Goal: Transaction & Acquisition: Purchase product/service

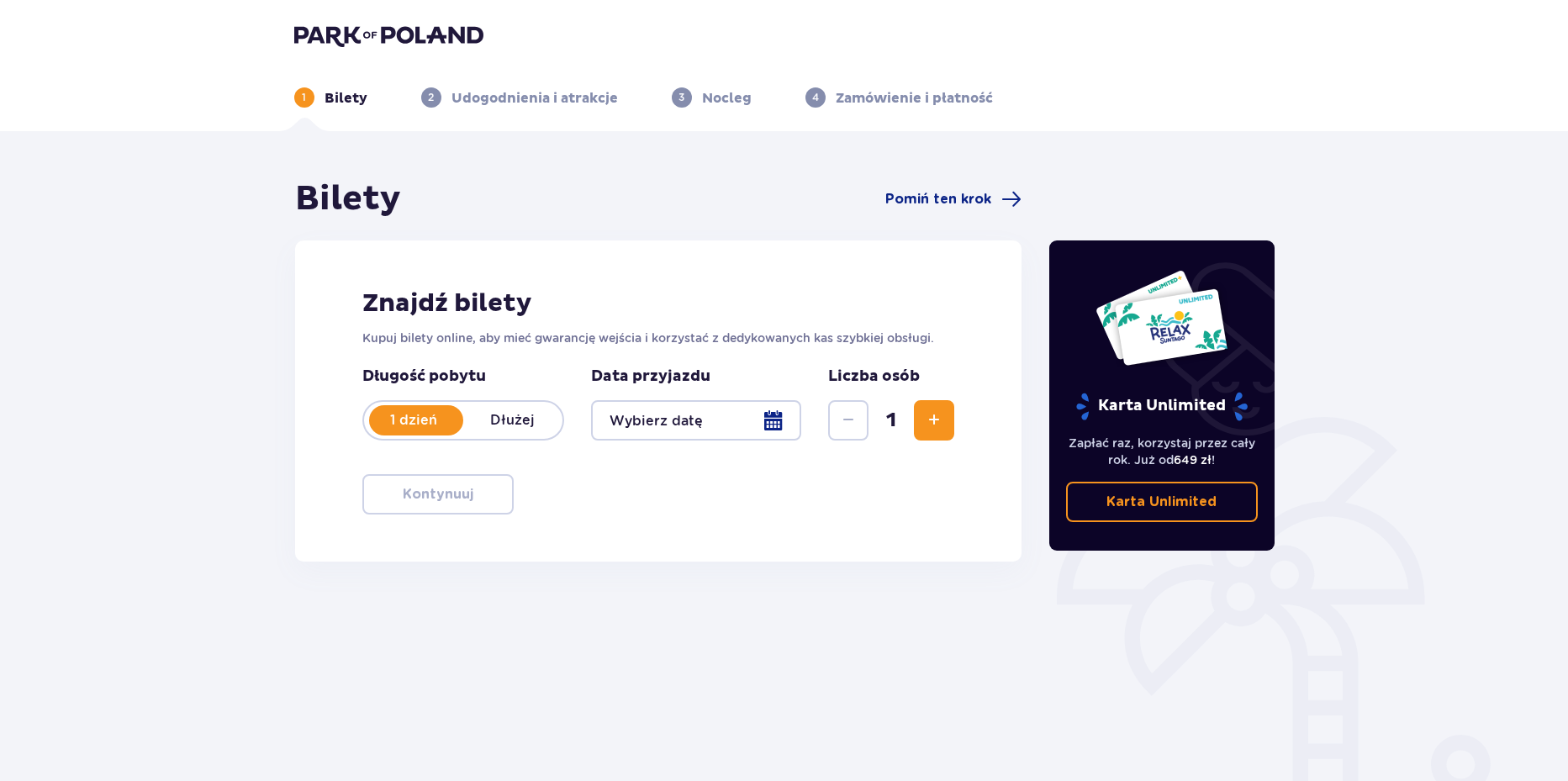
type input "[DATE]"
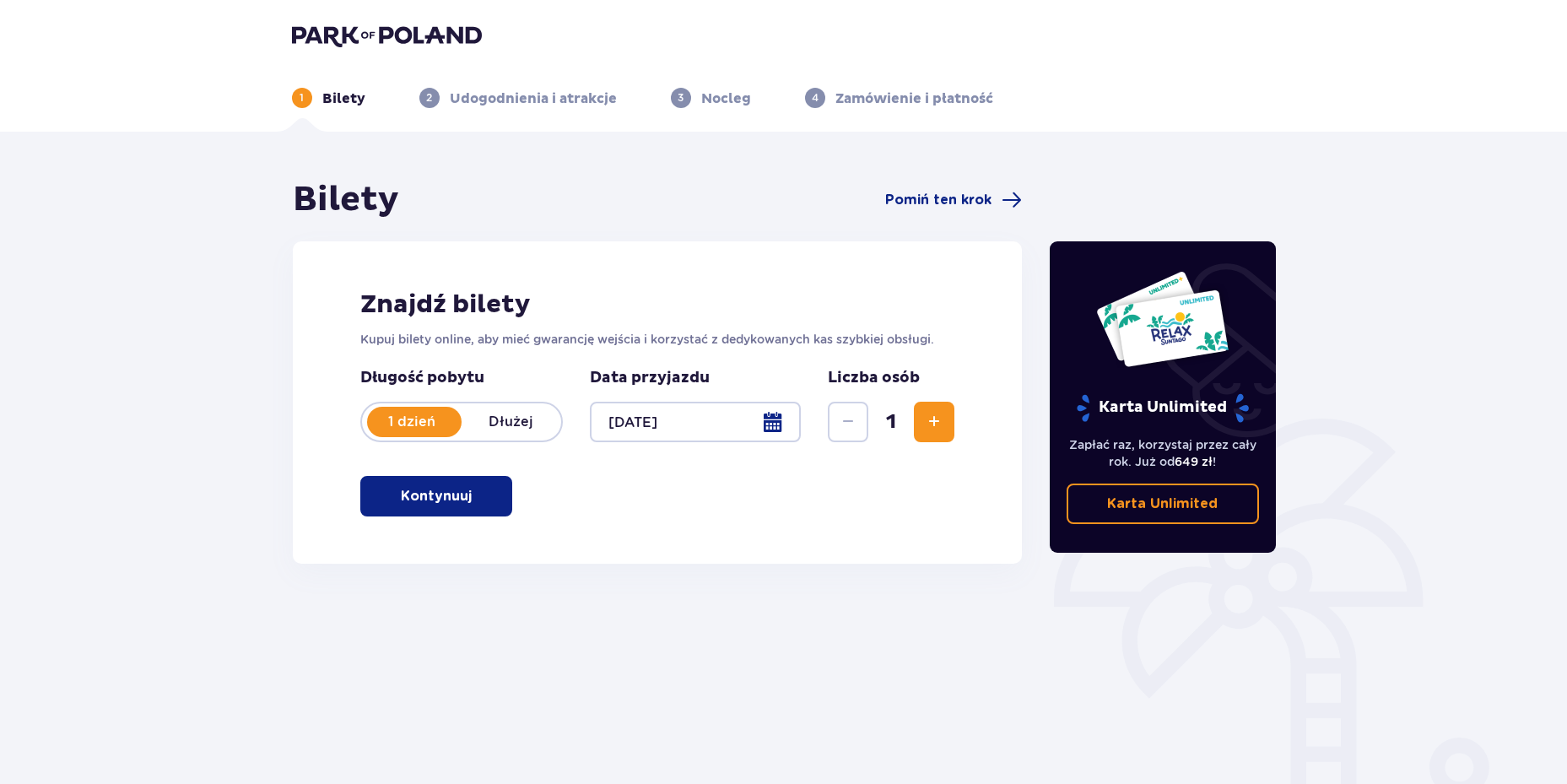
click at [505, 490] on button "Kontynuuj" at bounding box center [436, 495] width 152 height 40
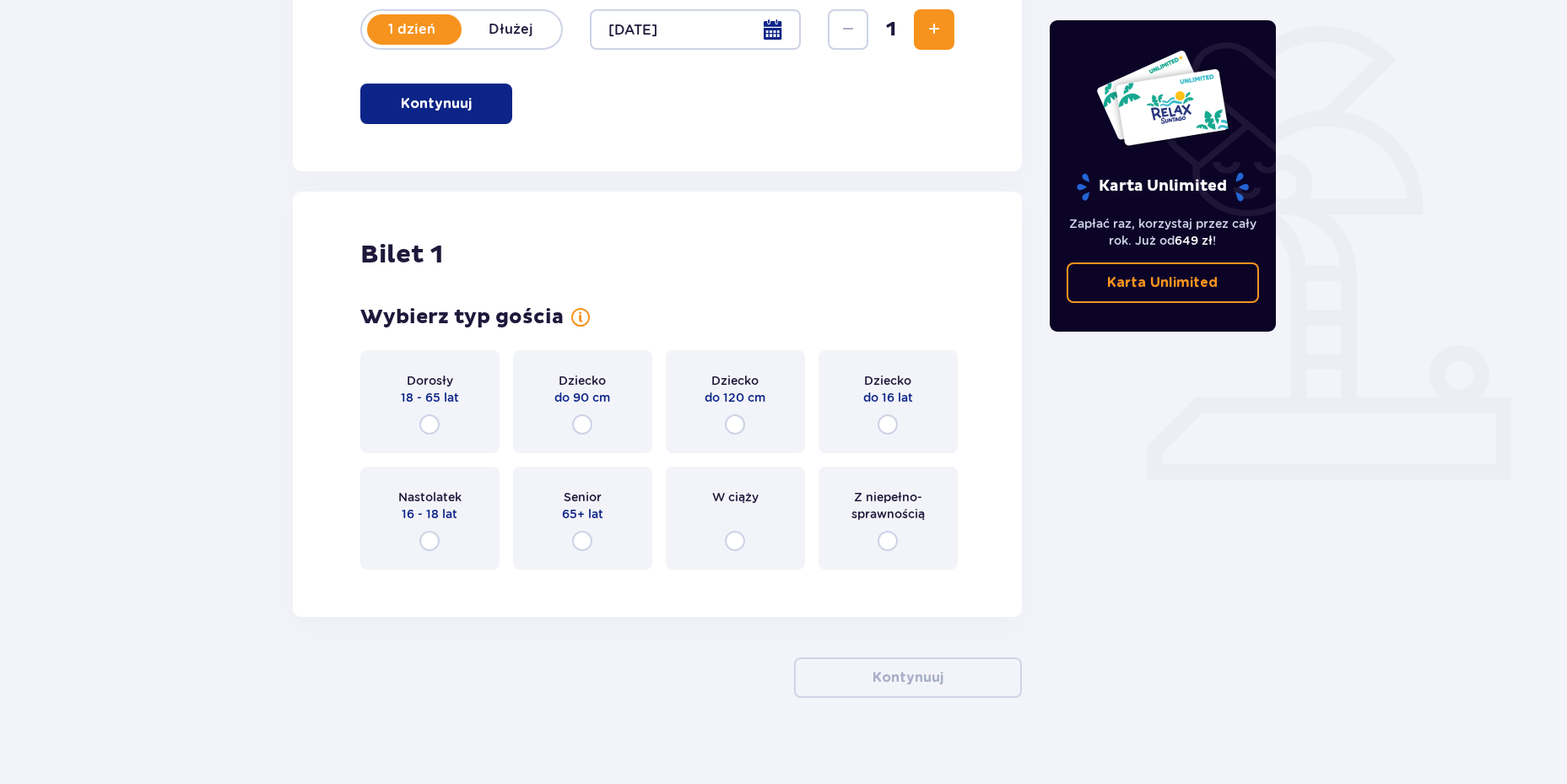
scroll to position [408, 0]
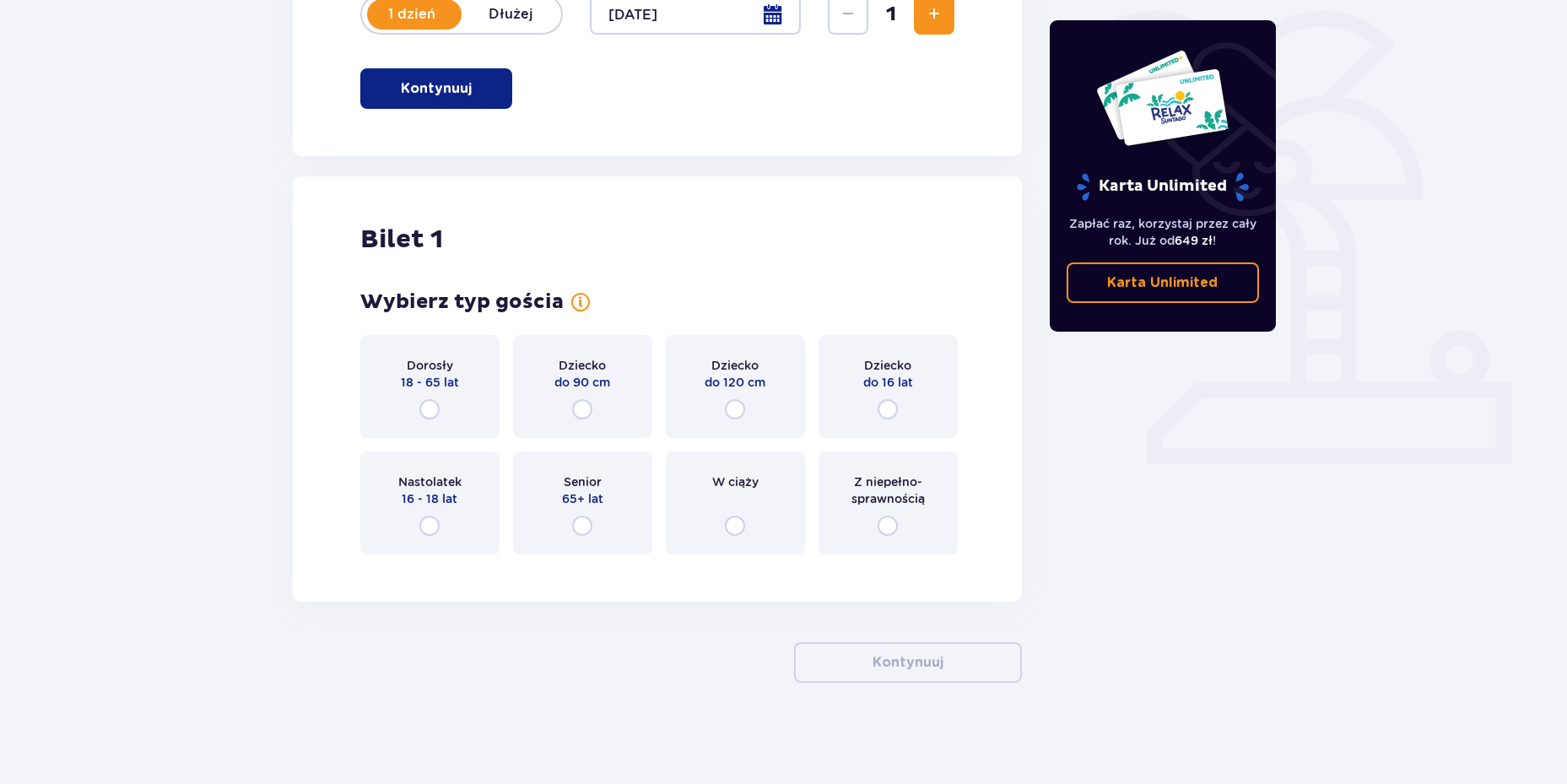
click at [432, 409] on input "radio" at bounding box center [430, 409] width 21 height 21
radio input "true"
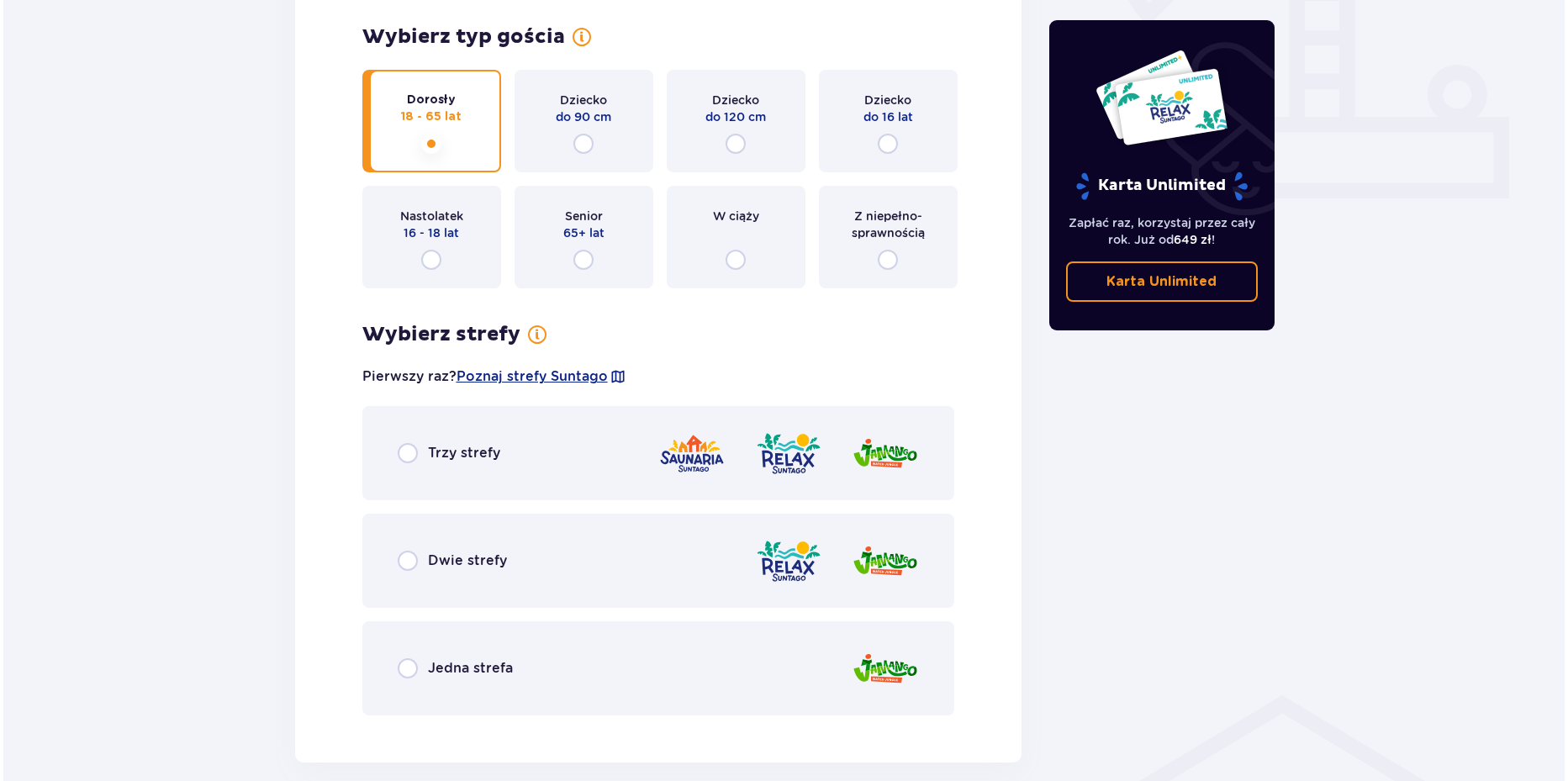
scroll to position [665, 0]
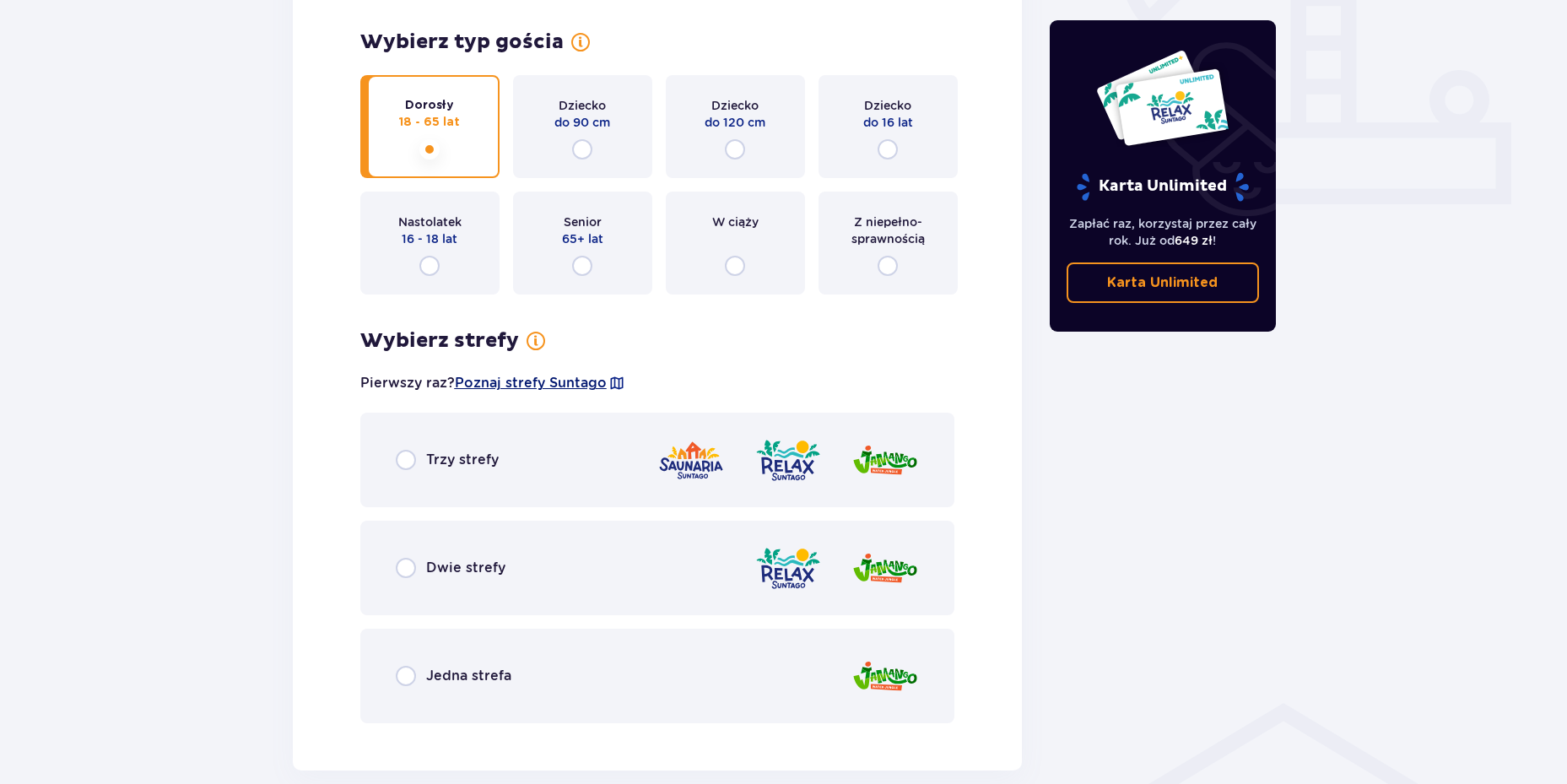
drag, startPoint x: 576, startPoint y: 375, endPoint x: 539, endPoint y: 379, distance: 37.2
drag, startPoint x: 539, startPoint y: 379, endPoint x: 513, endPoint y: 383, distance: 26.3
click at [513, 383] on span "Poznaj strefy Suntago" at bounding box center [531, 383] width 152 height 19
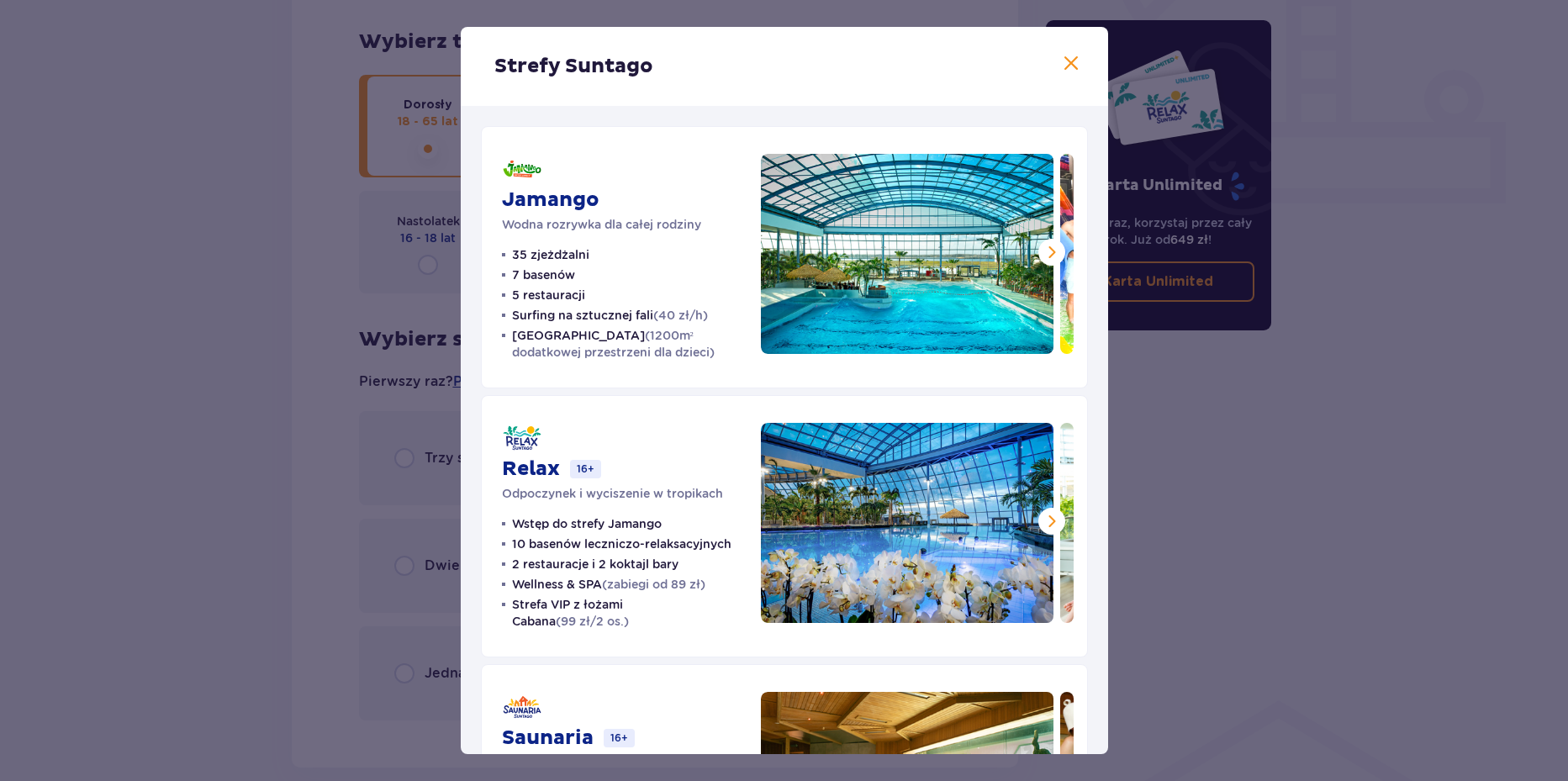
click at [1054, 253] on span at bounding box center [1052, 252] width 21 height 21
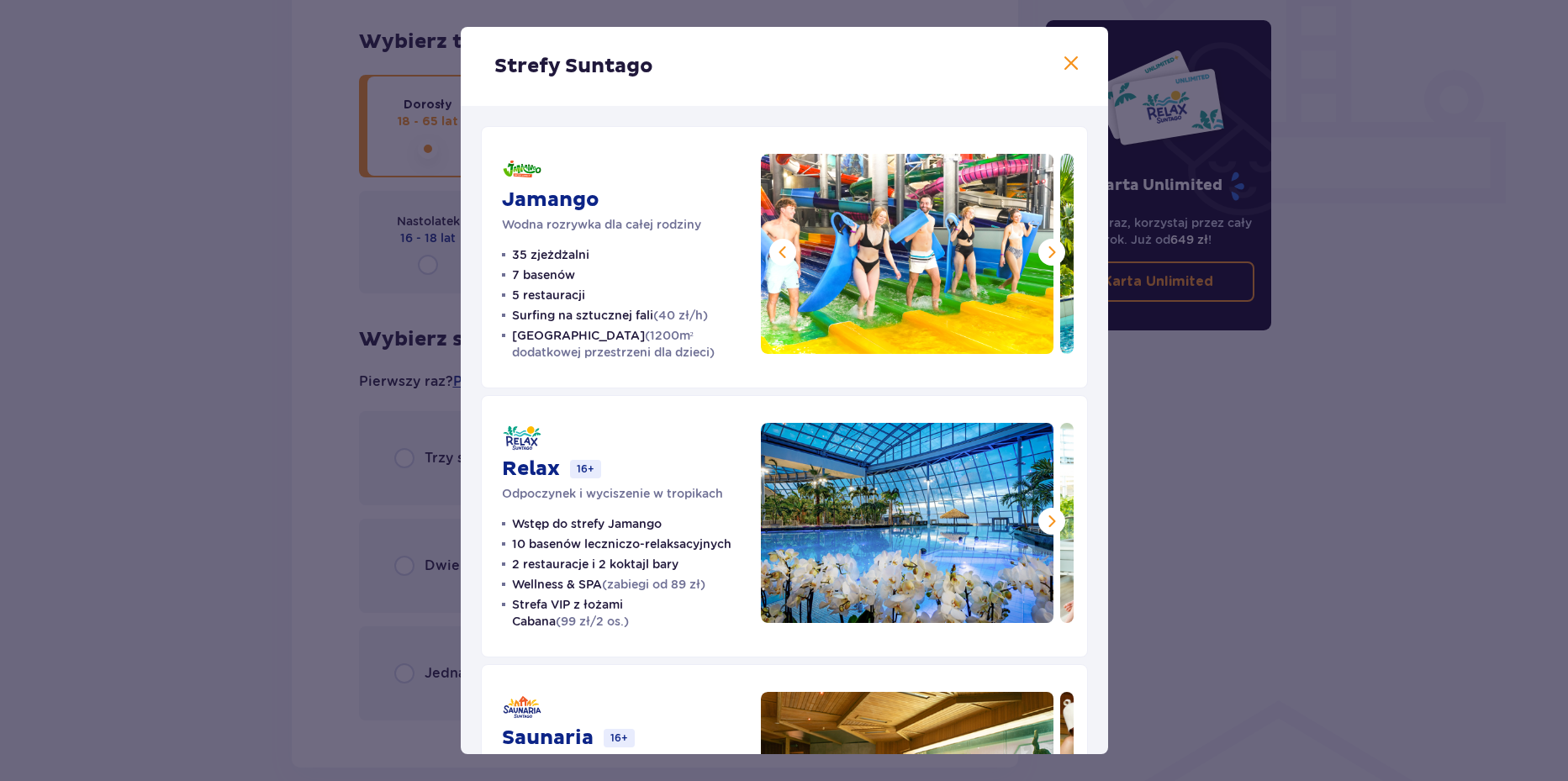
click at [1053, 254] on span at bounding box center [1052, 252] width 21 height 21
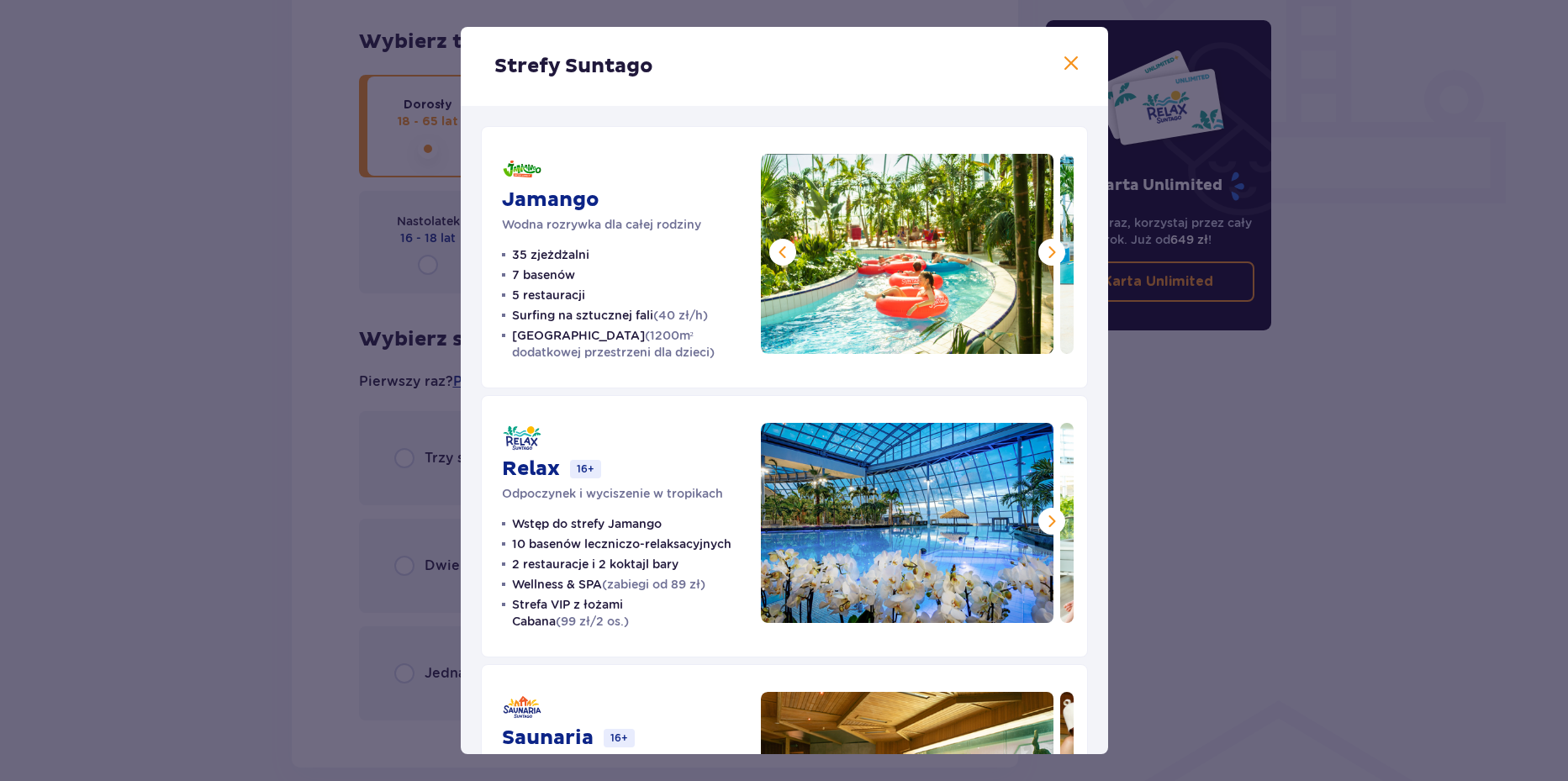
click at [1053, 254] on span at bounding box center [1052, 252] width 21 height 21
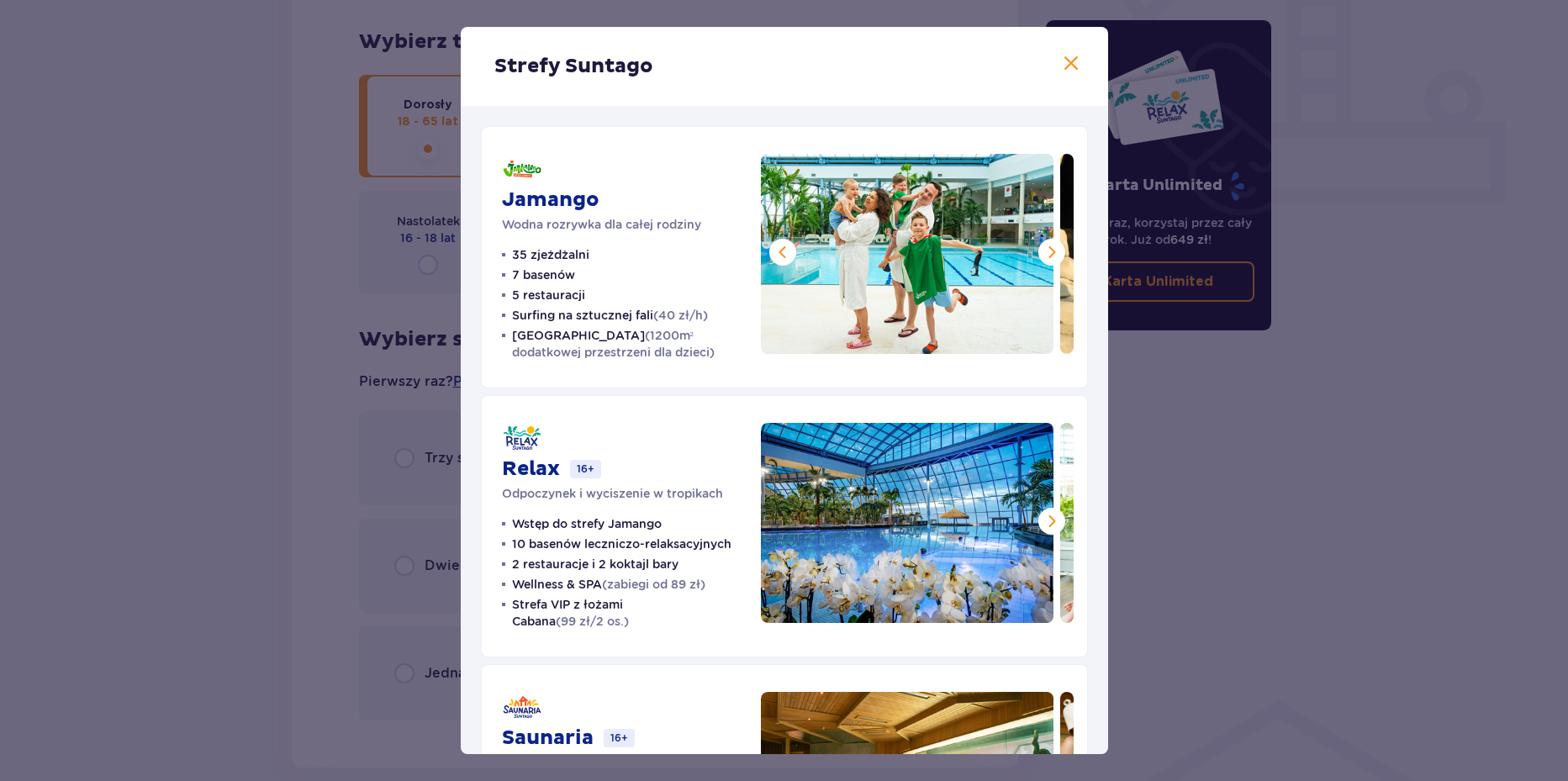
click at [1053, 254] on span at bounding box center [1052, 252] width 21 height 21
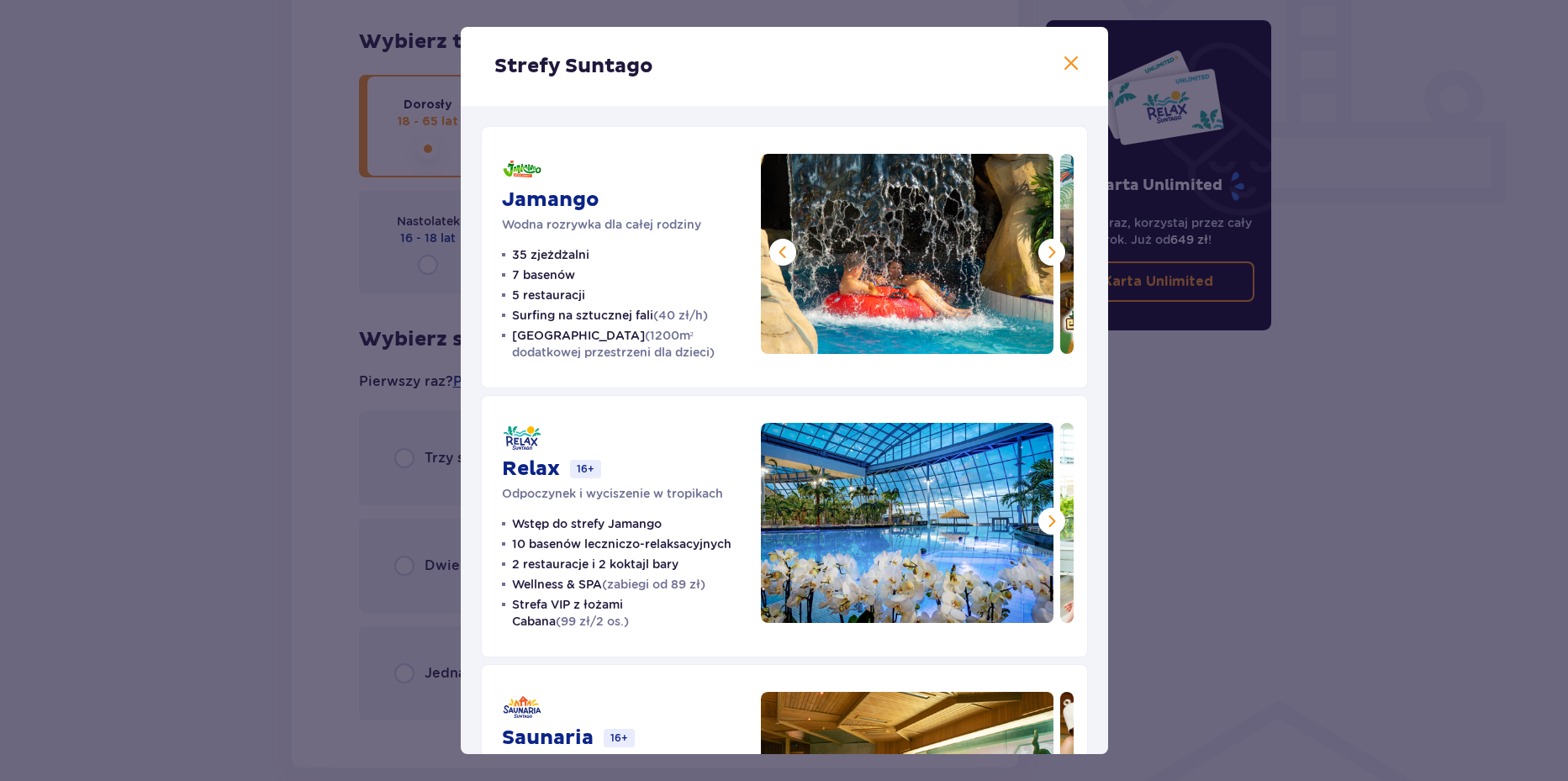
click at [1053, 254] on span at bounding box center [1052, 252] width 21 height 21
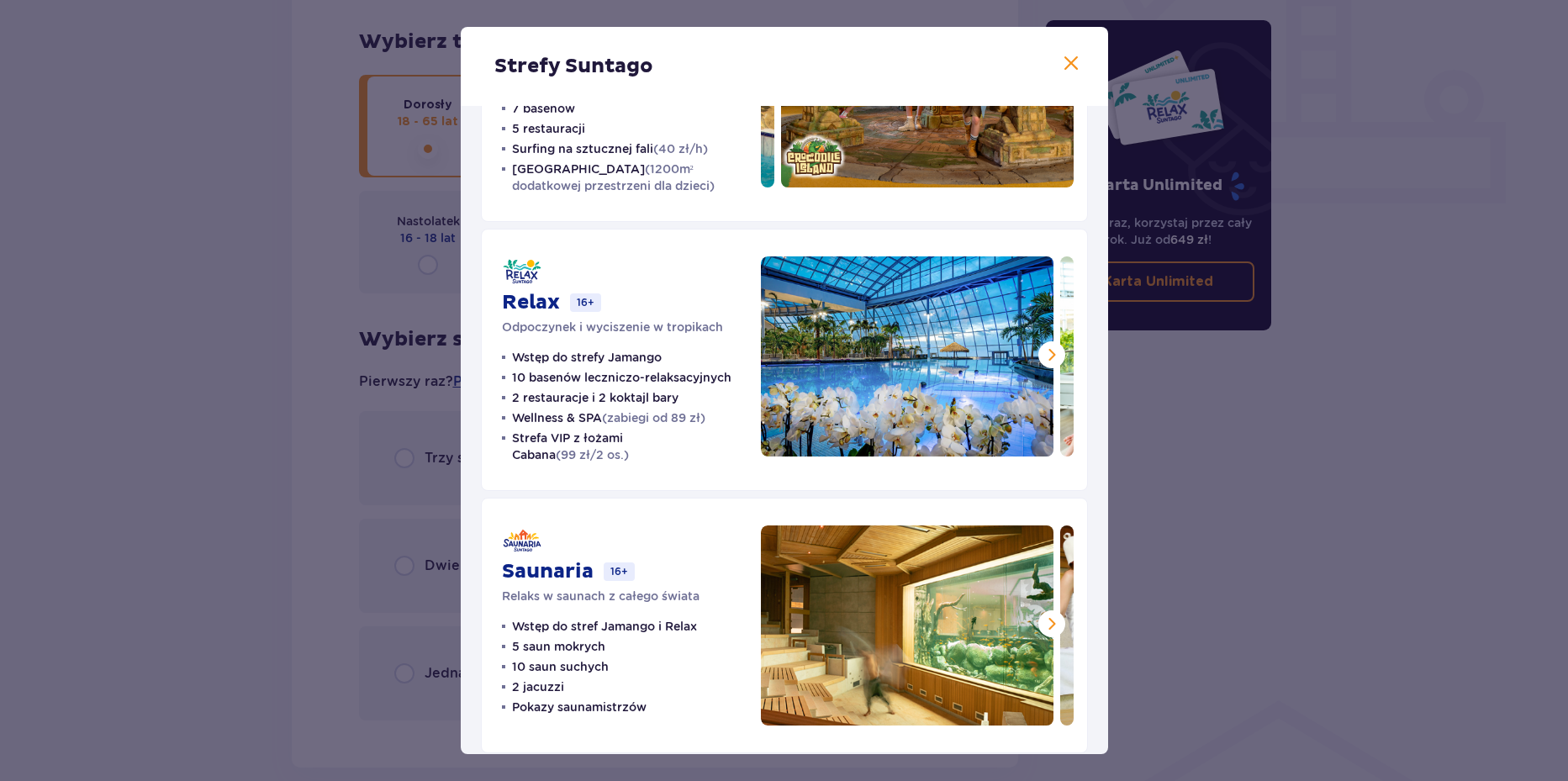
scroll to position [168, 0]
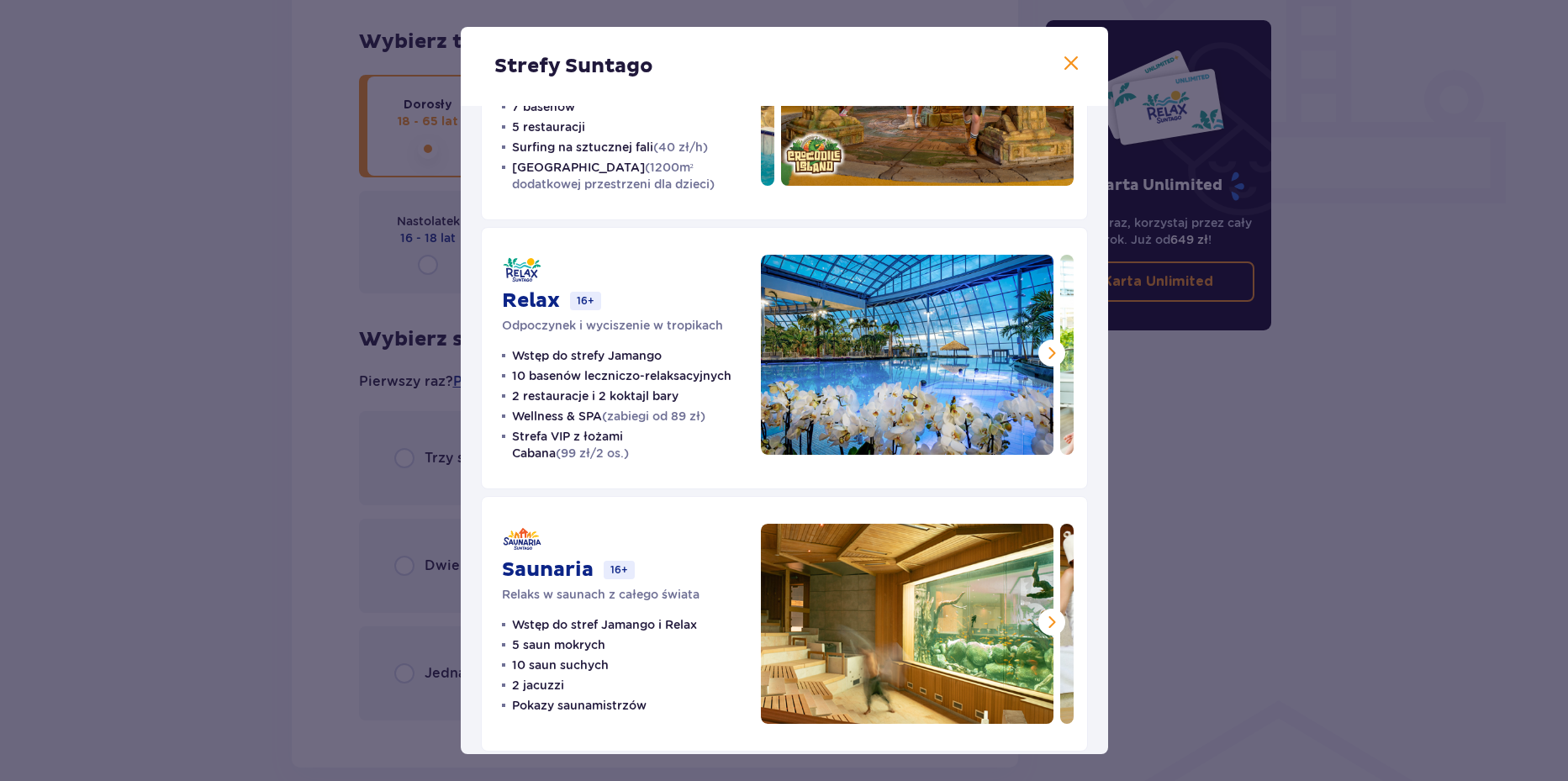
click at [1044, 356] on span at bounding box center [1052, 354] width 21 height 21
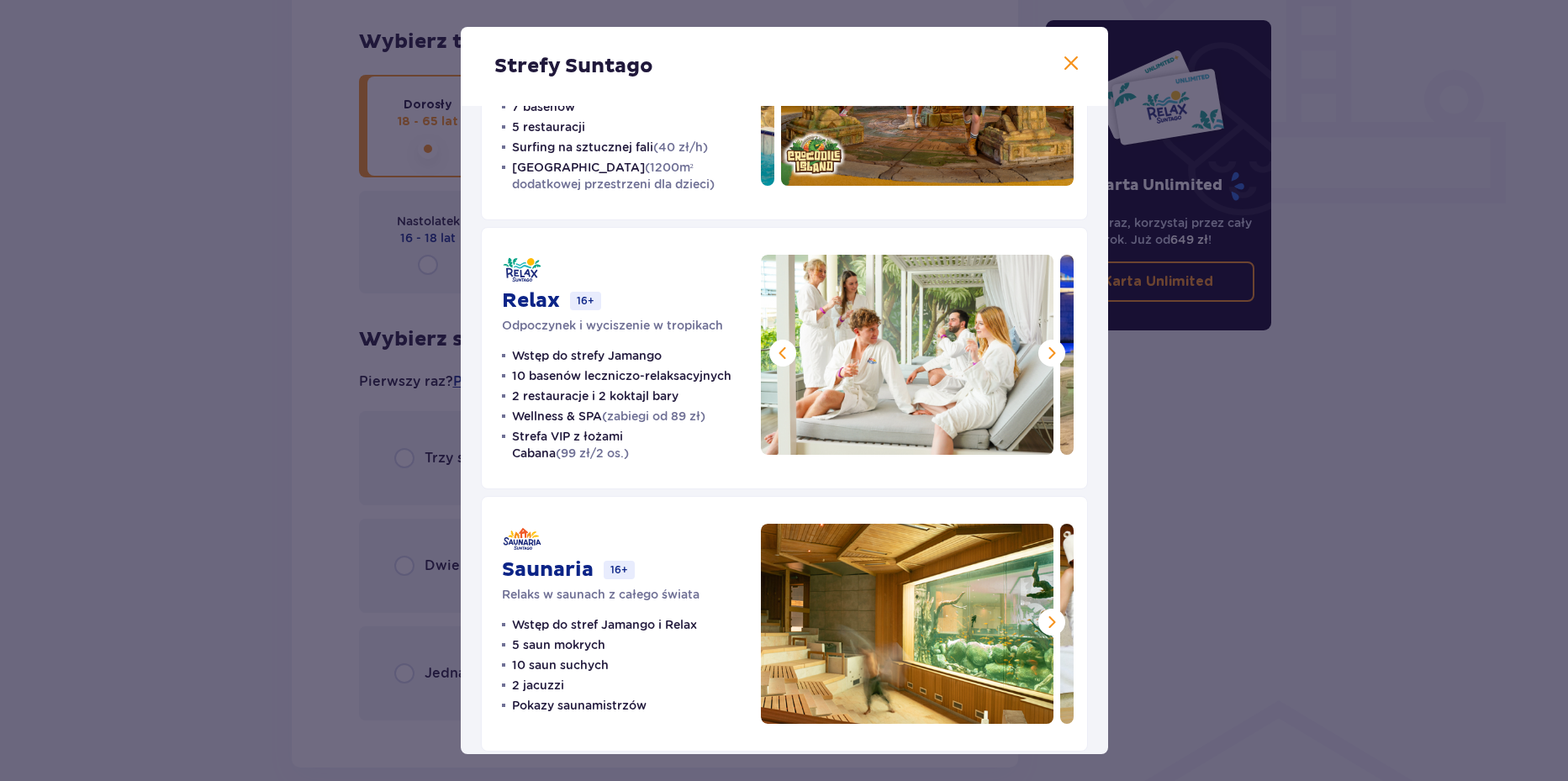
click at [1044, 356] on span at bounding box center [1052, 354] width 21 height 21
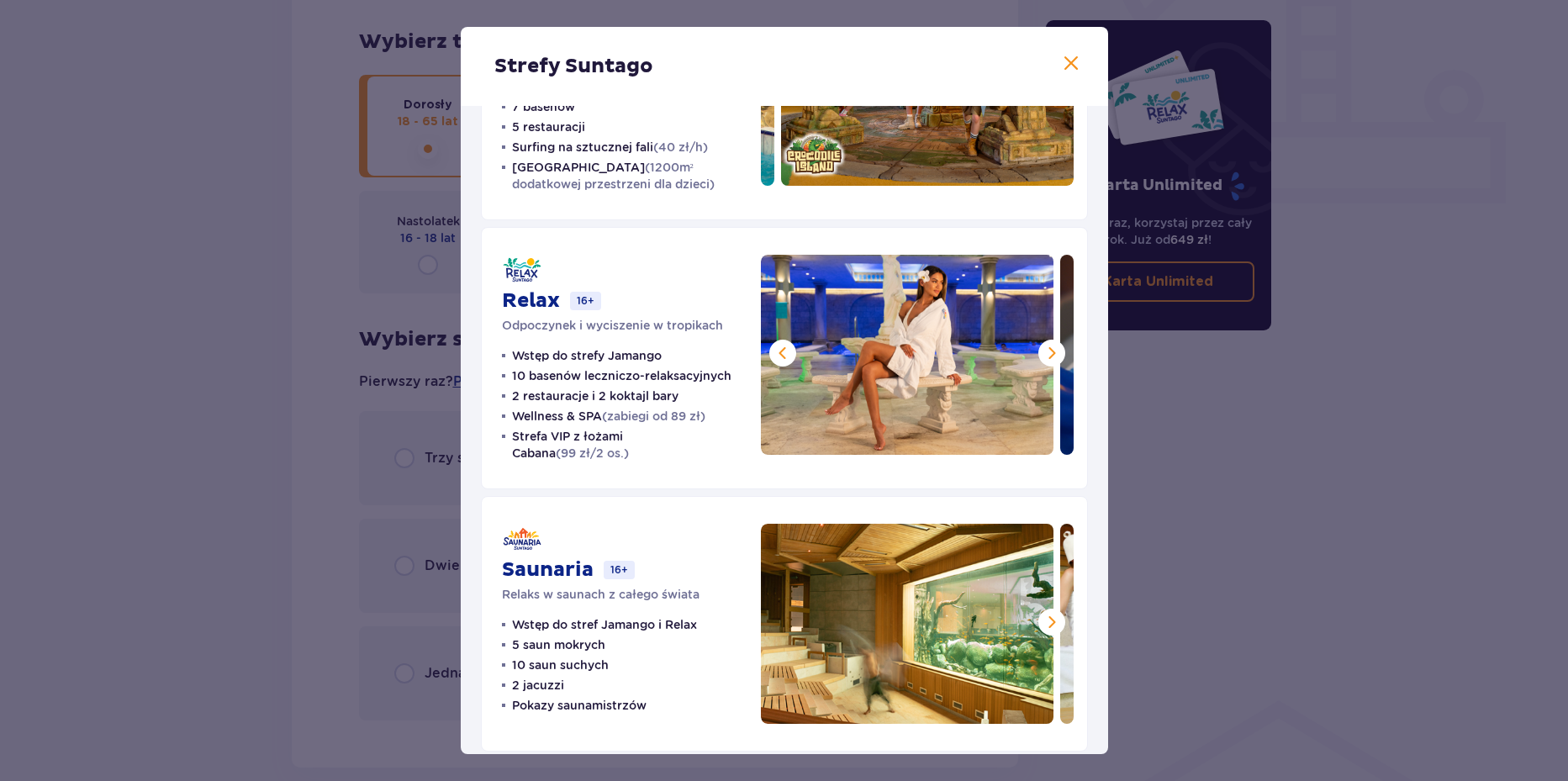
click at [1044, 356] on span at bounding box center [1052, 354] width 21 height 21
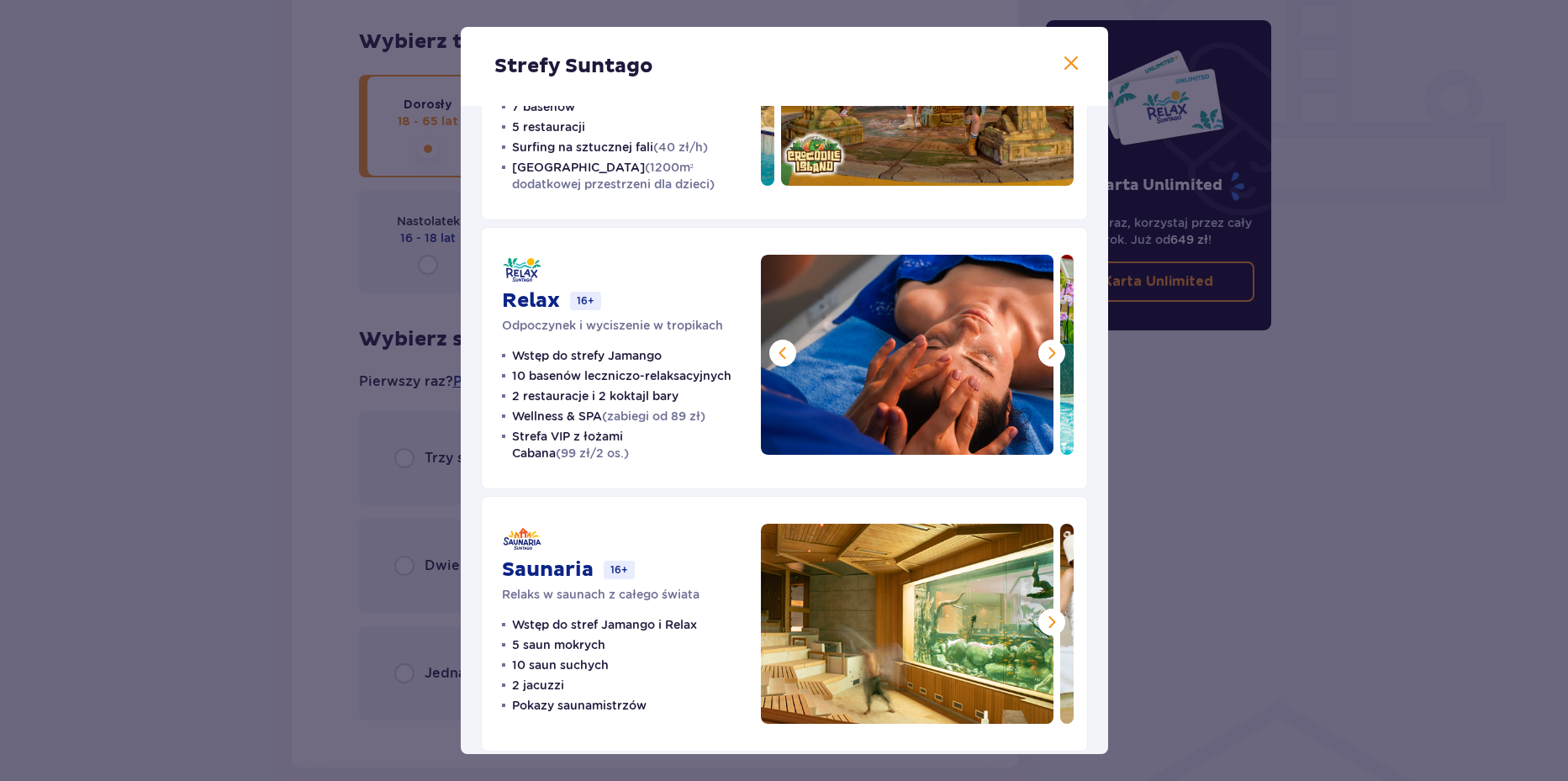
click at [1044, 356] on span at bounding box center [1052, 354] width 21 height 21
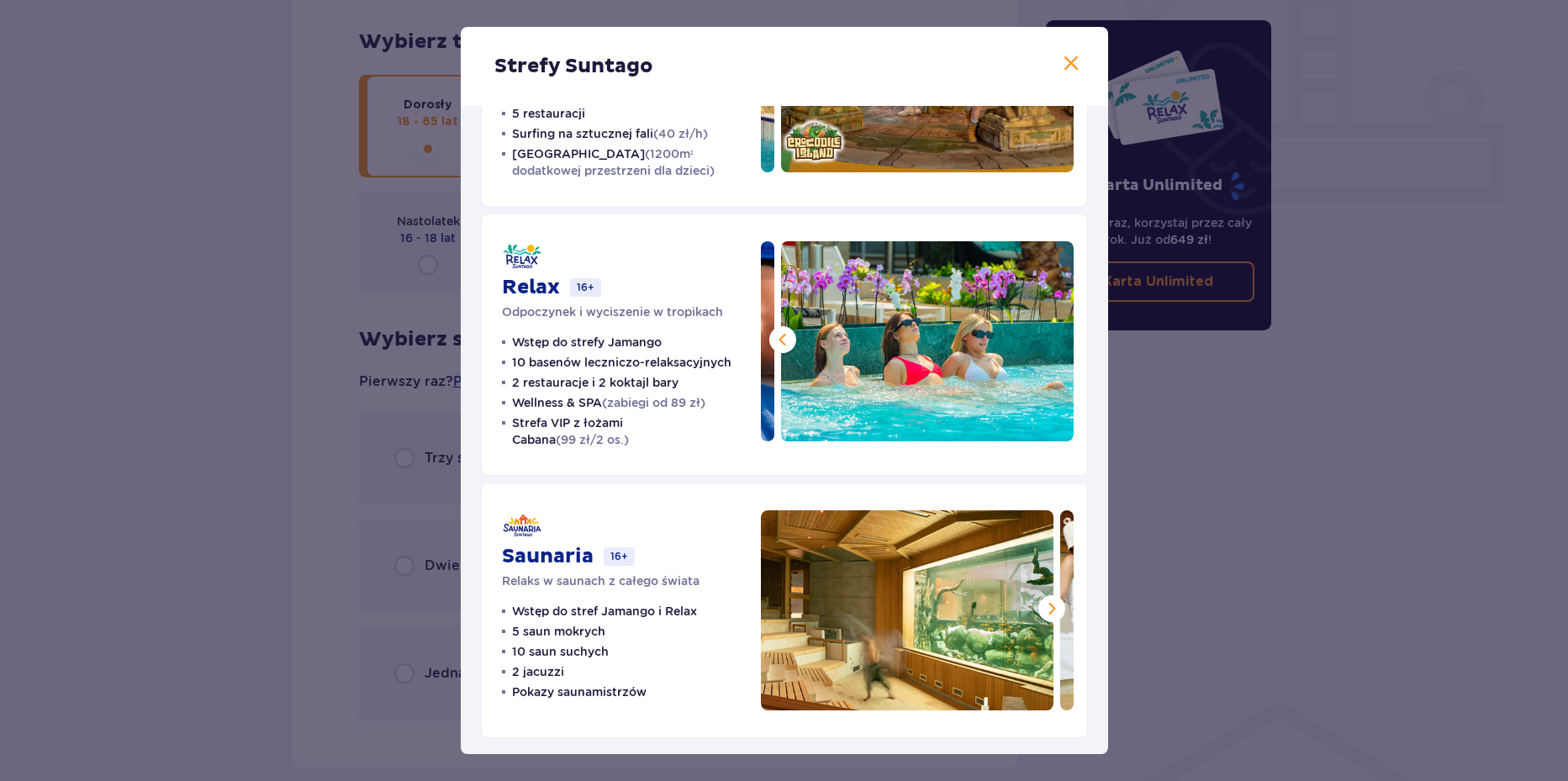
scroll to position [185, 0]
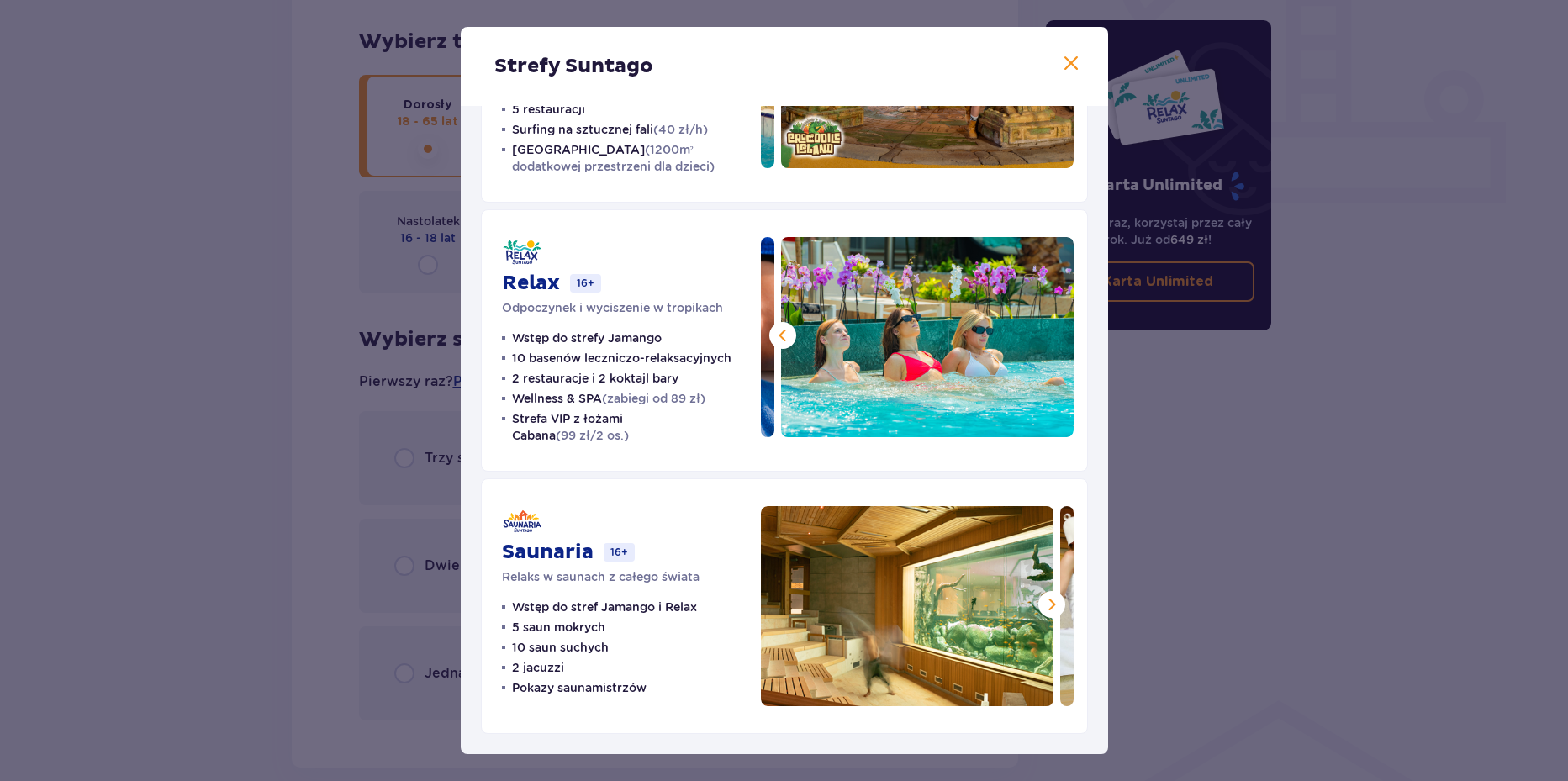
click at [1048, 604] on span at bounding box center [1052, 604] width 21 height 21
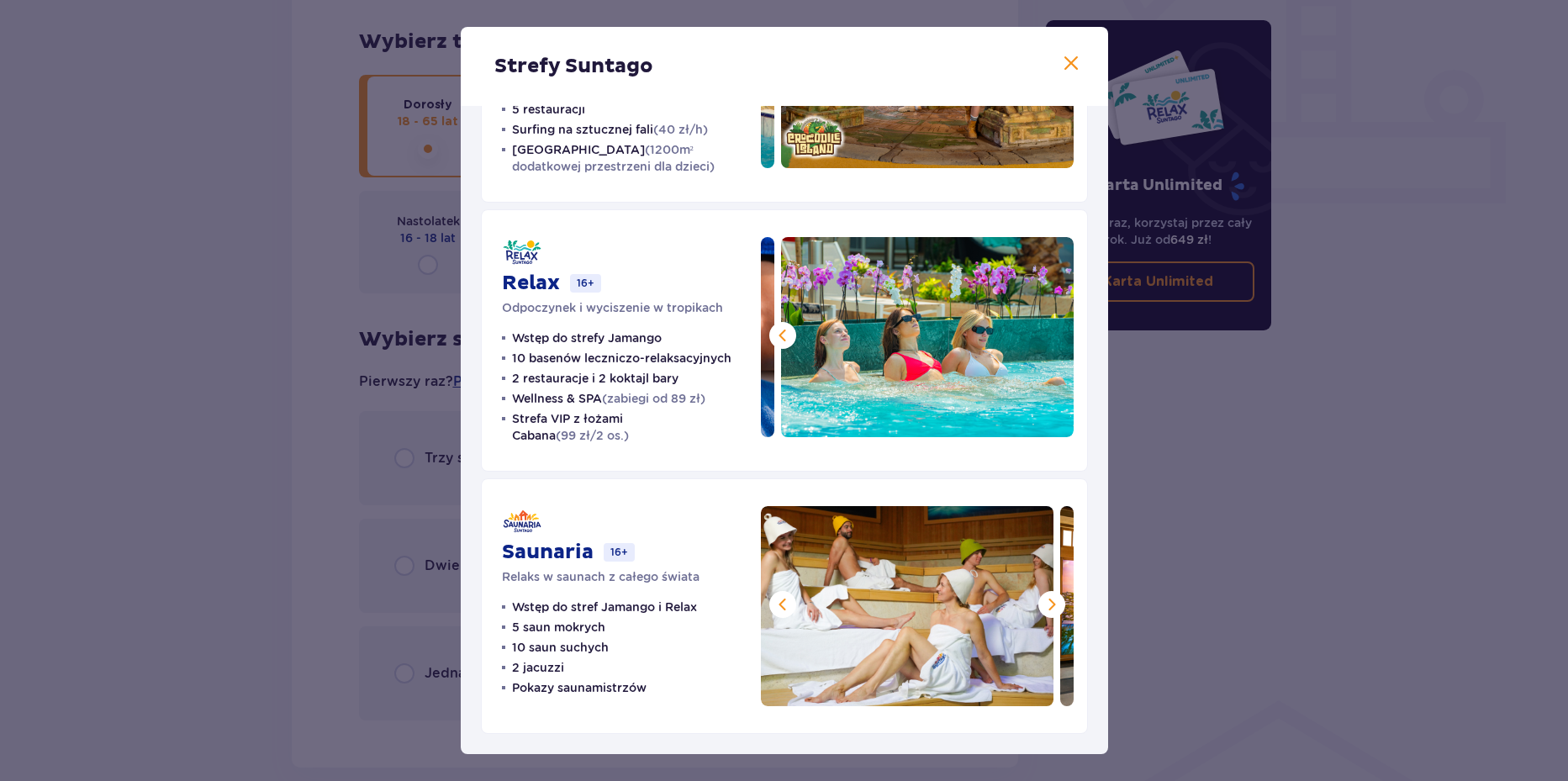
click at [1045, 599] on span at bounding box center [1052, 604] width 21 height 21
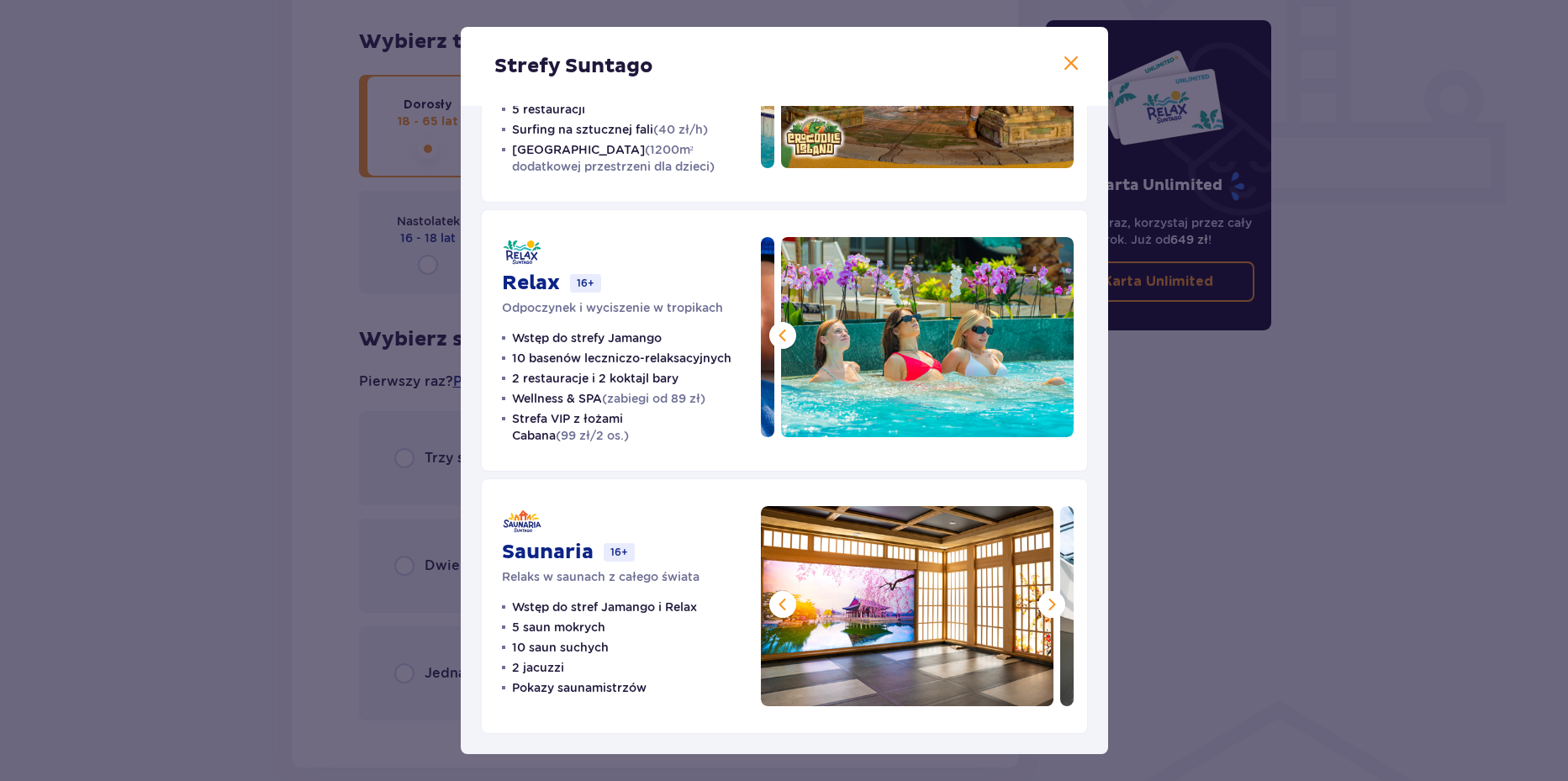
click at [1045, 599] on span at bounding box center [1052, 604] width 21 height 21
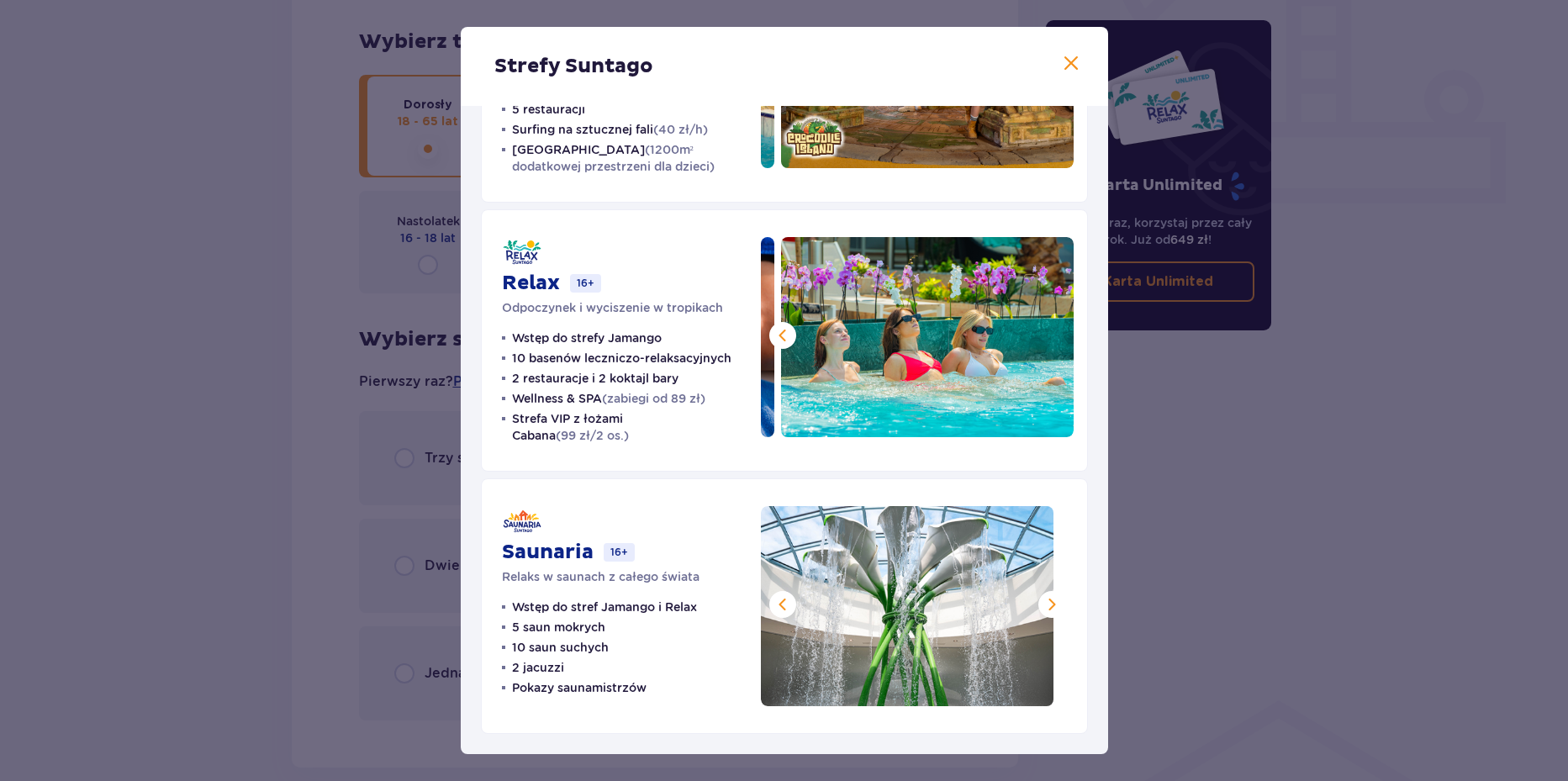
click at [1045, 599] on span at bounding box center [1052, 604] width 21 height 21
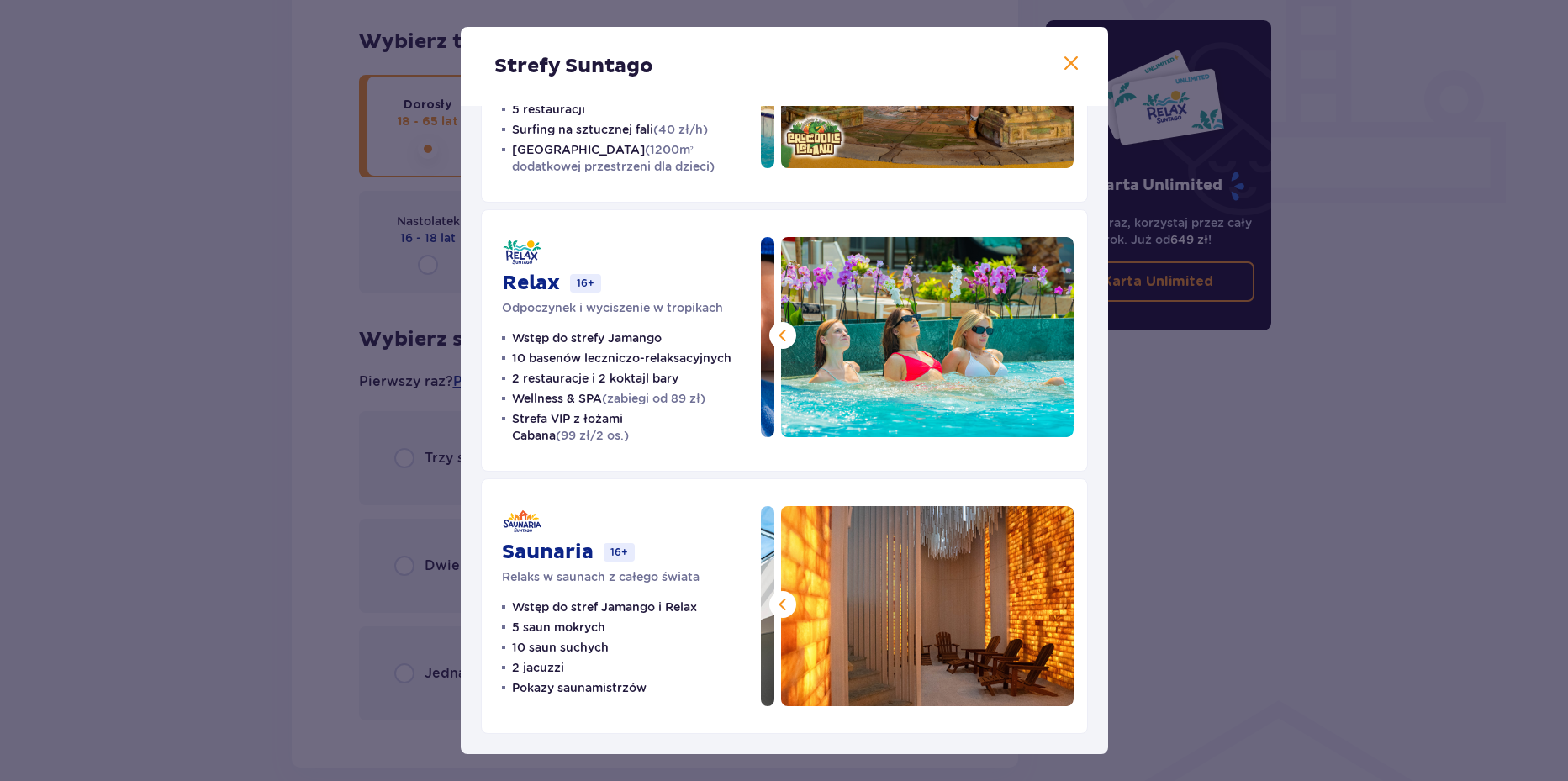
click at [1161, 598] on div "Strefy Suntago Jamango Wodna rozrywka dla całej rodziny 35 zjeżdżalni 7 basenów…" at bounding box center [784, 390] width 1568 height 781
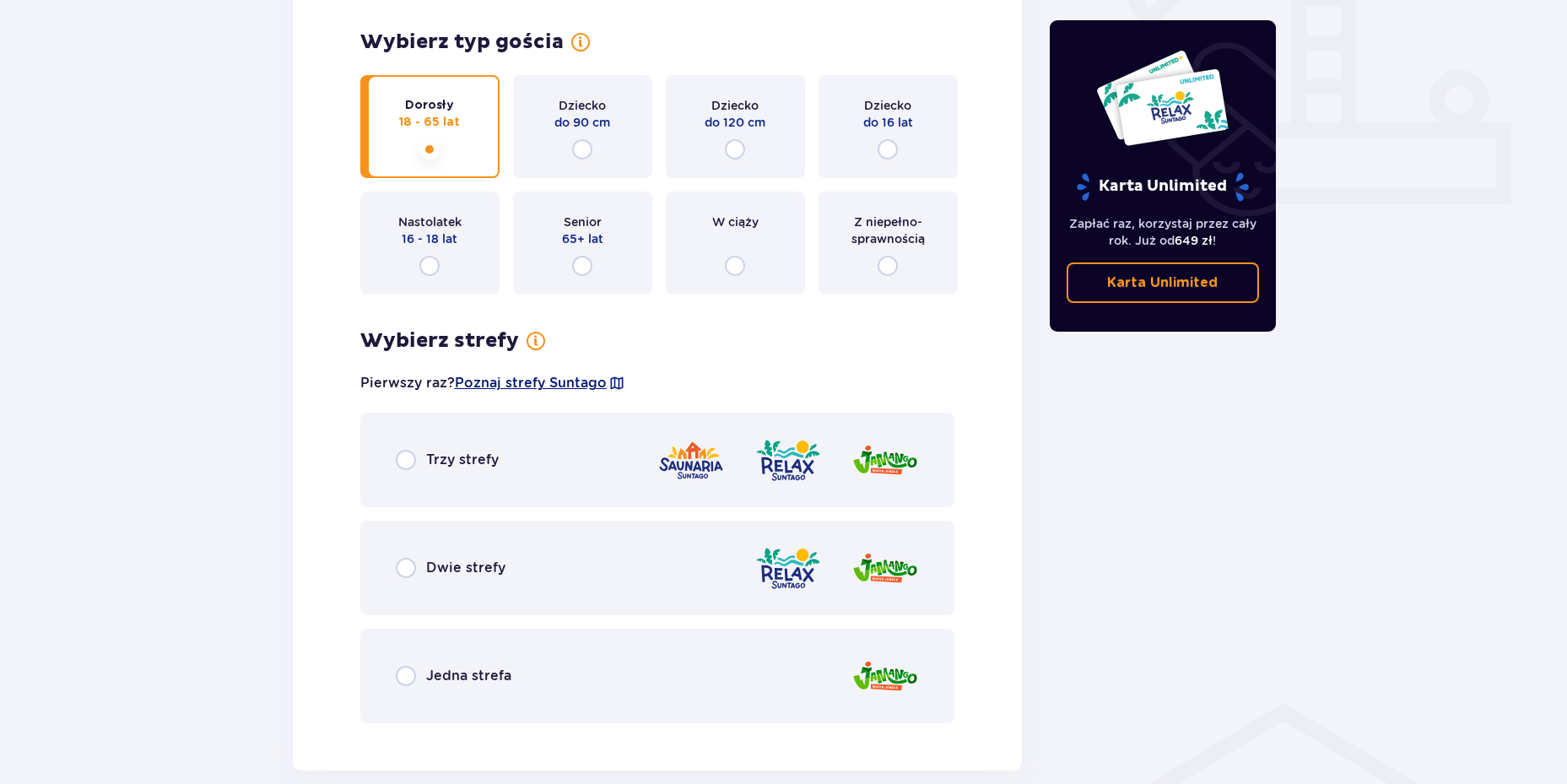
click at [484, 389] on span "Poznaj strefy Suntago" at bounding box center [531, 383] width 152 height 19
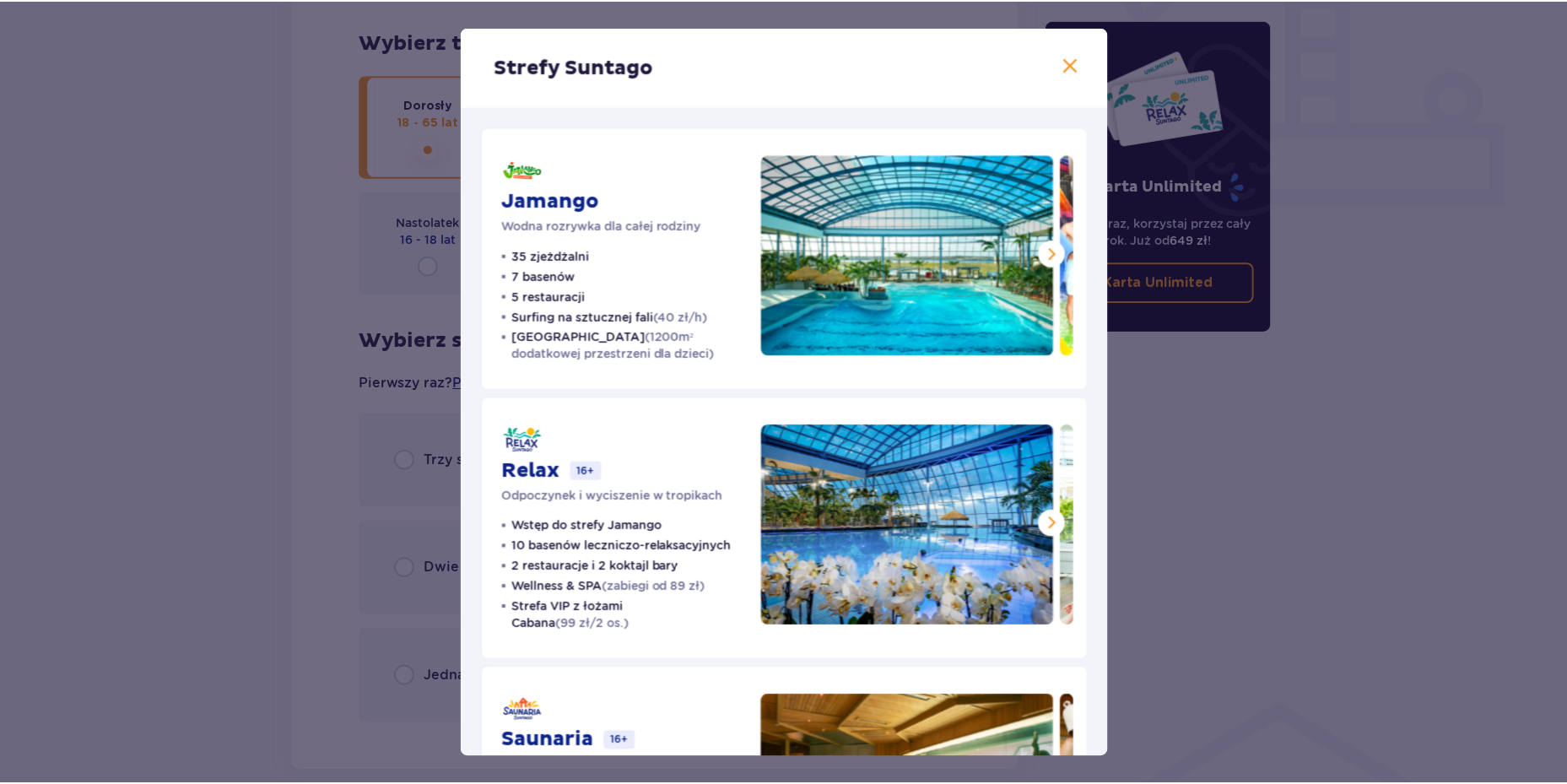
scroll to position [186, 0]
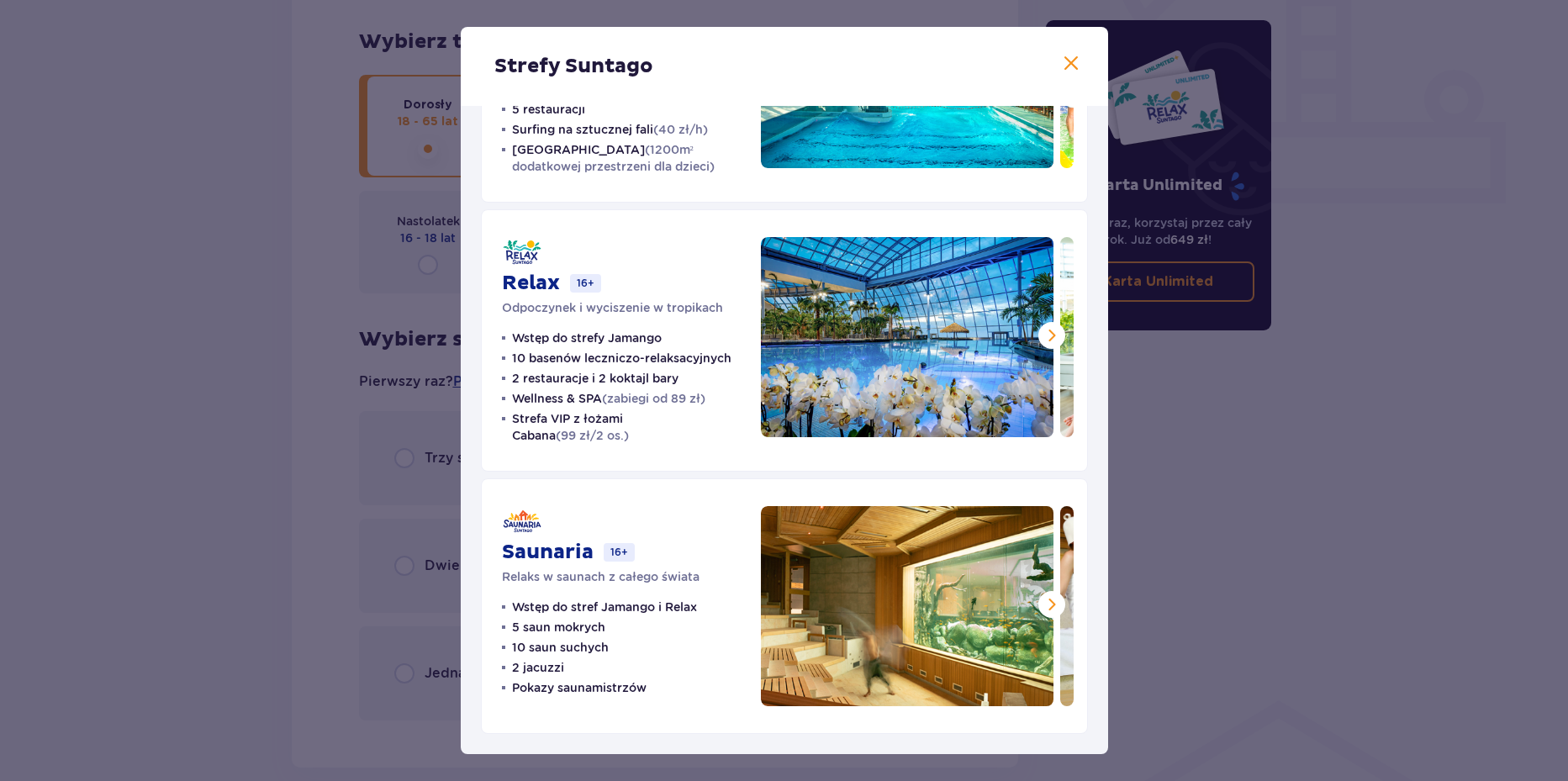
click at [134, 493] on div "Strefy Suntago Jamango Wodna rozrywka dla całej rodziny 35 zjeżdżalni 7 basenów…" at bounding box center [784, 390] width 1568 height 781
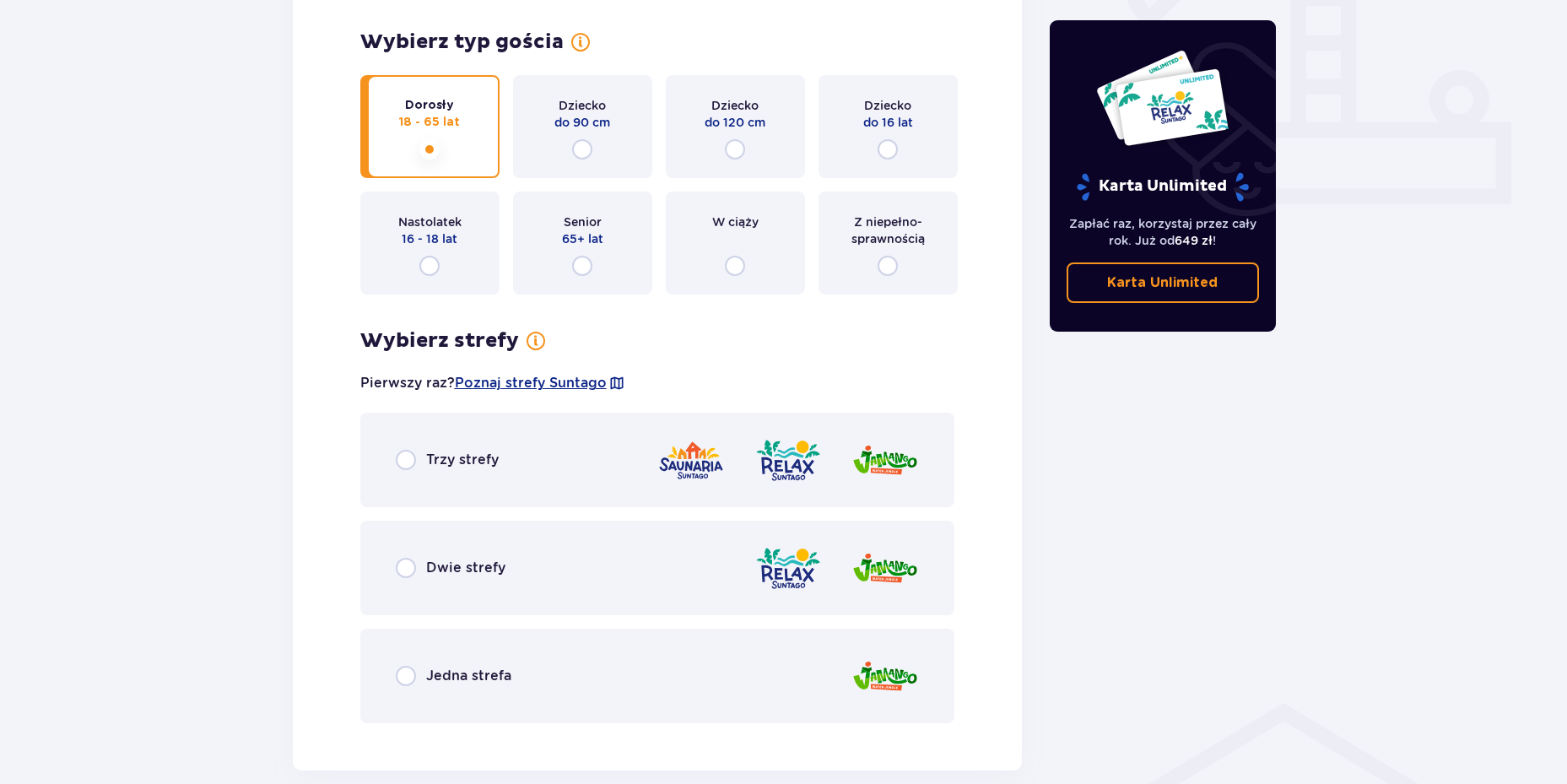
click at [406, 559] on input "radio" at bounding box center [406, 568] width 21 height 21
radio input "true"
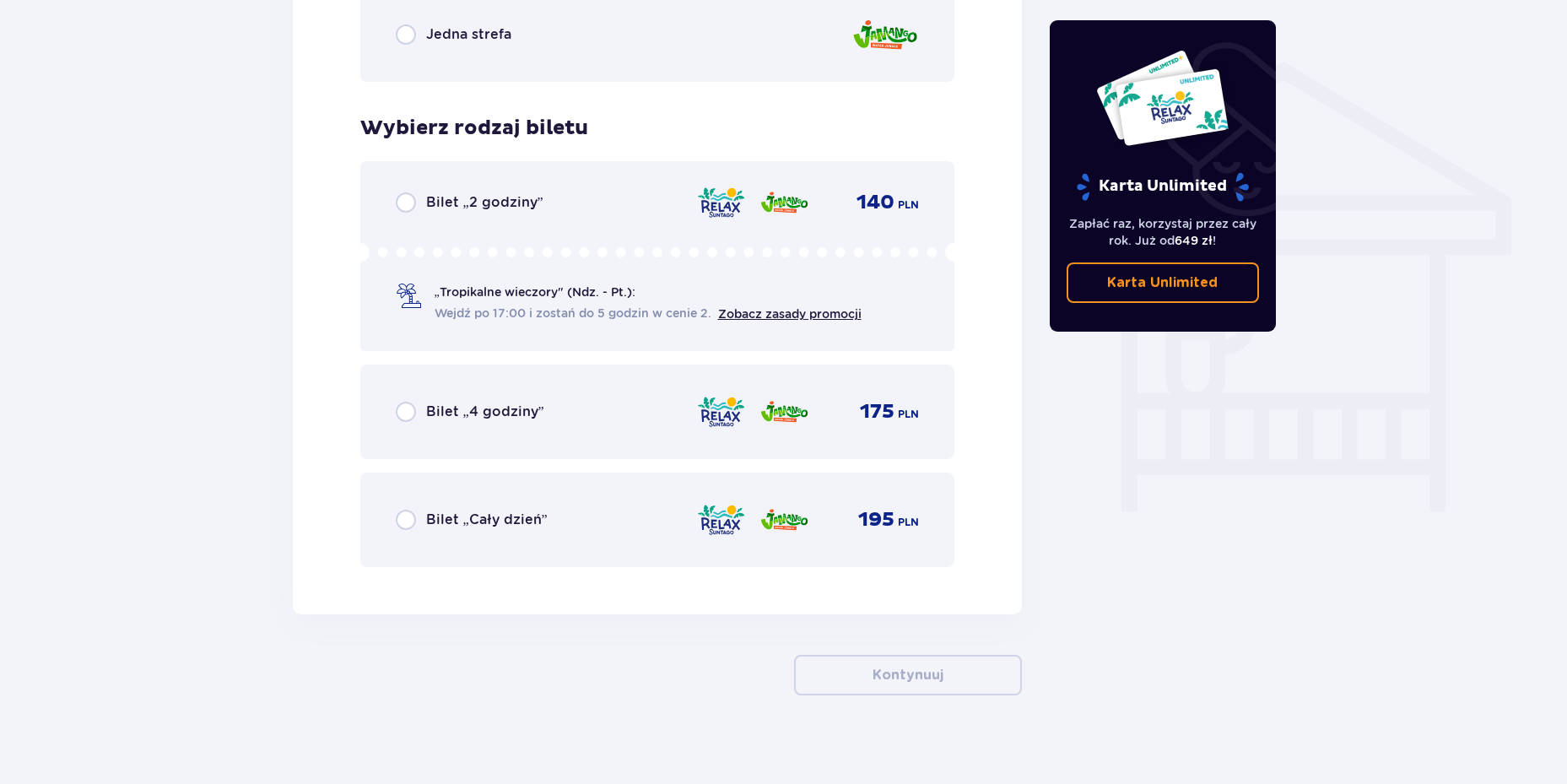
scroll to position [1321, 0]
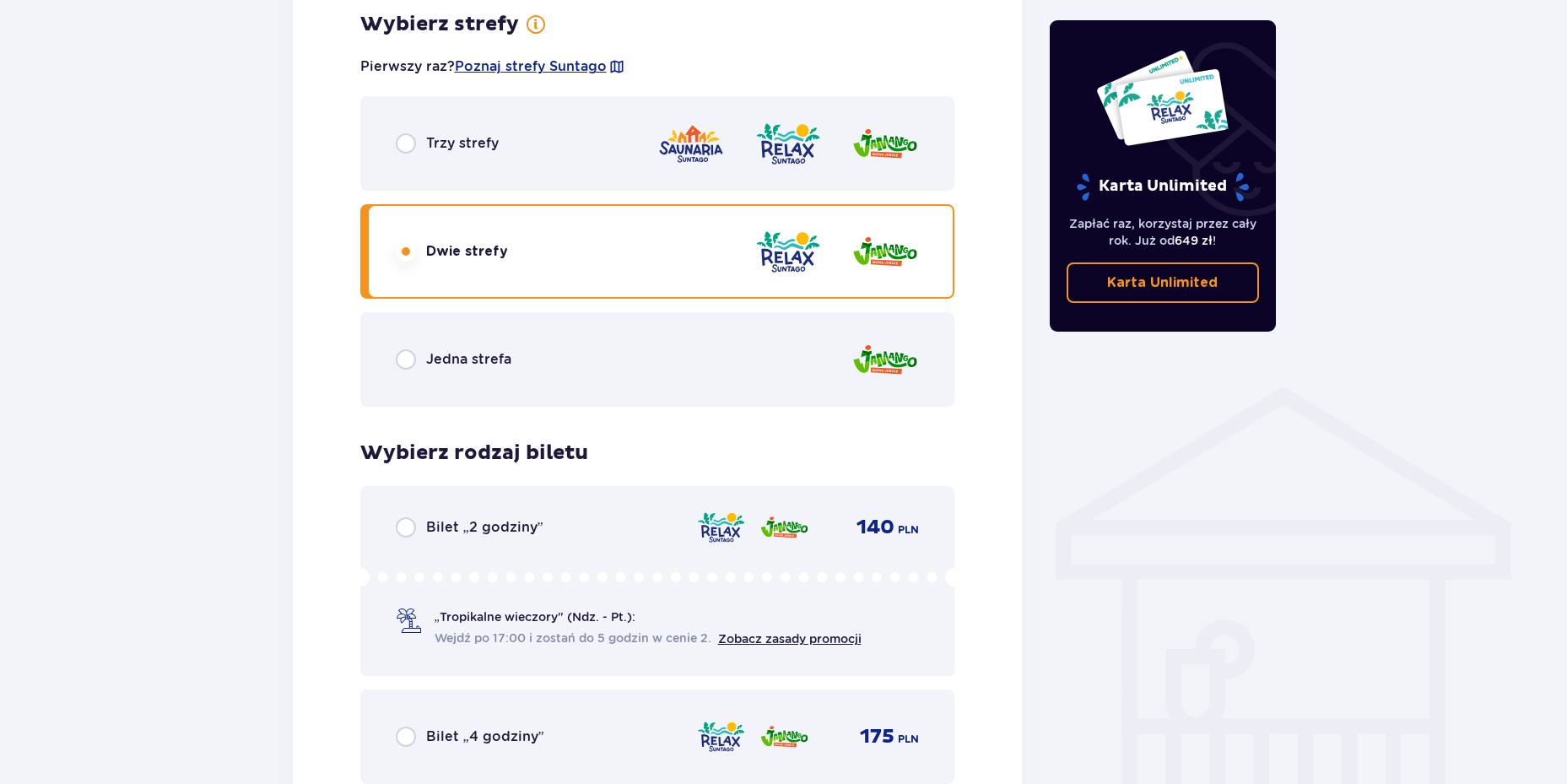
click at [400, 158] on div "Trzy strefy" at bounding box center [658, 144] width 595 height 95
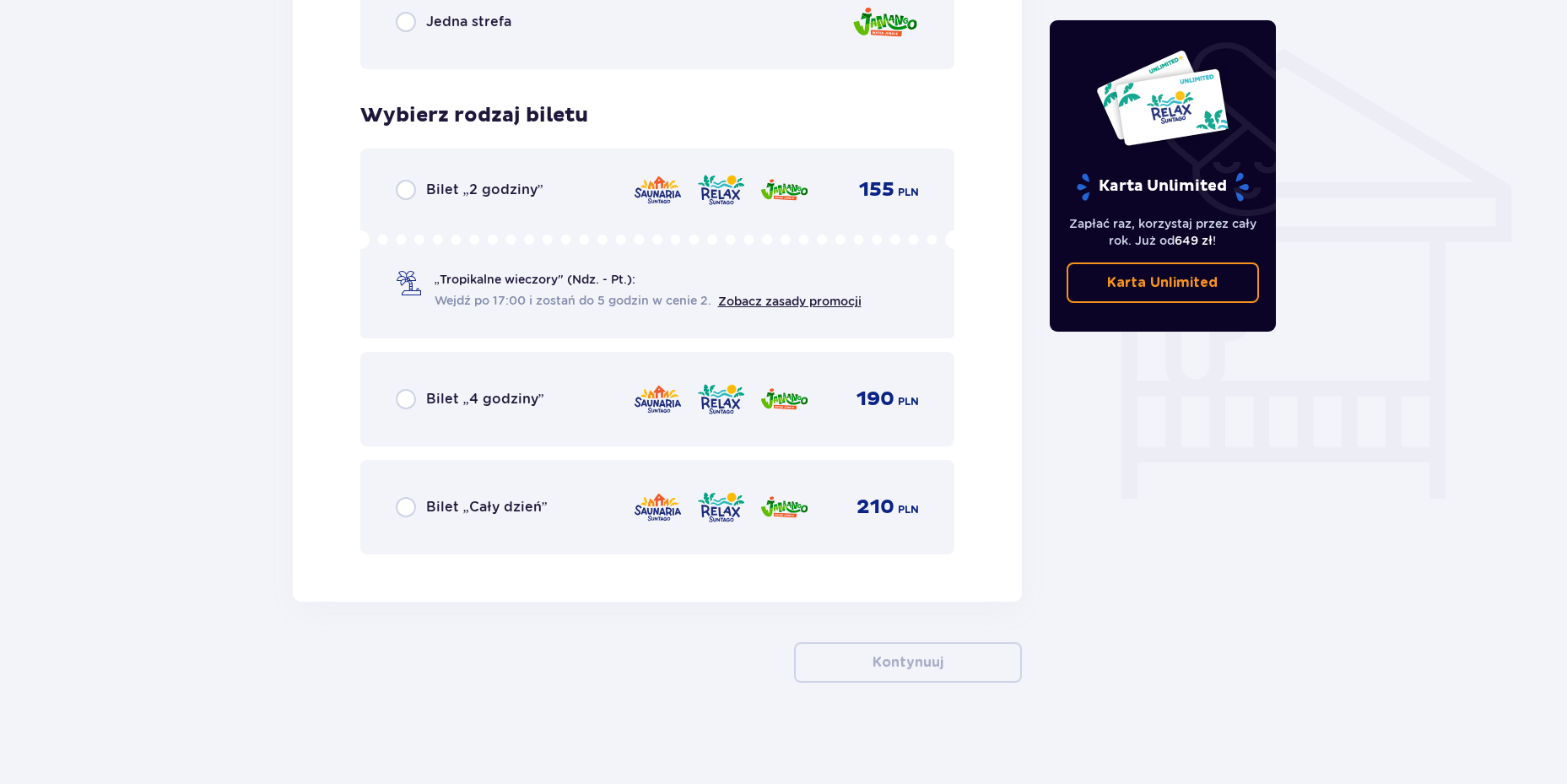
scroll to position [1068, 0]
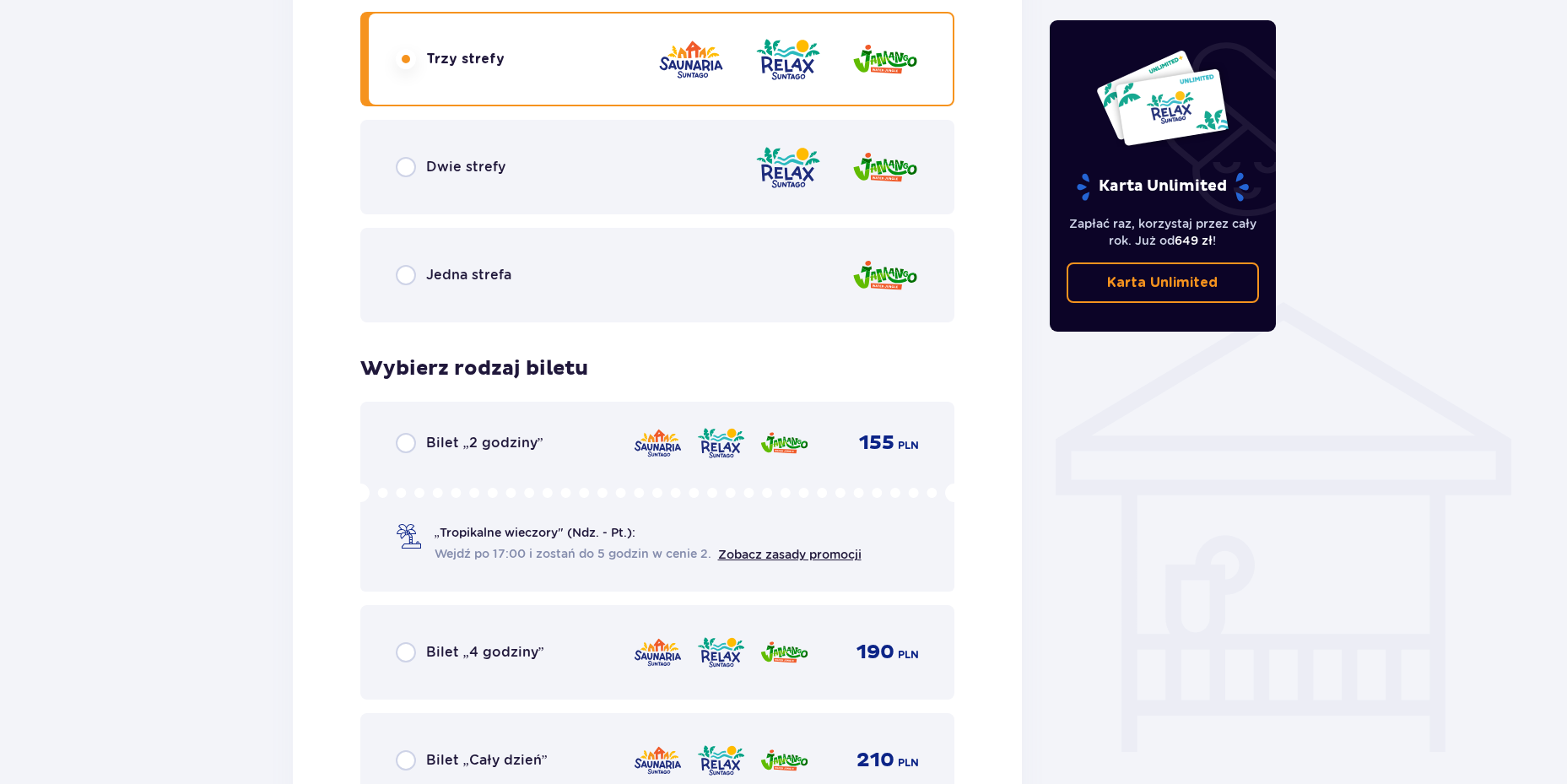
click at [419, 170] on div "Dwie strefy" at bounding box center [450, 167] width 109 height 21
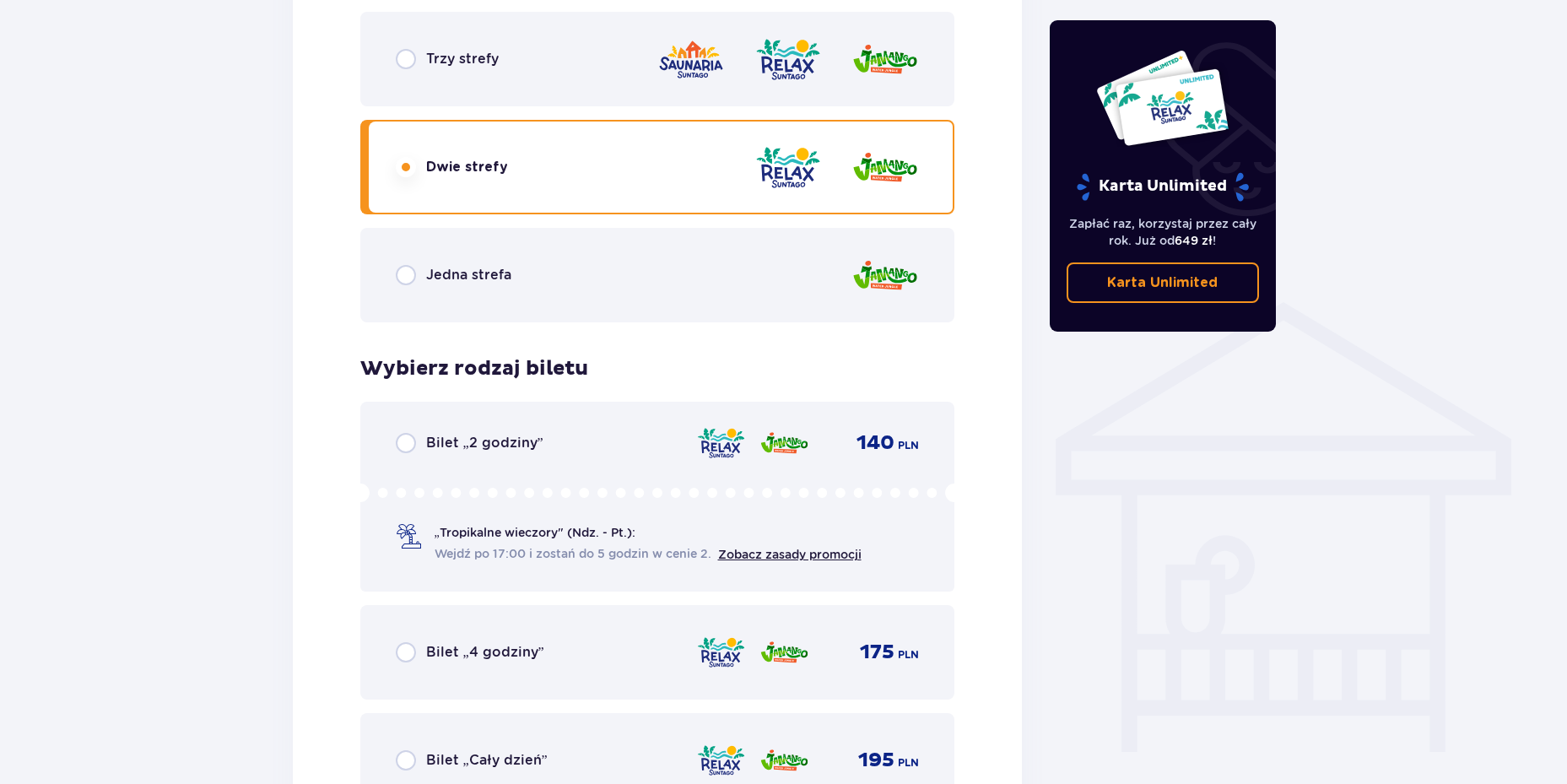
click at [396, 61] on input "radio" at bounding box center [406, 59] width 21 height 21
radio input "true"
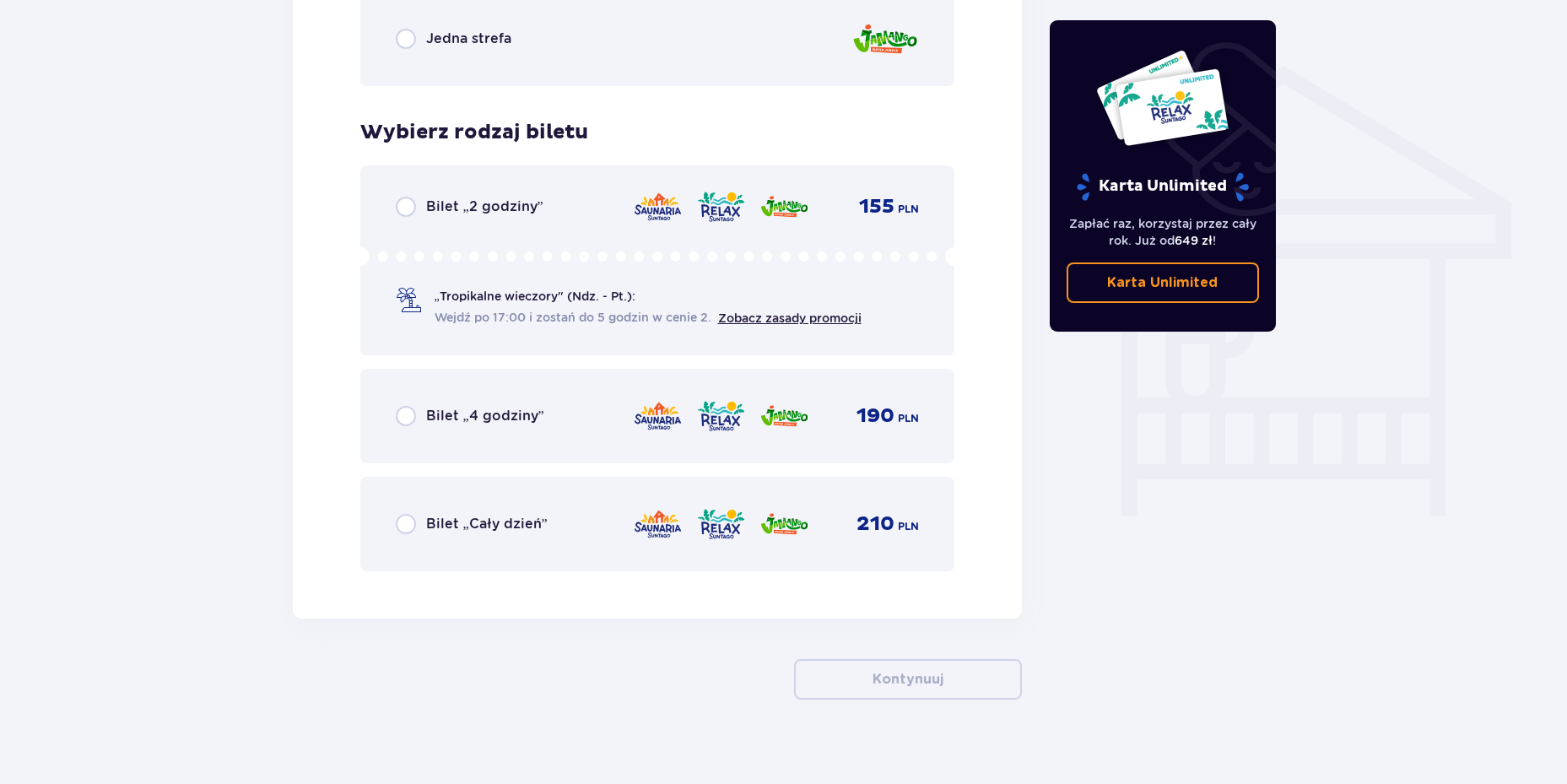
scroll to position [1321, 0]
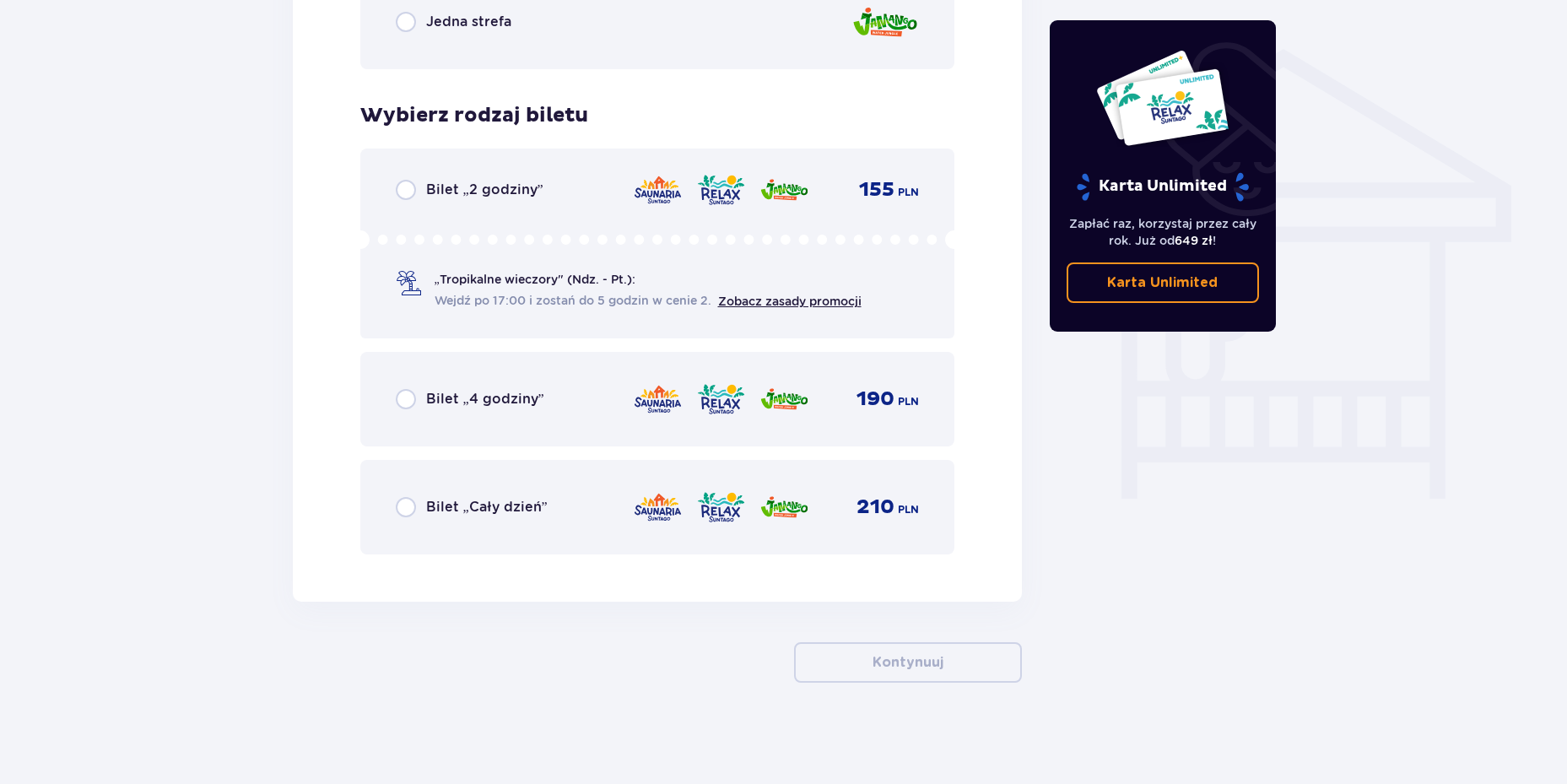
click at [422, 507] on div "Bilet „Cały dzień”" at bounding box center [471, 507] width 152 height 21
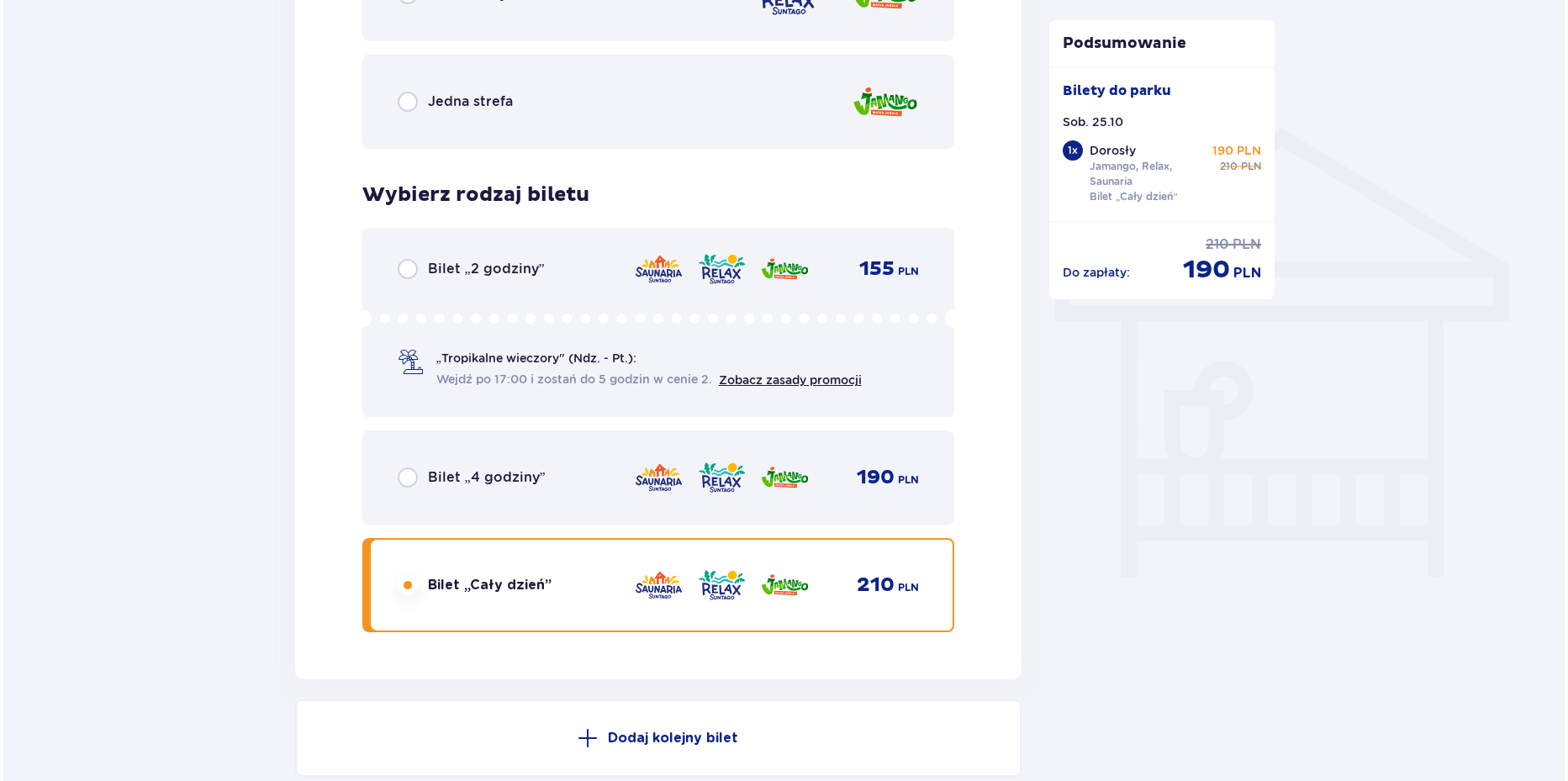
scroll to position [1487, 0]
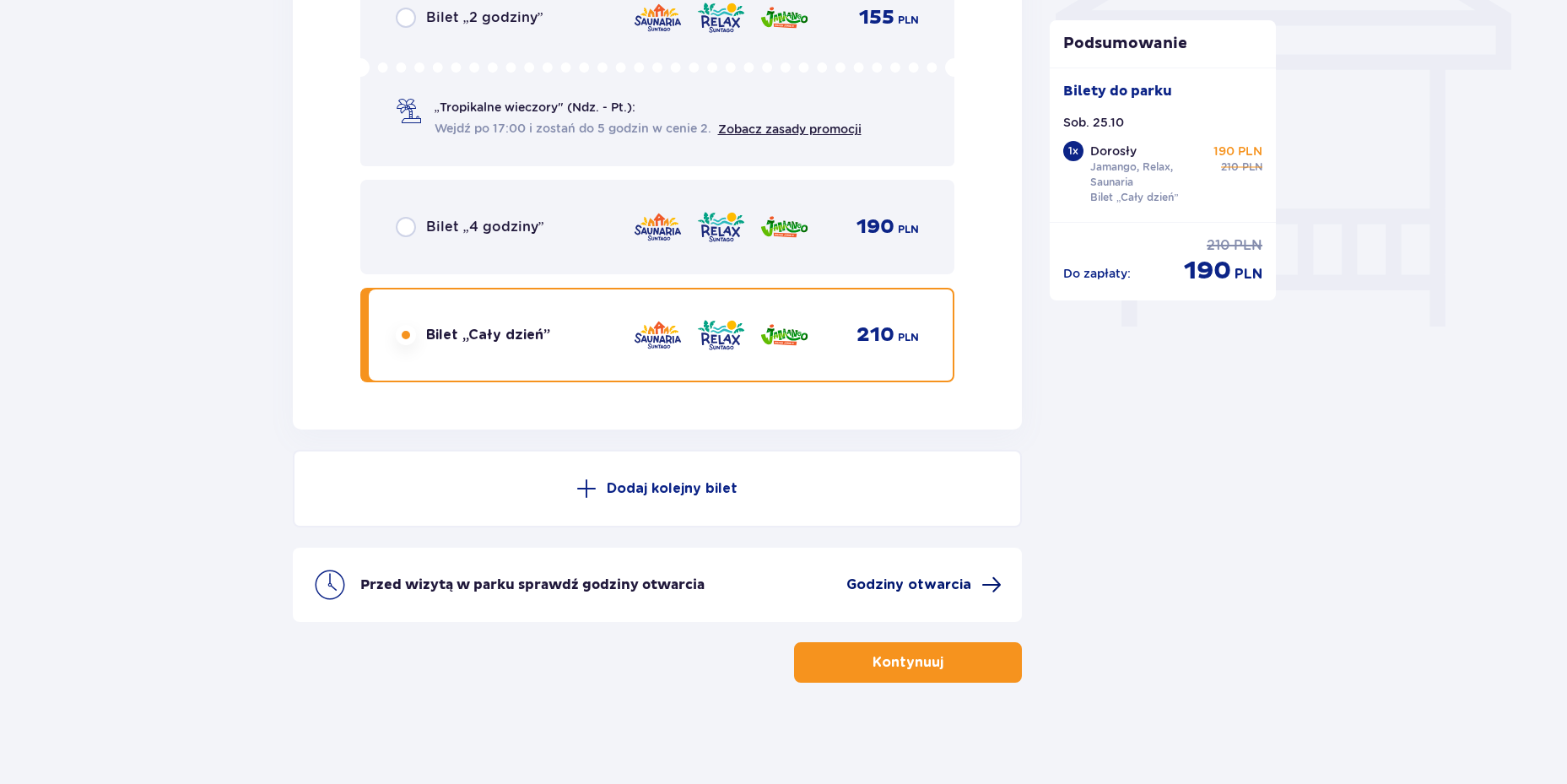
click at [970, 578] on span "Godziny otwarcia" at bounding box center [908, 585] width 125 height 19
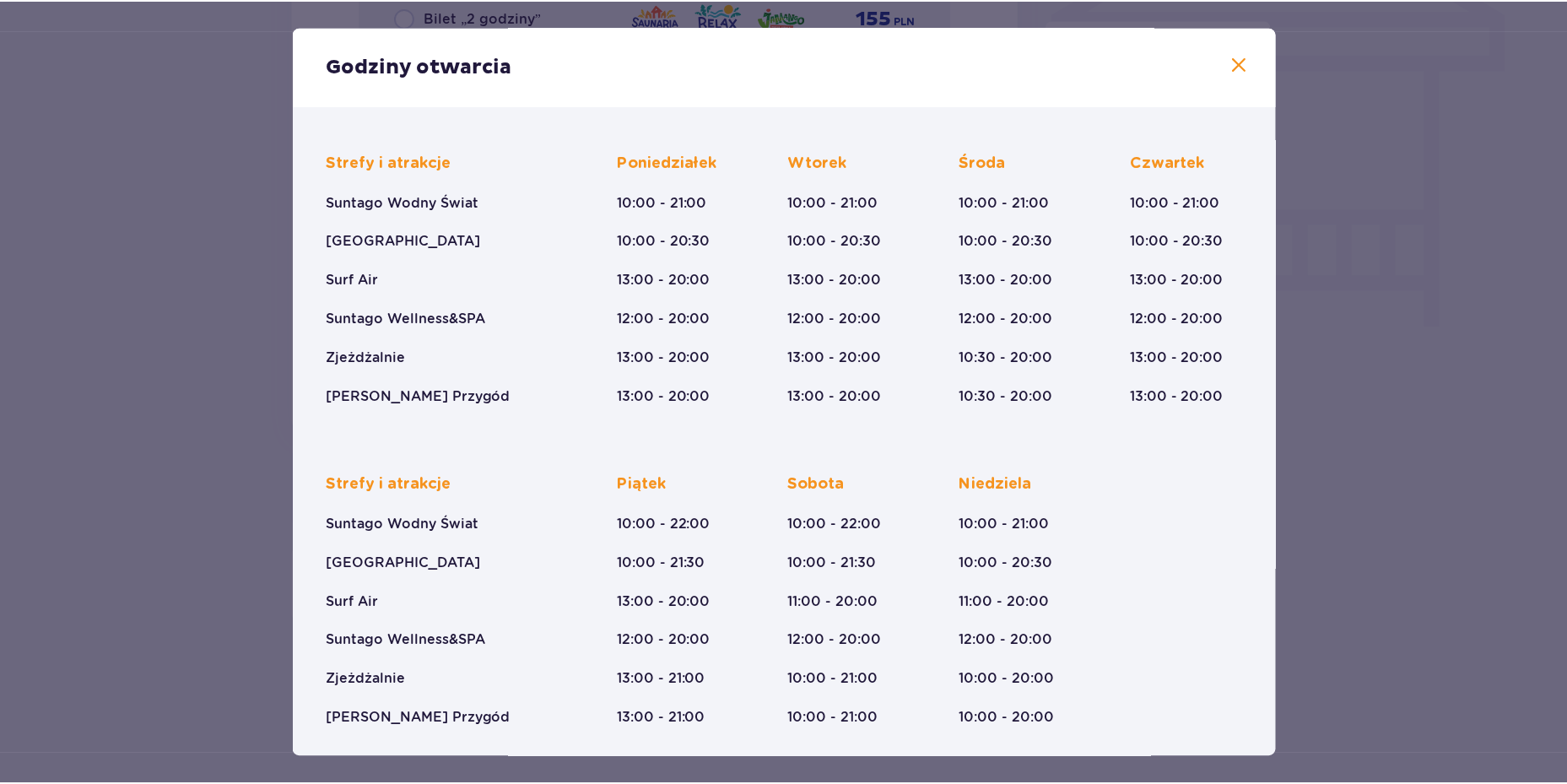
scroll to position [109, 0]
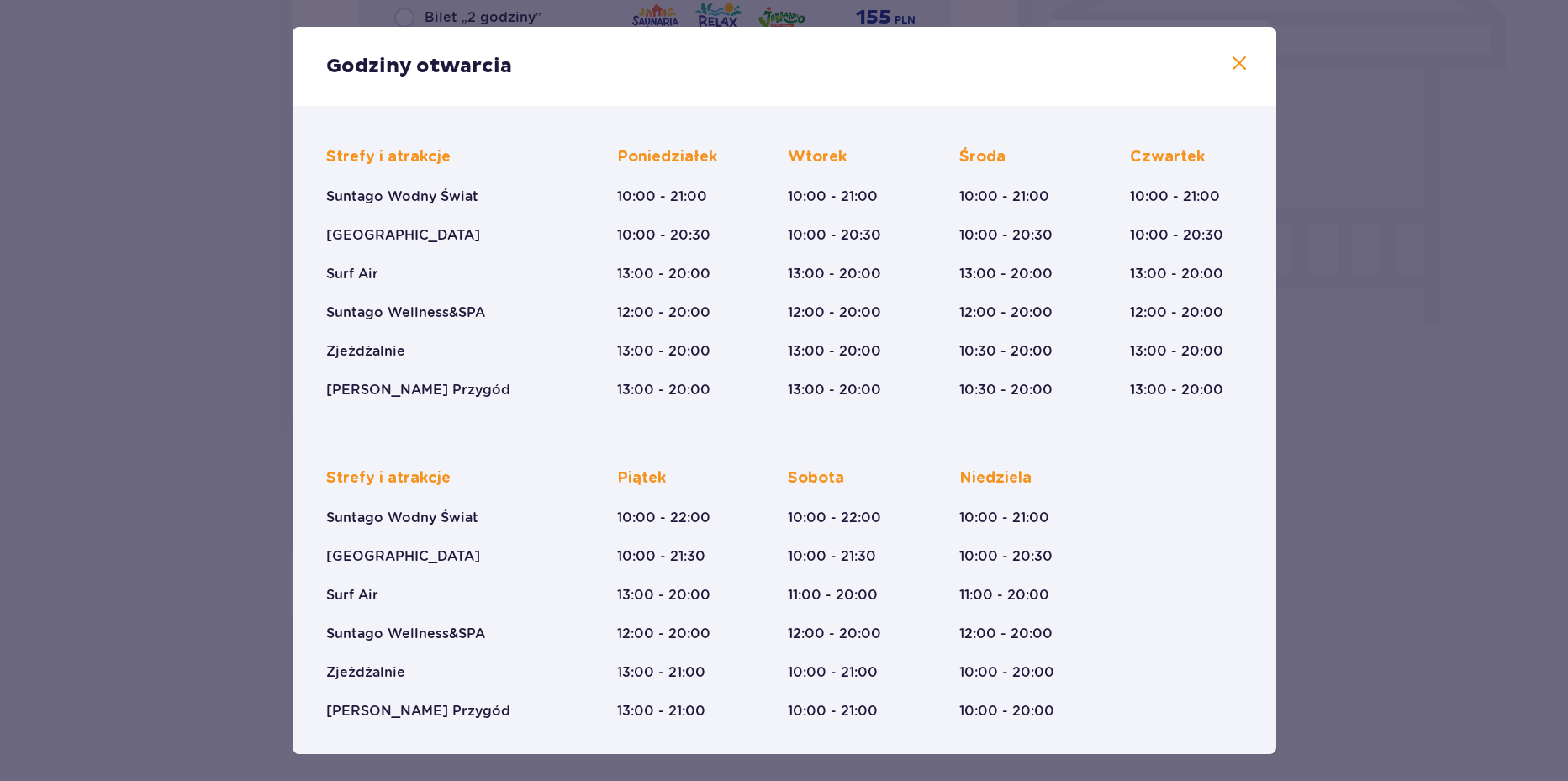
click at [1421, 351] on div "Godziny otwarcia Styczeń - Grudzień Trzech Króli (5-6.01.26) Strefy i atrakcje …" at bounding box center [784, 390] width 1568 height 781
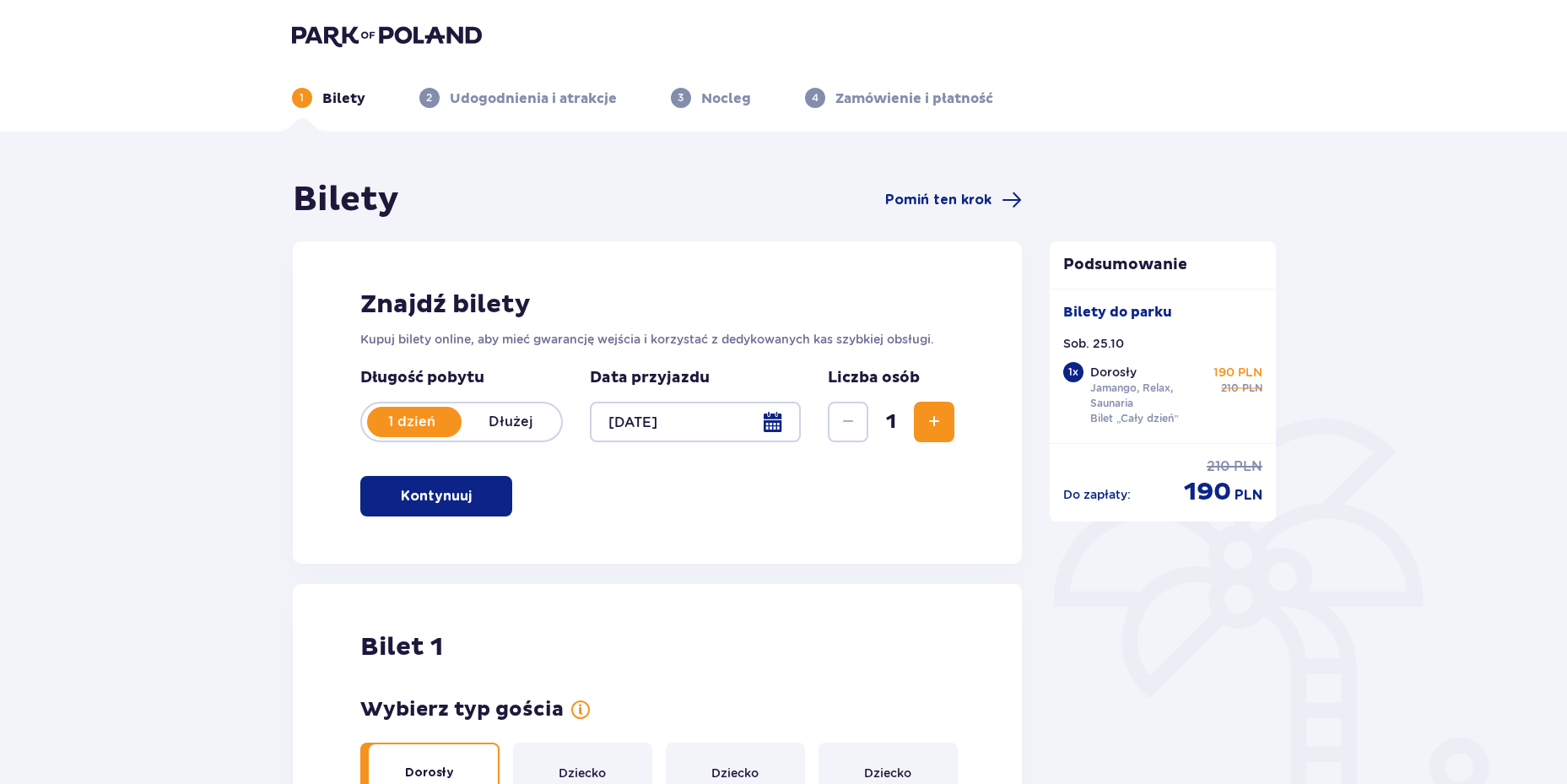
drag, startPoint x: 1222, startPoint y: 370, endPoint x: 1290, endPoint y: 369, distance: 68.0
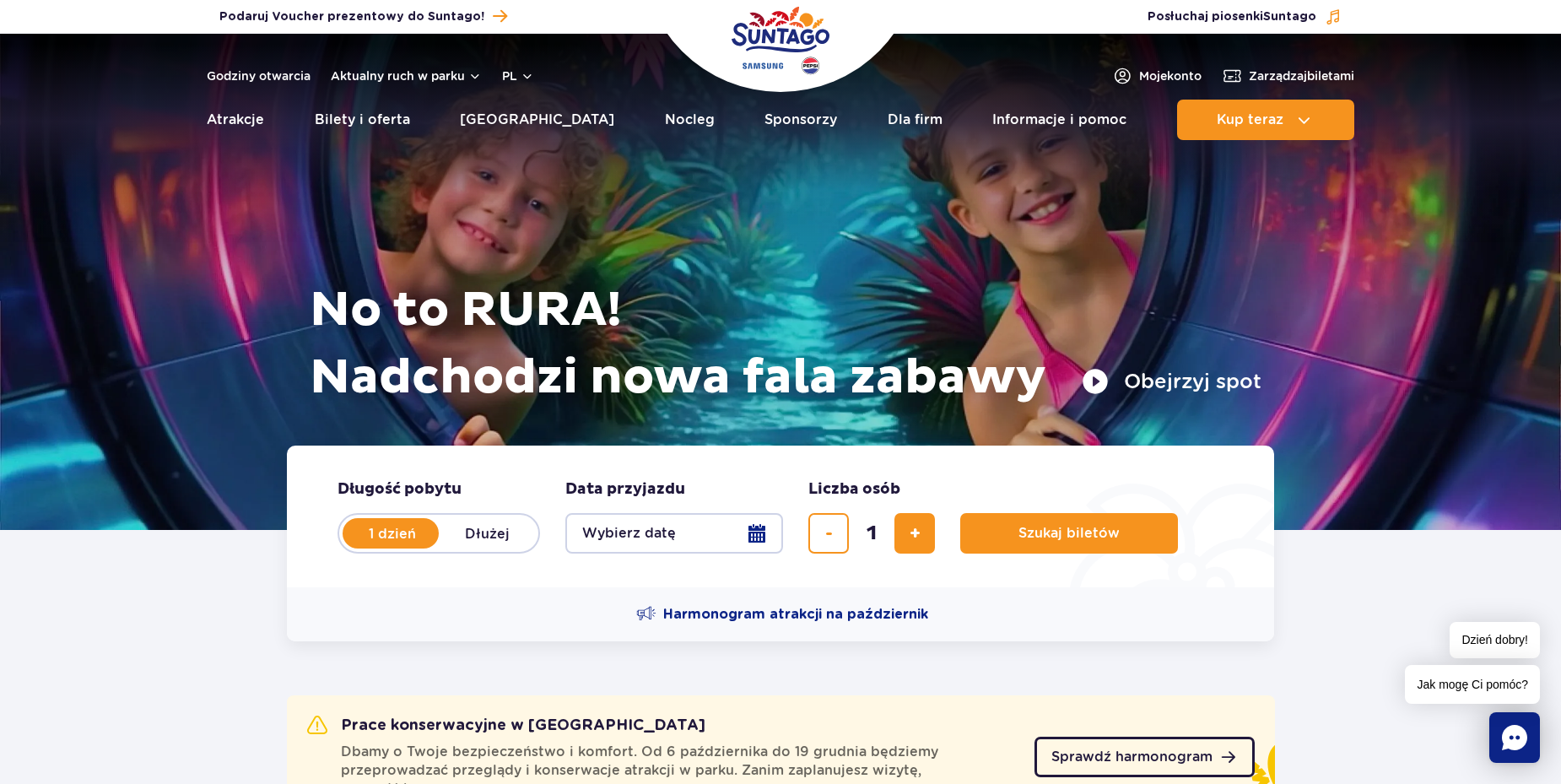
click at [1148, 750] on span "Sprawdź harmonogram" at bounding box center [1132, 756] width 161 height 14
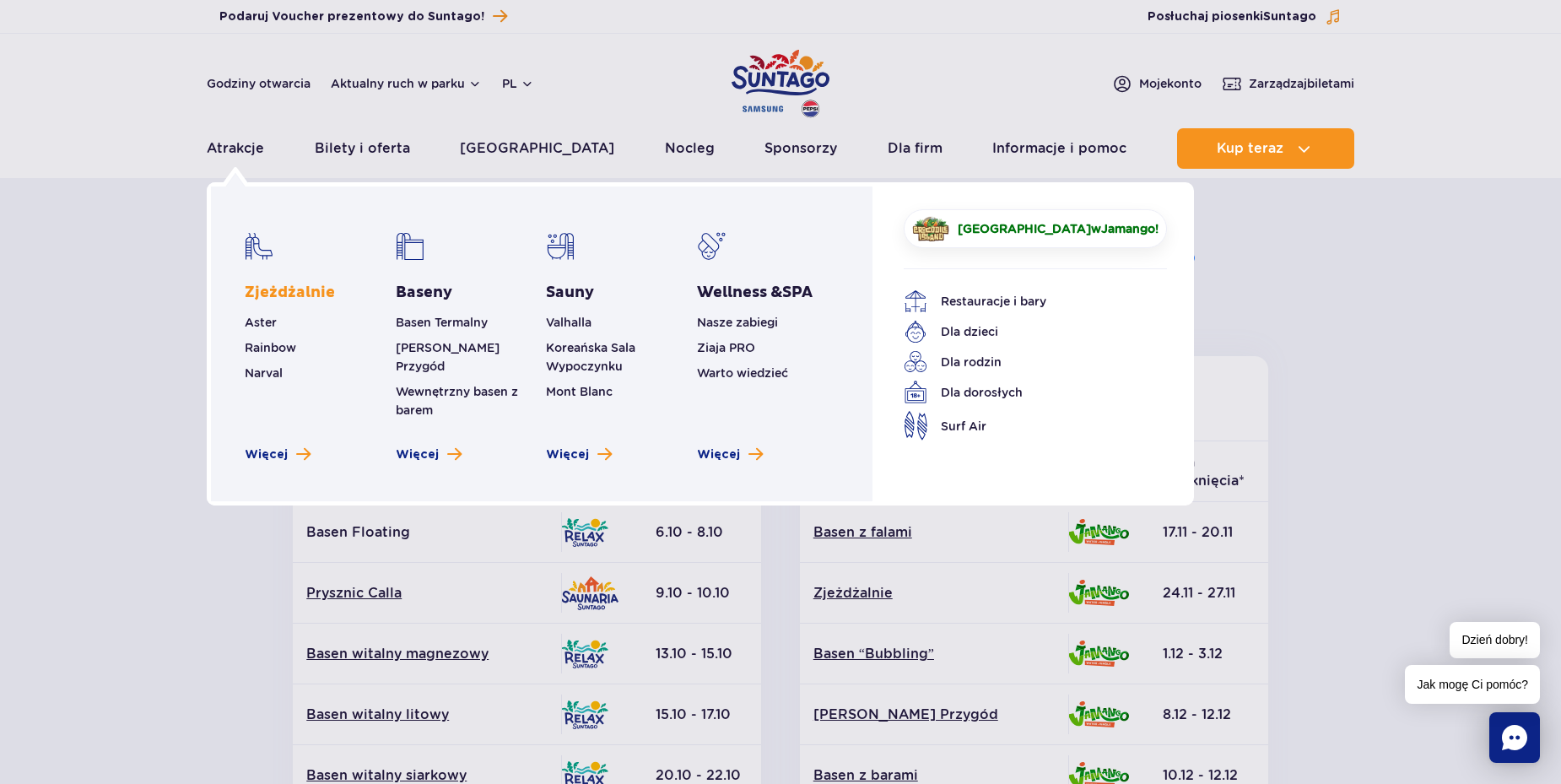
click at [264, 290] on link "Zjeżdżalnie" at bounding box center [290, 293] width 91 height 21
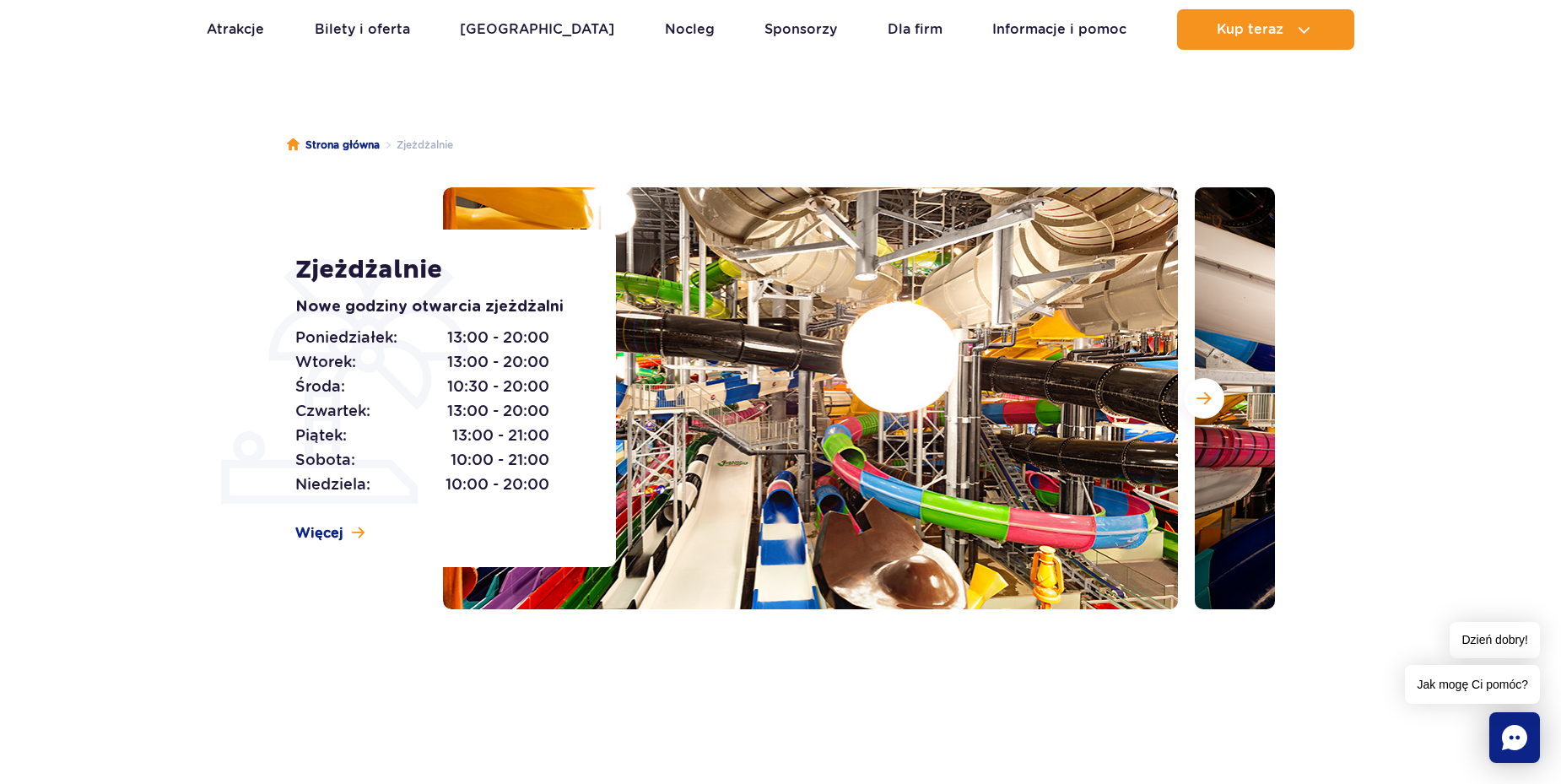
scroll to position [169, 0]
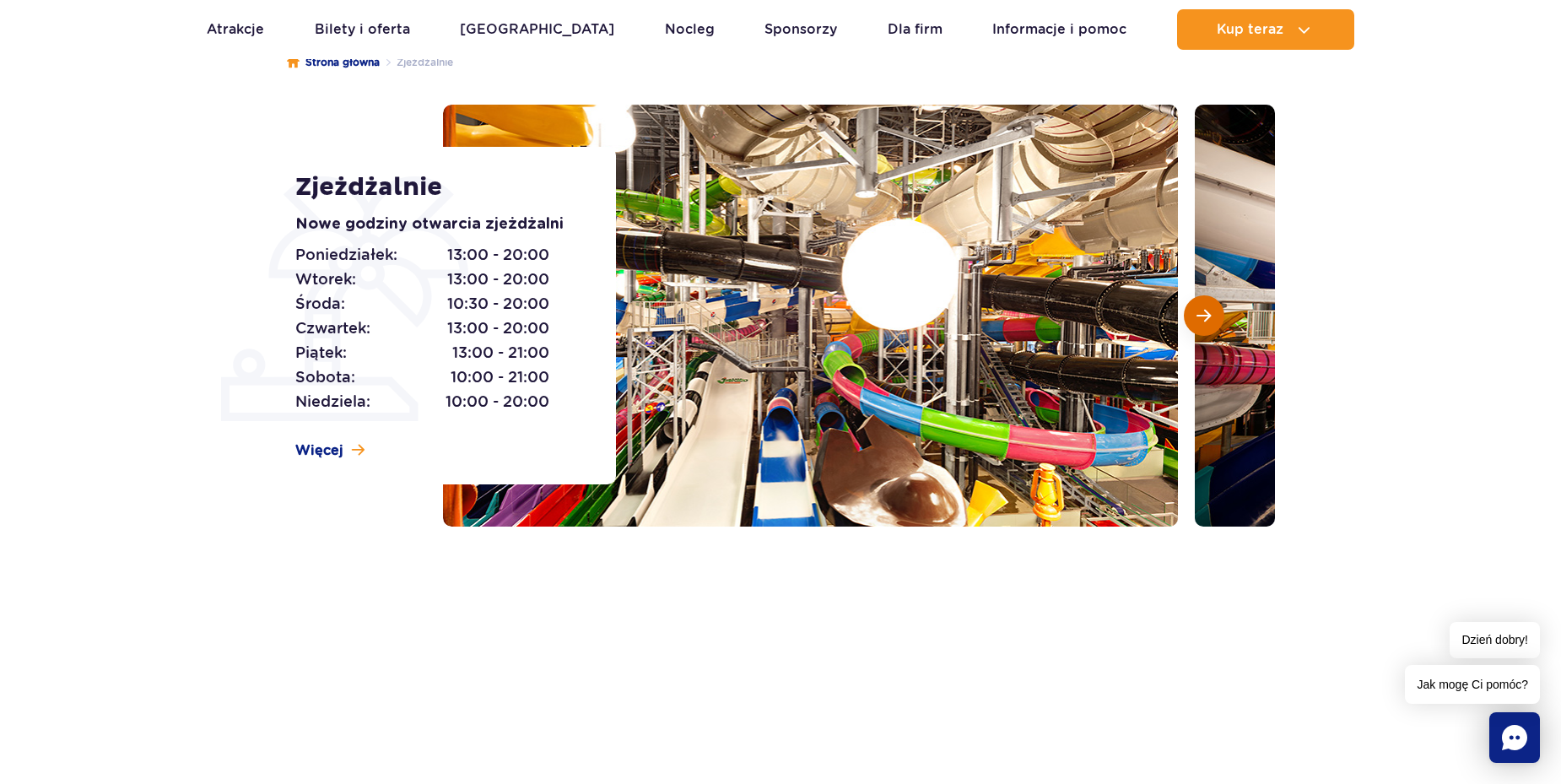
click at [1208, 315] on span "Następny slajd" at bounding box center [1203, 315] width 15 height 16
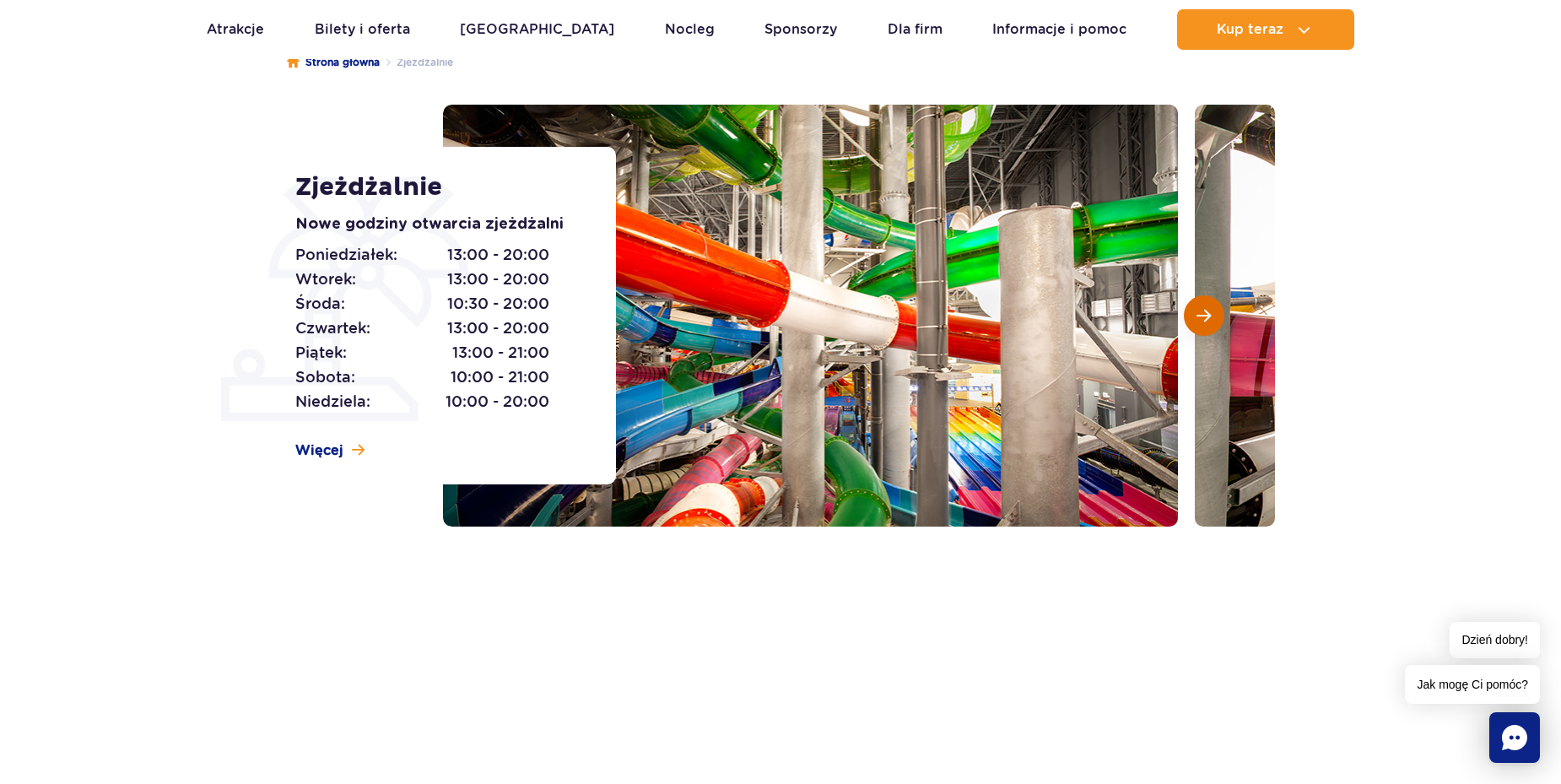
click at [1208, 315] on span "Następny slajd" at bounding box center [1203, 315] width 15 height 16
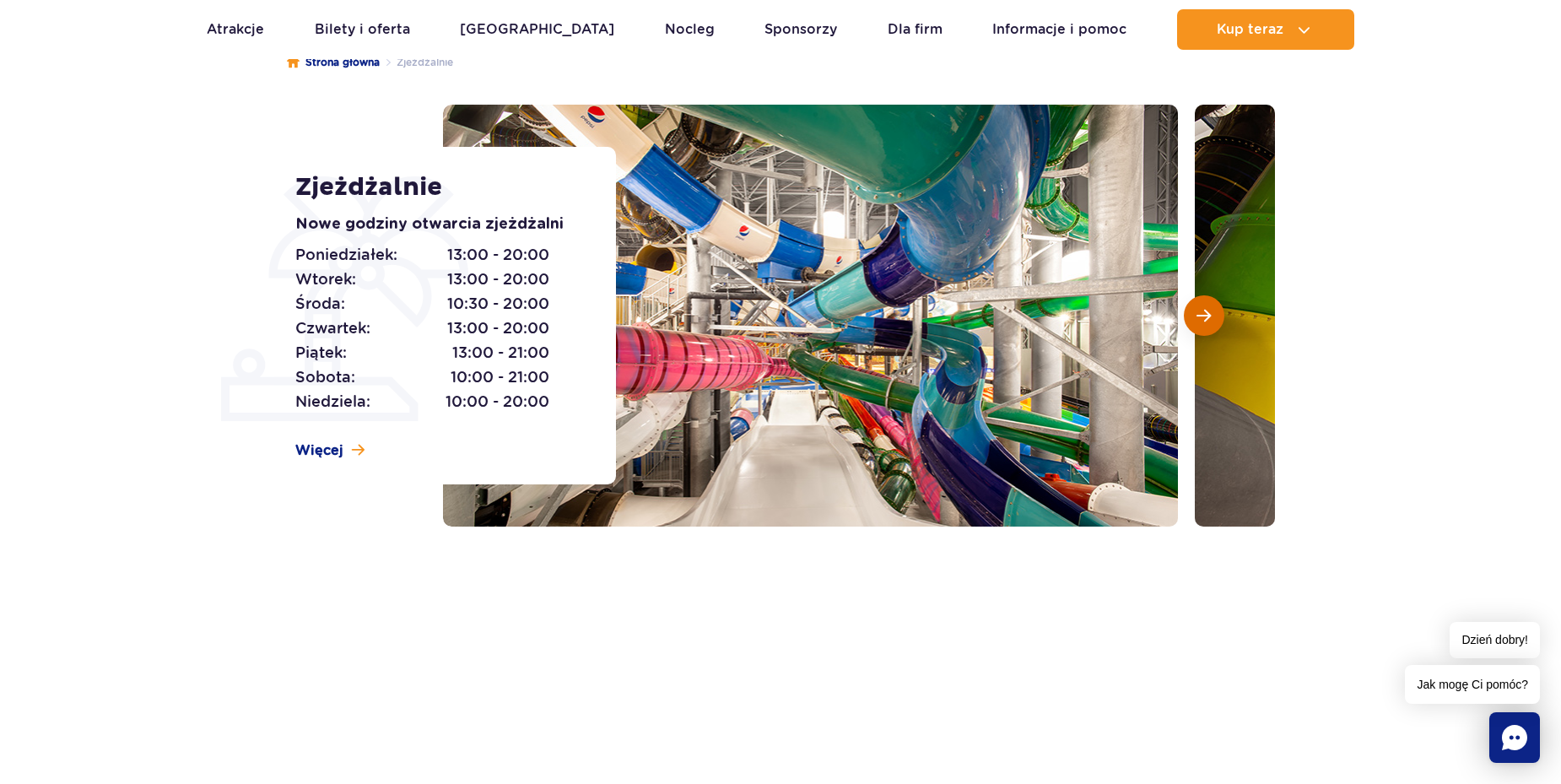
click at [1208, 315] on span "Następny slajd" at bounding box center [1203, 315] width 15 height 16
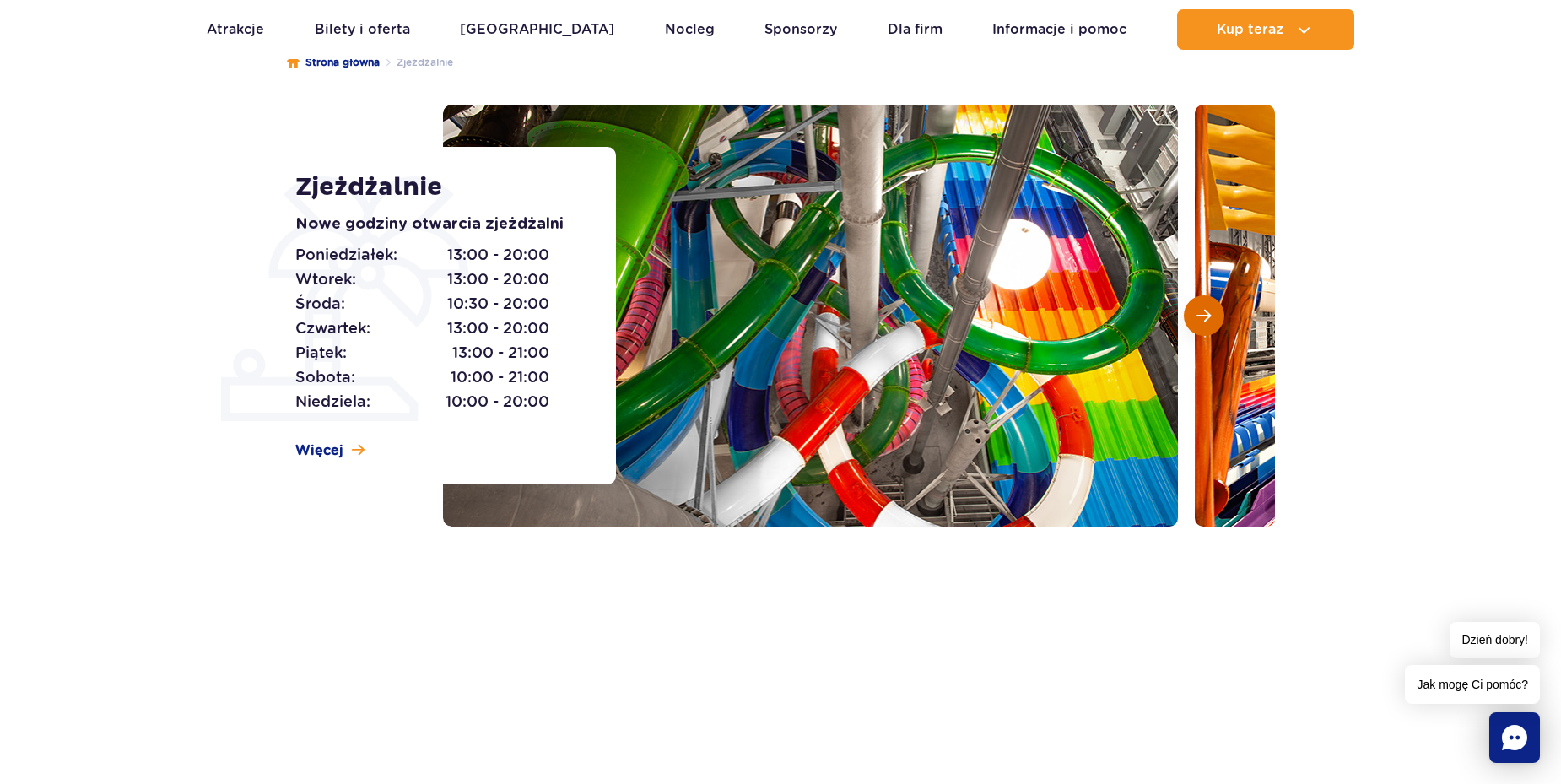
click at [1208, 315] on span "Następny slajd" at bounding box center [1203, 315] width 15 height 16
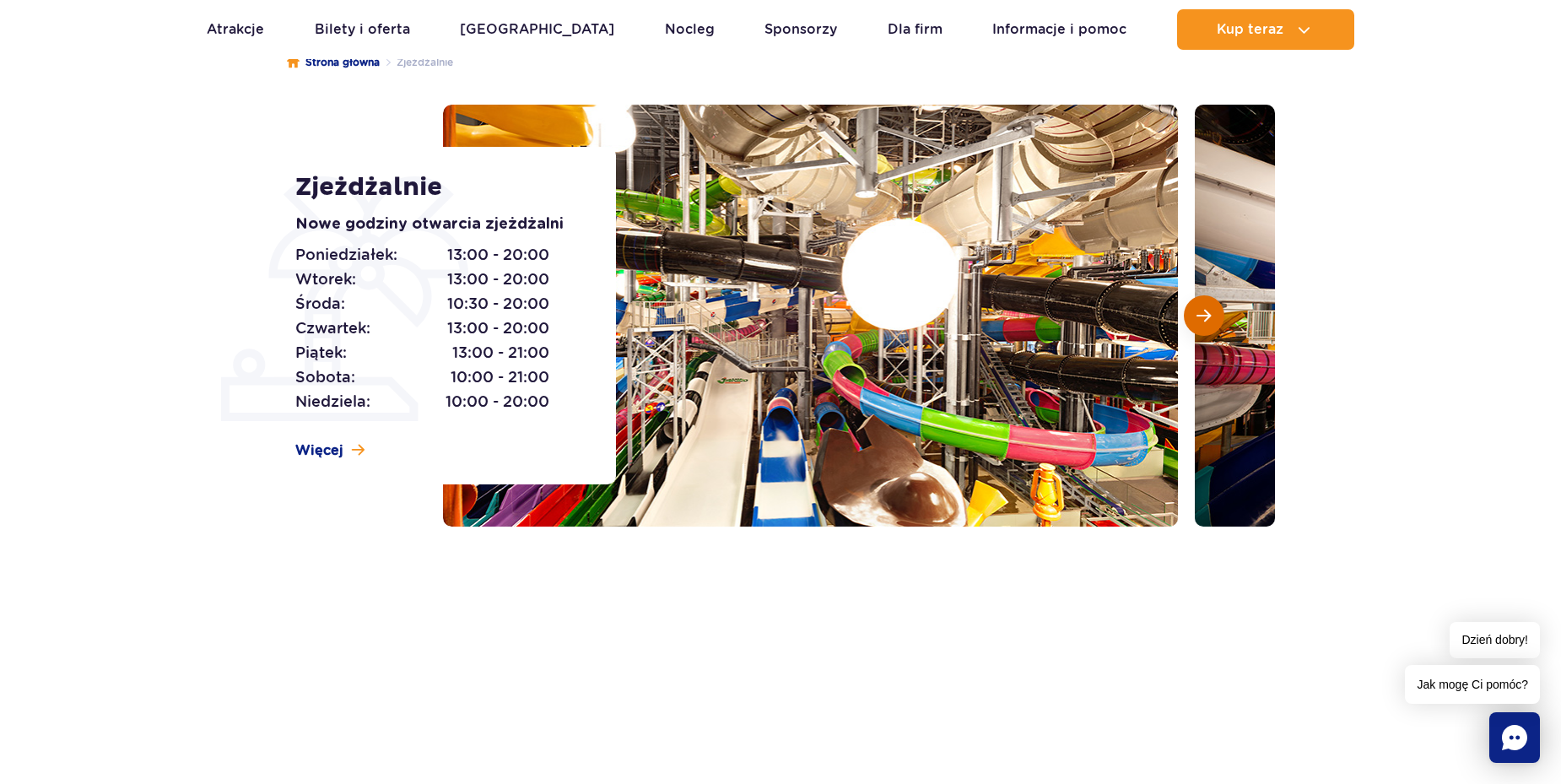
click at [1208, 315] on span "Następny slajd" at bounding box center [1203, 315] width 15 height 16
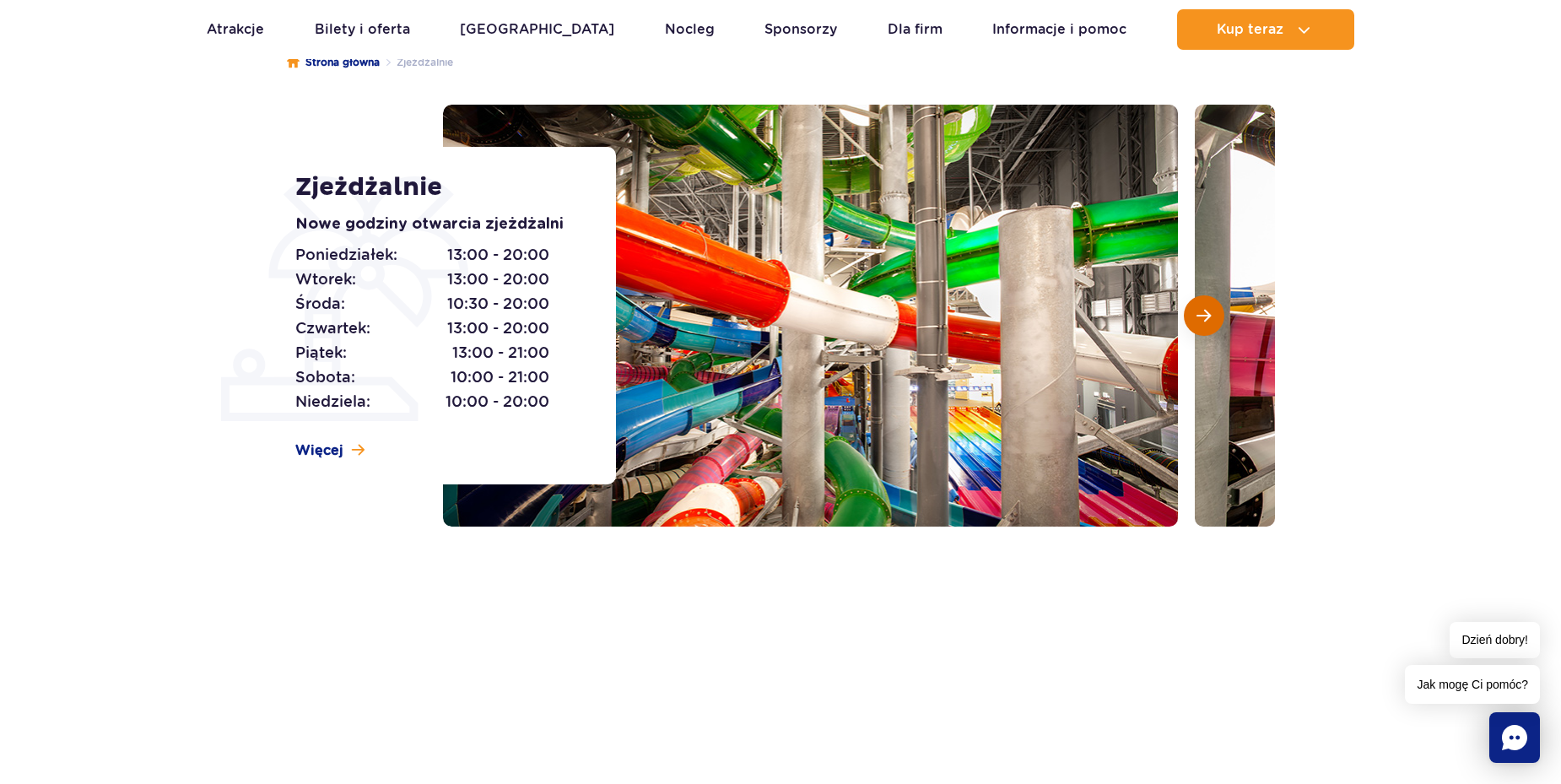
click at [1208, 315] on span "Następny slajd" at bounding box center [1203, 315] width 15 height 16
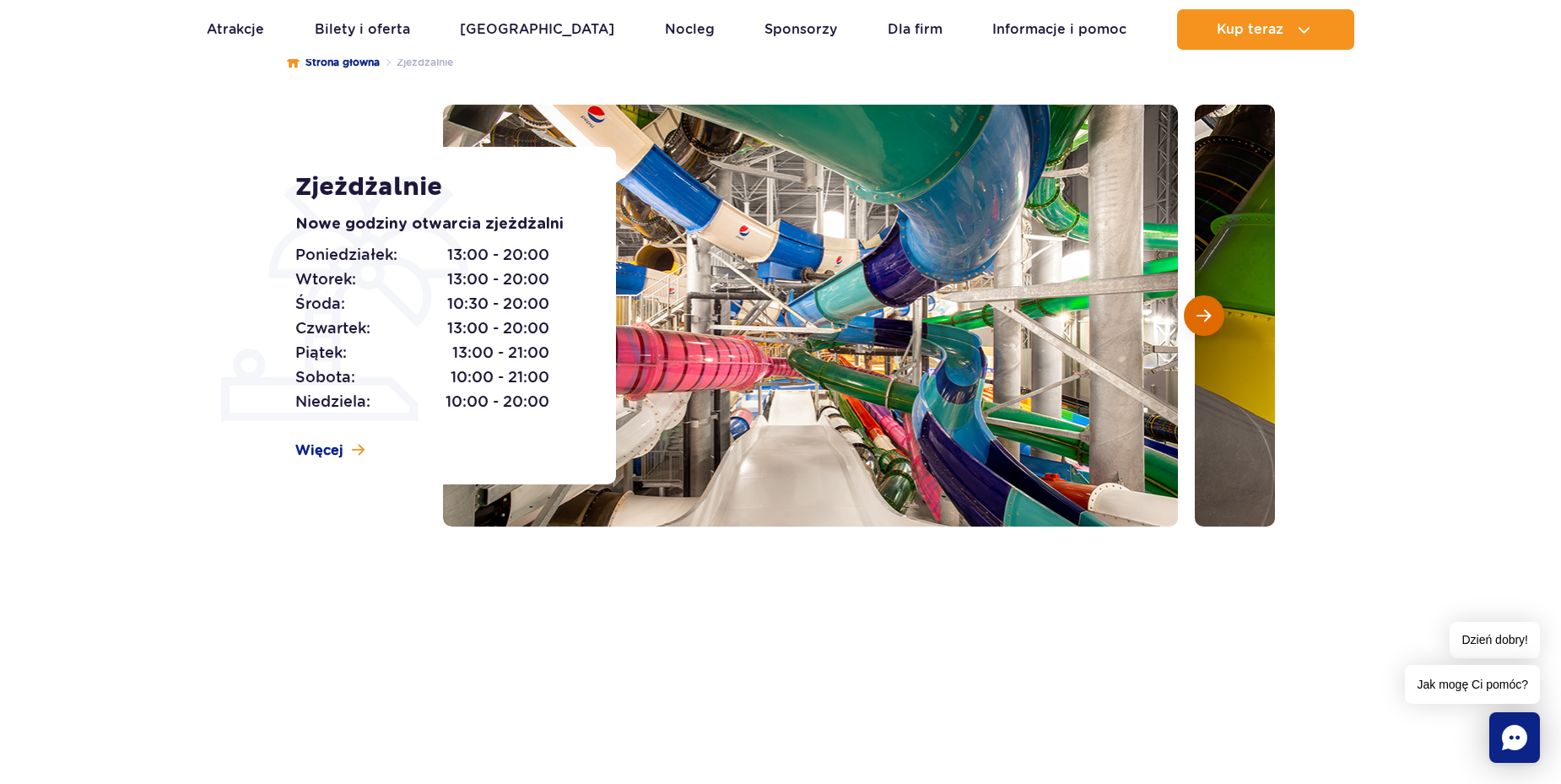
click at [1208, 315] on span "Następny slajd" at bounding box center [1203, 315] width 15 height 16
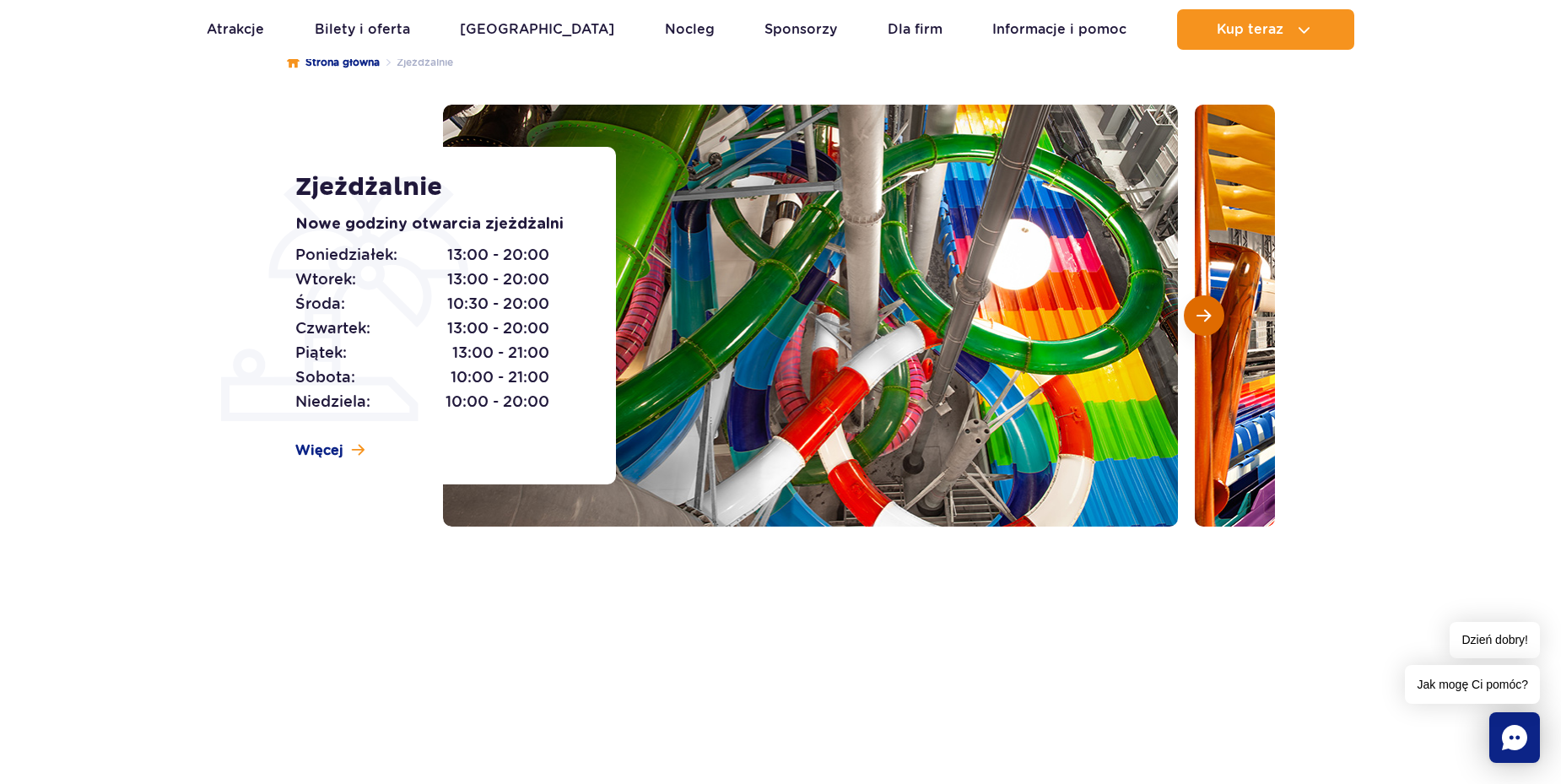
click at [1208, 315] on span "Następny slajd" at bounding box center [1203, 315] width 15 height 16
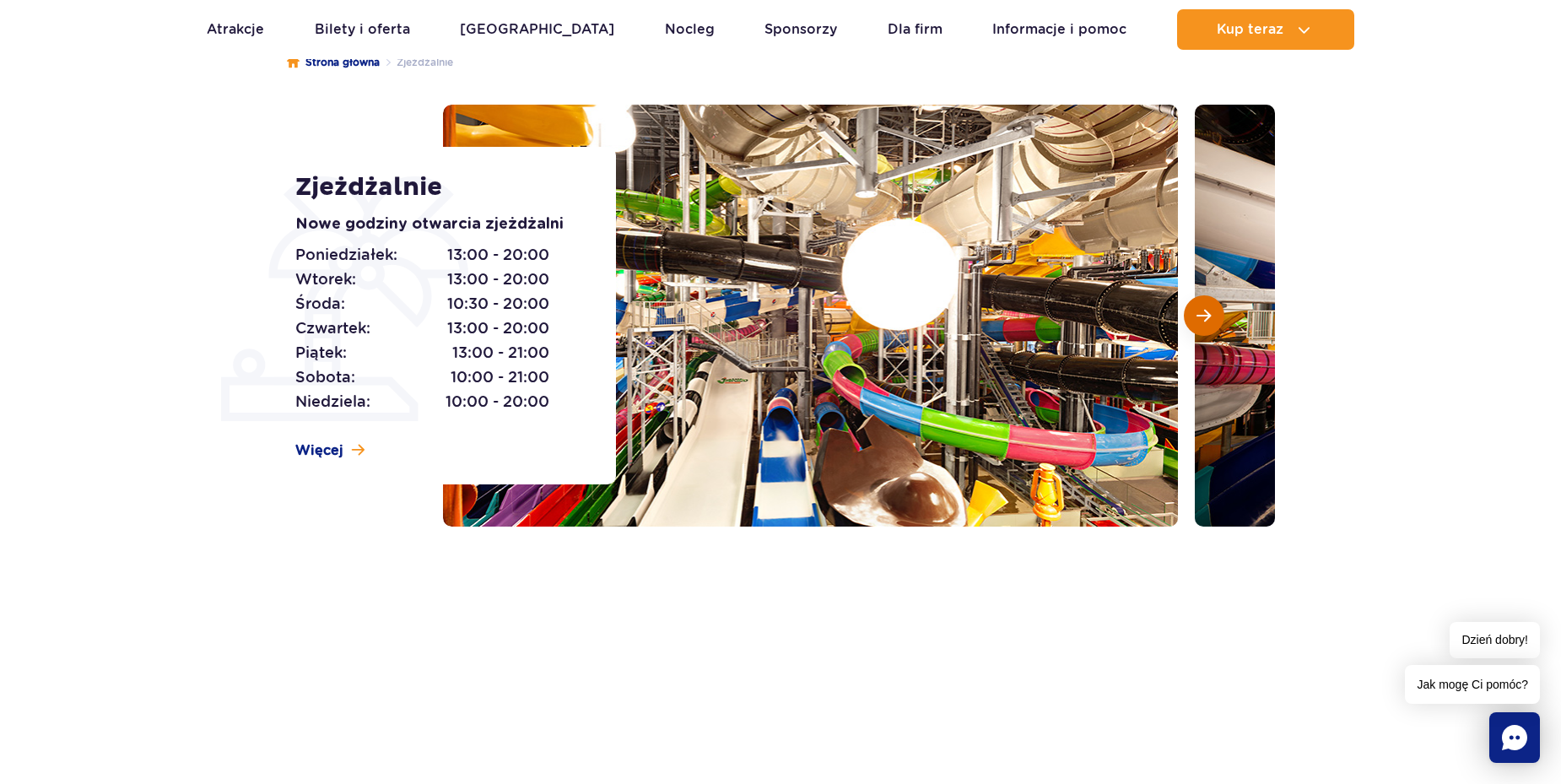
click at [1208, 315] on span "Następny slajd" at bounding box center [1203, 315] width 15 height 16
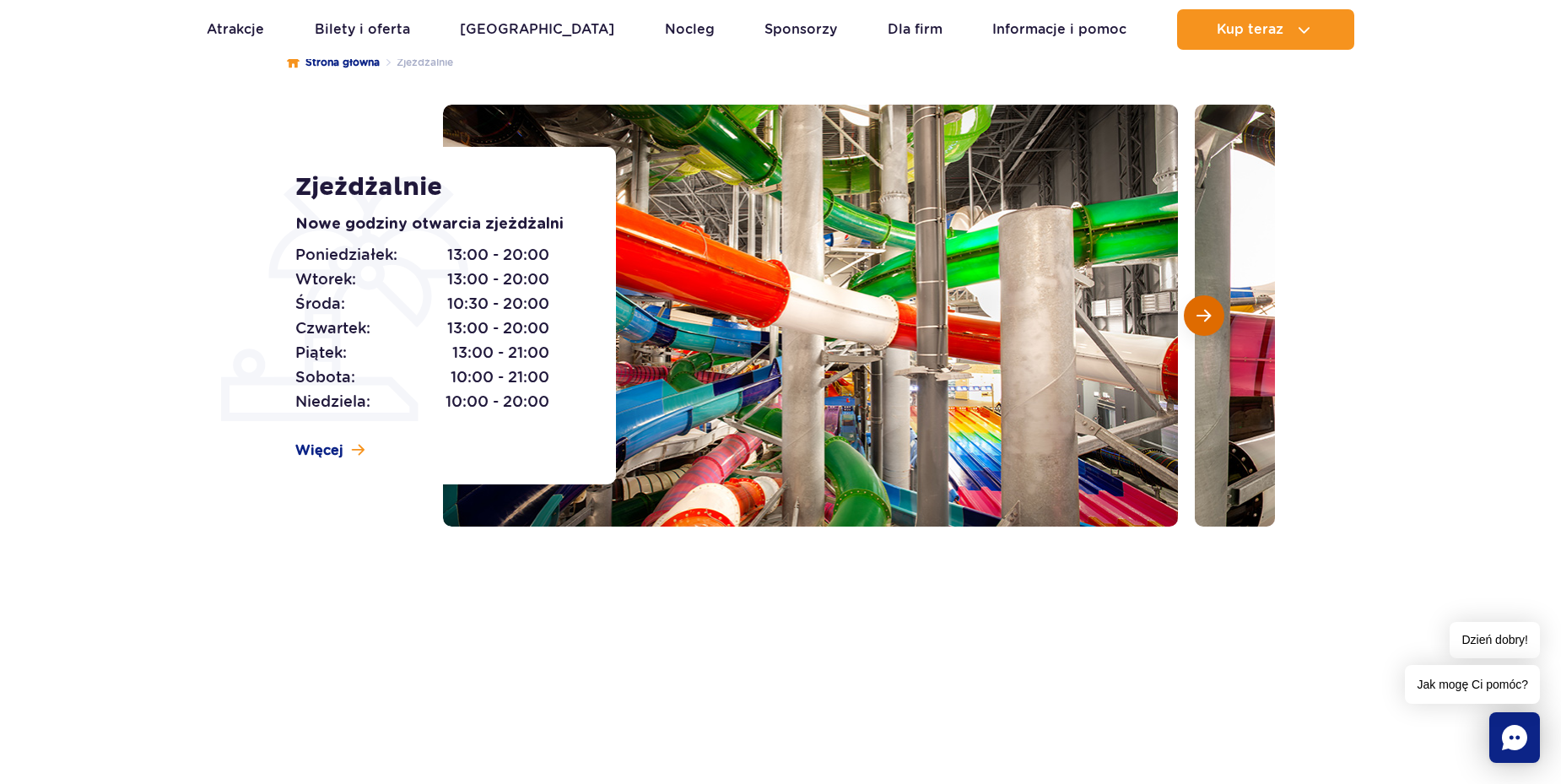
click at [1208, 315] on span "Następny slajd" at bounding box center [1203, 315] width 15 height 16
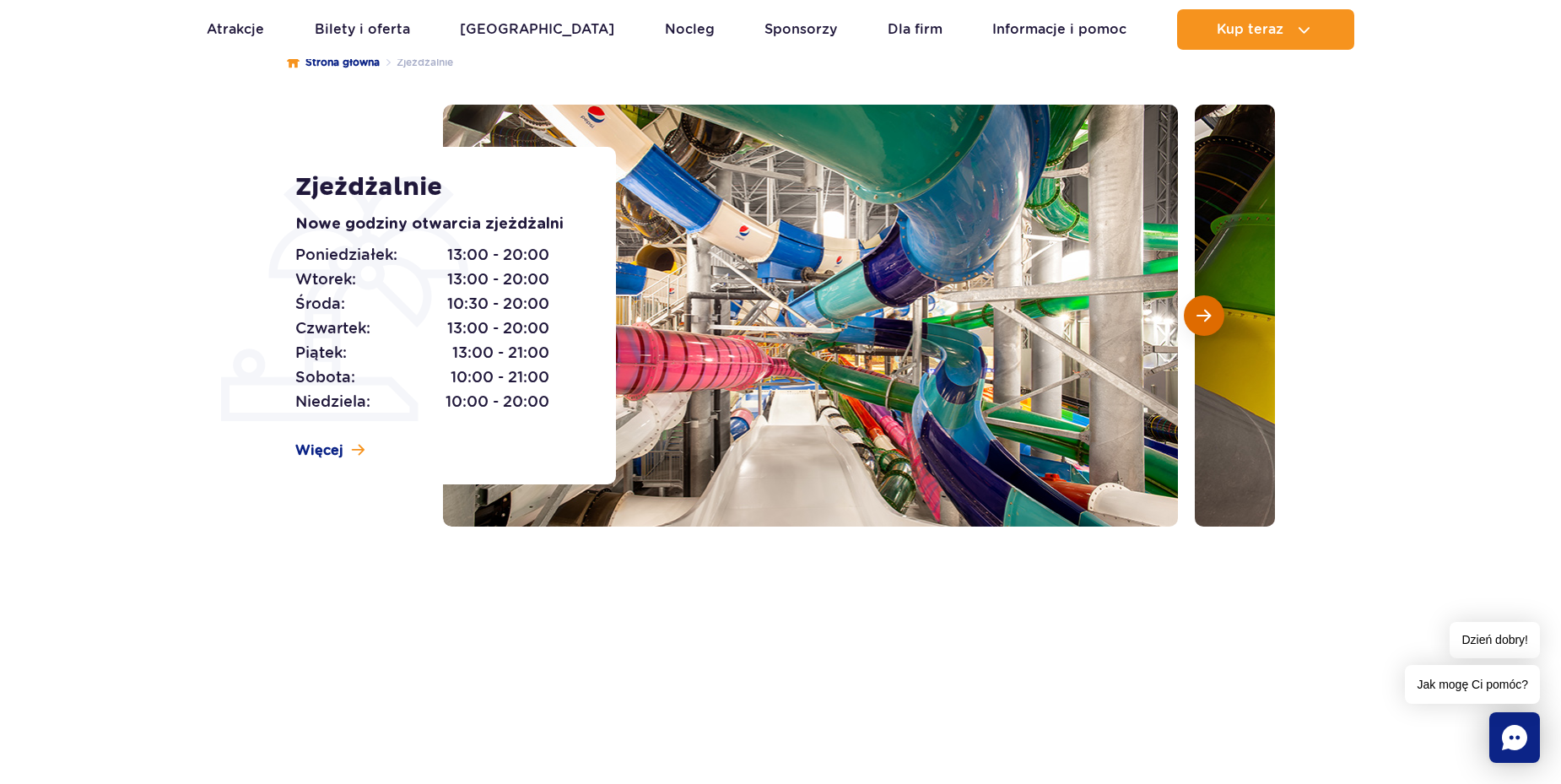
click at [1208, 315] on span "Następny slajd" at bounding box center [1203, 315] width 15 height 16
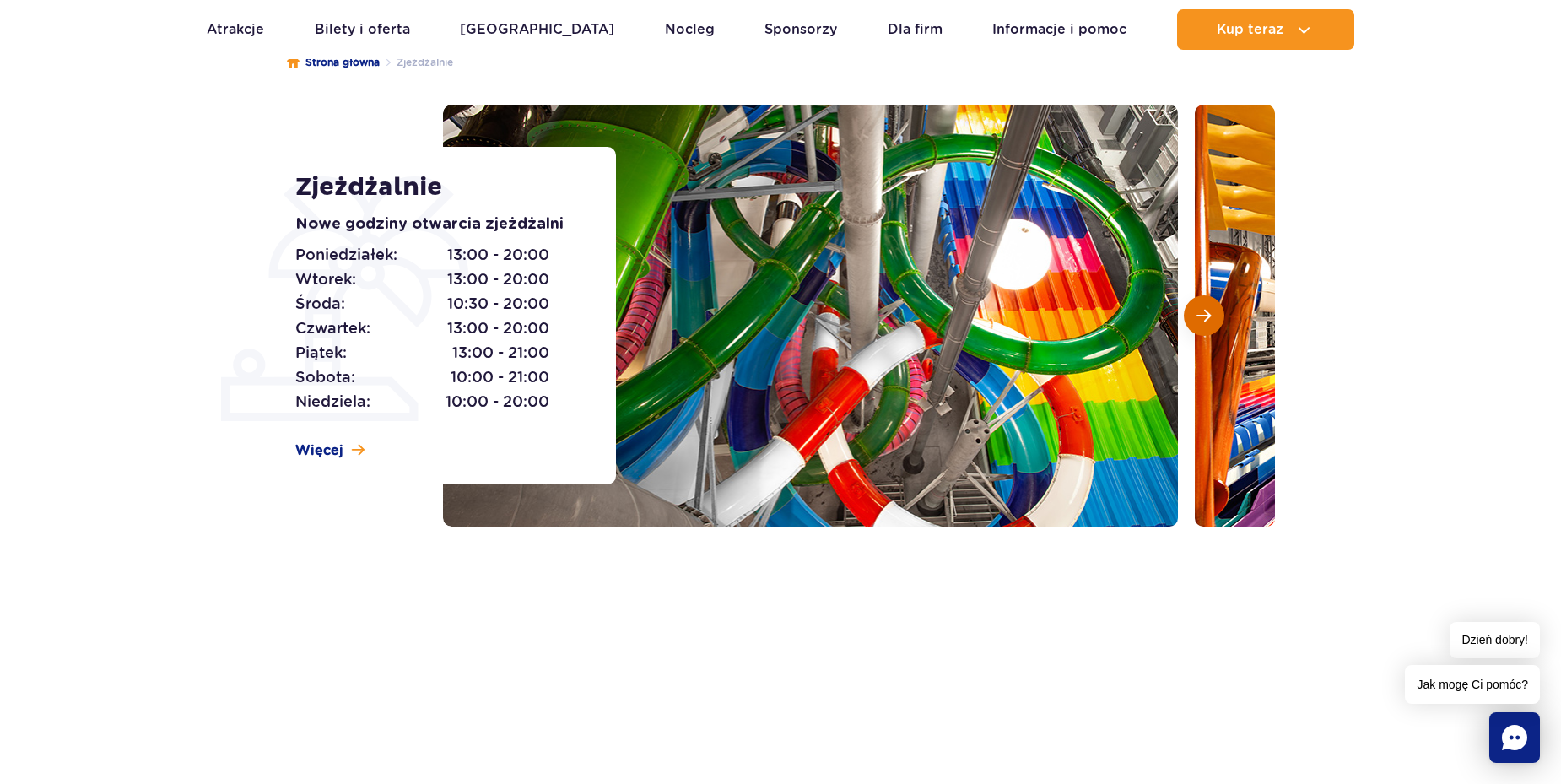
click at [1208, 315] on span "Następny slajd" at bounding box center [1203, 315] width 15 height 16
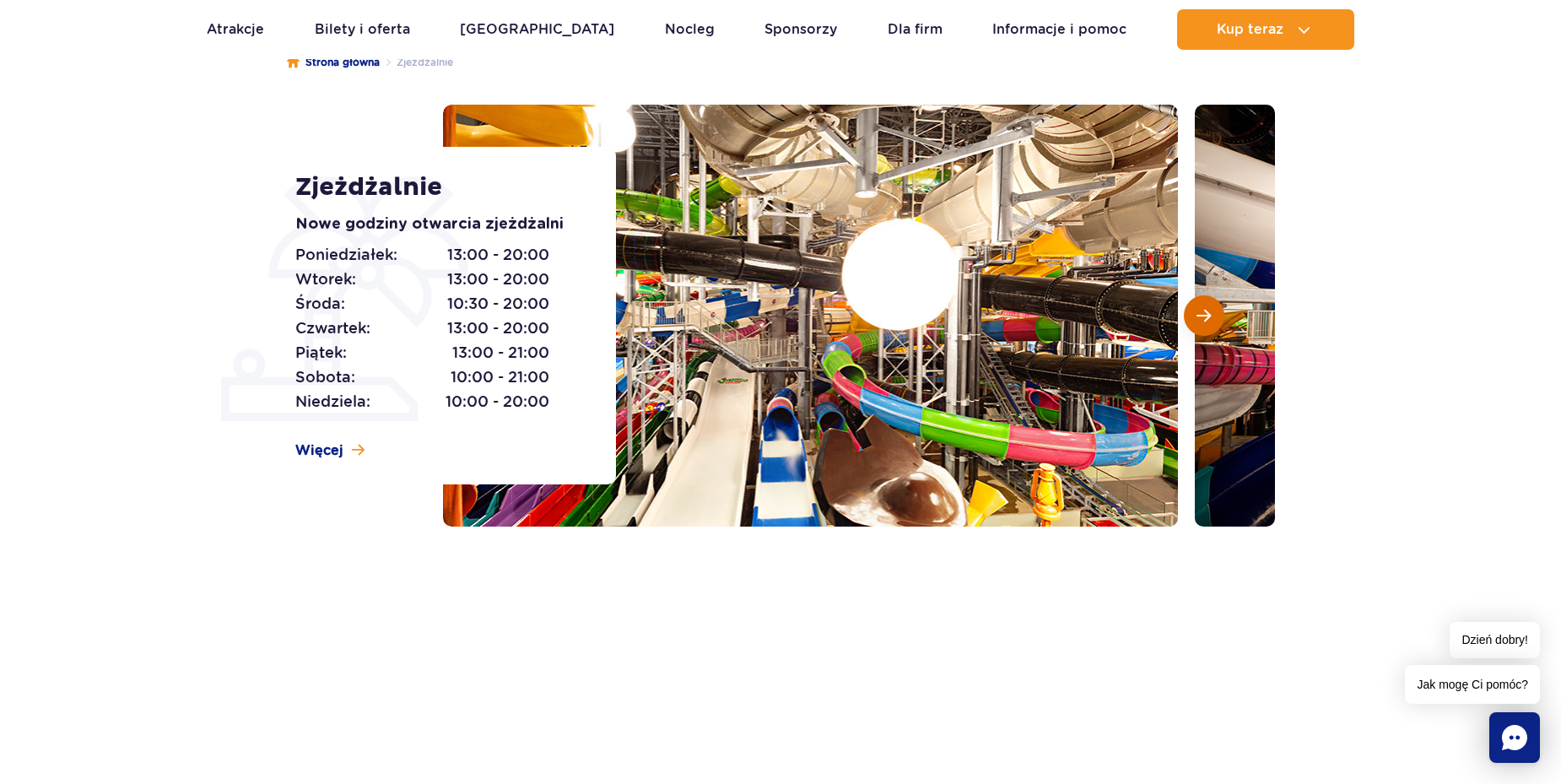
click at [1208, 315] on span "Następny slajd" at bounding box center [1203, 315] width 15 height 16
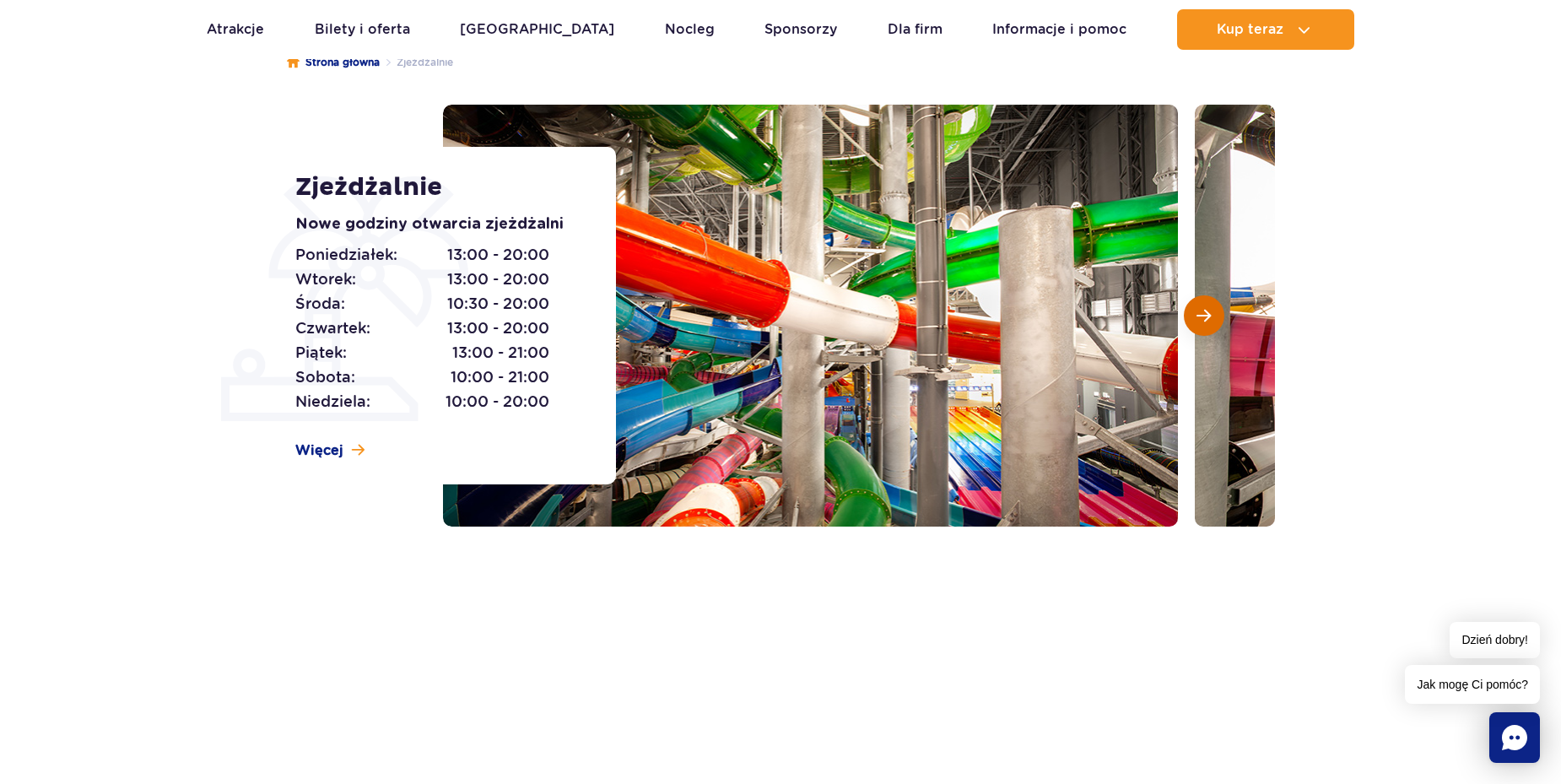
click at [1208, 315] on span "Następny slajd" at bounding box center [1203, 315] width 15 height 16
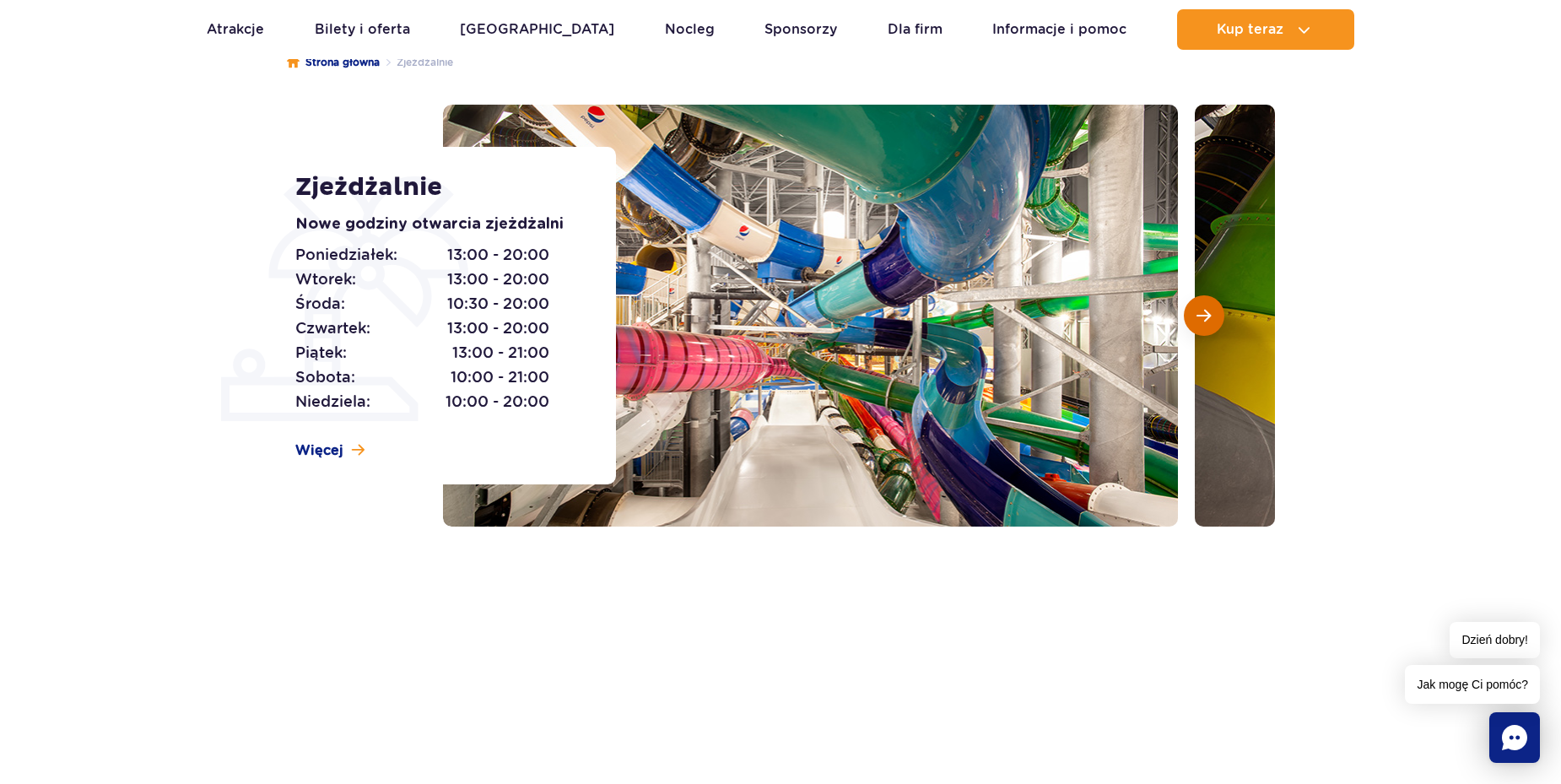
click at [1208, 315] on span "Następny slajd" at bounding box center [1203, 315] width 15 height 16
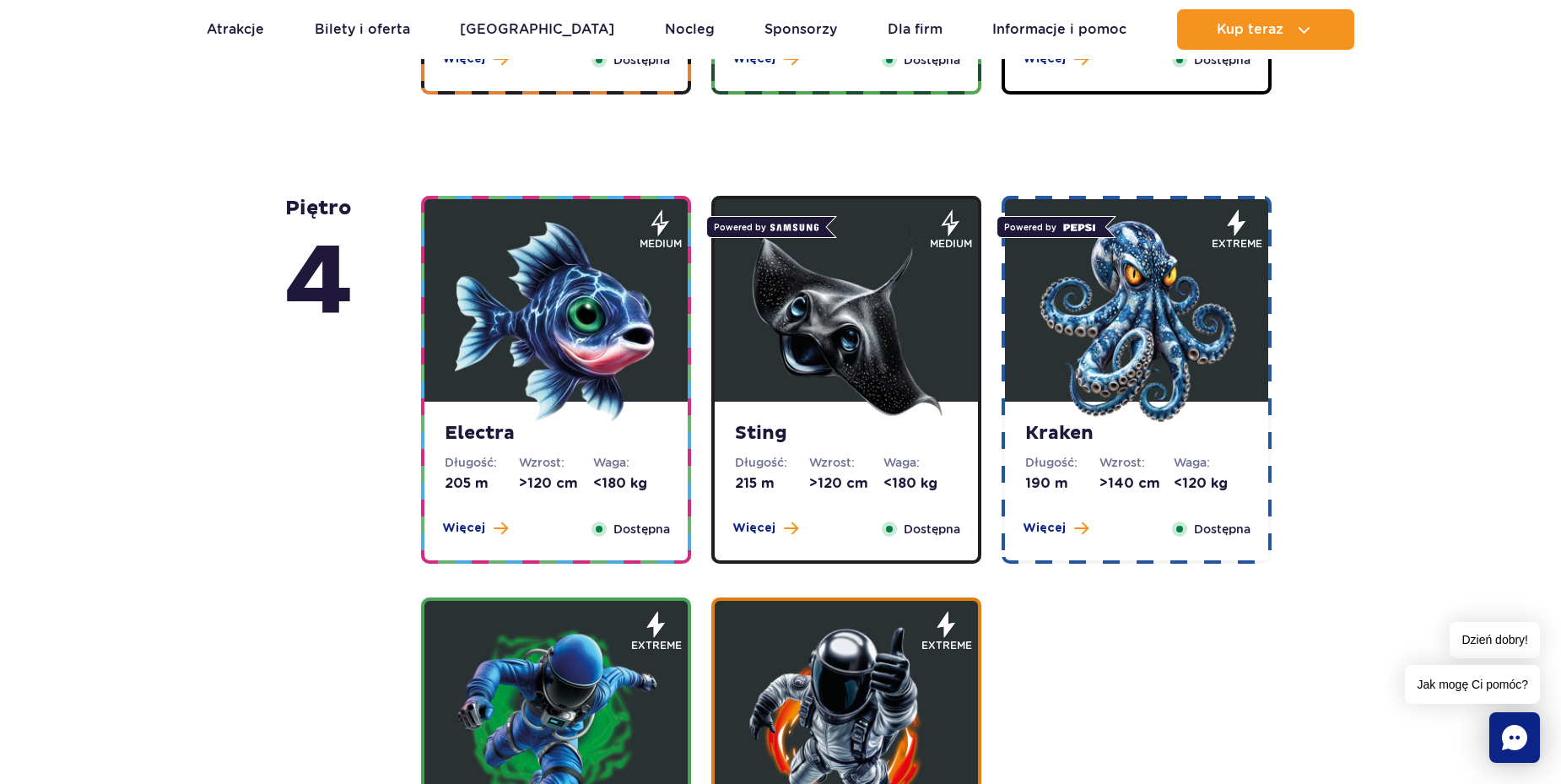
scroll to position [1266, 0]
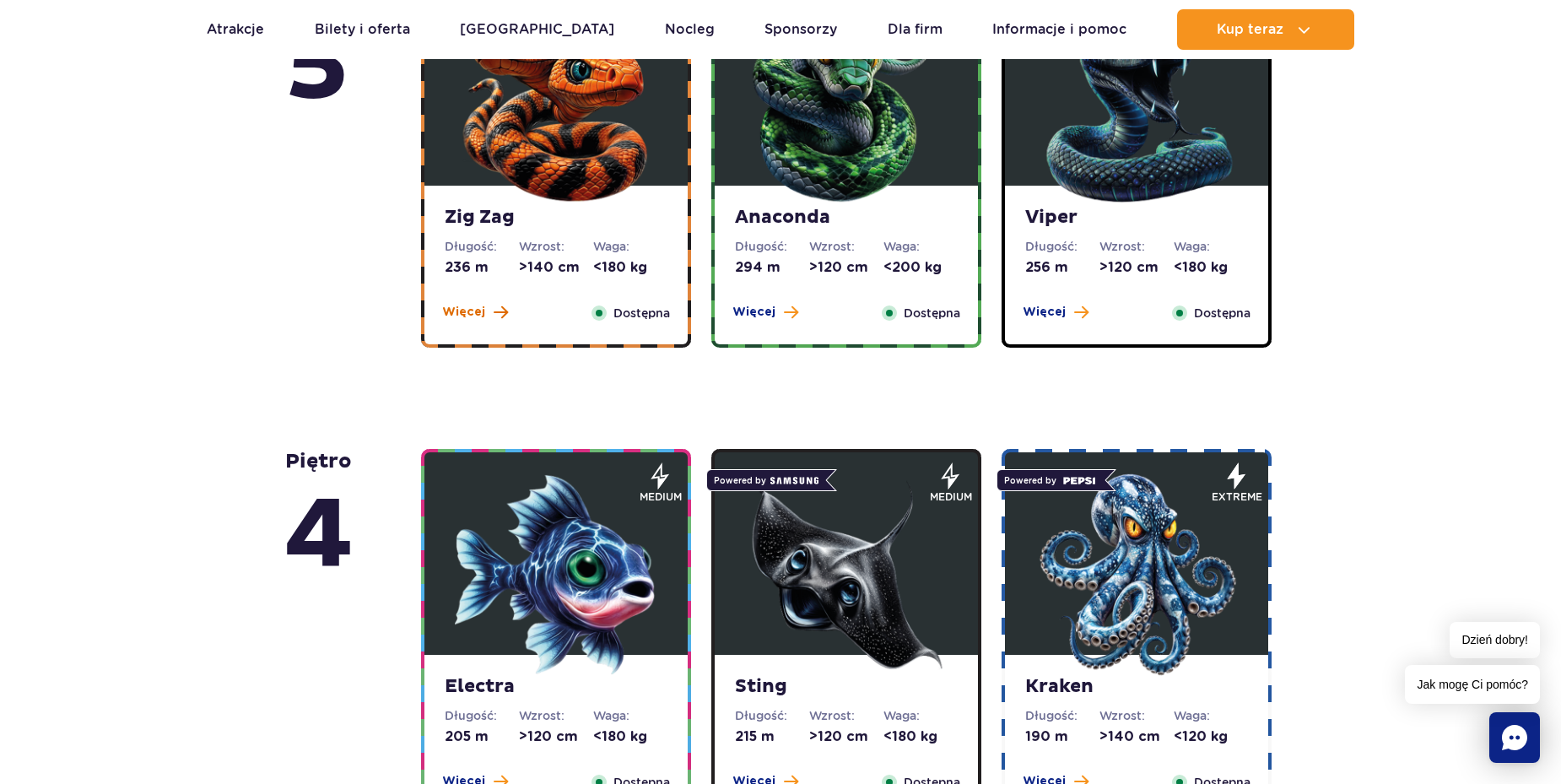
click at [499, 314] on span at bounding box center [501, 312] width 15 height 16
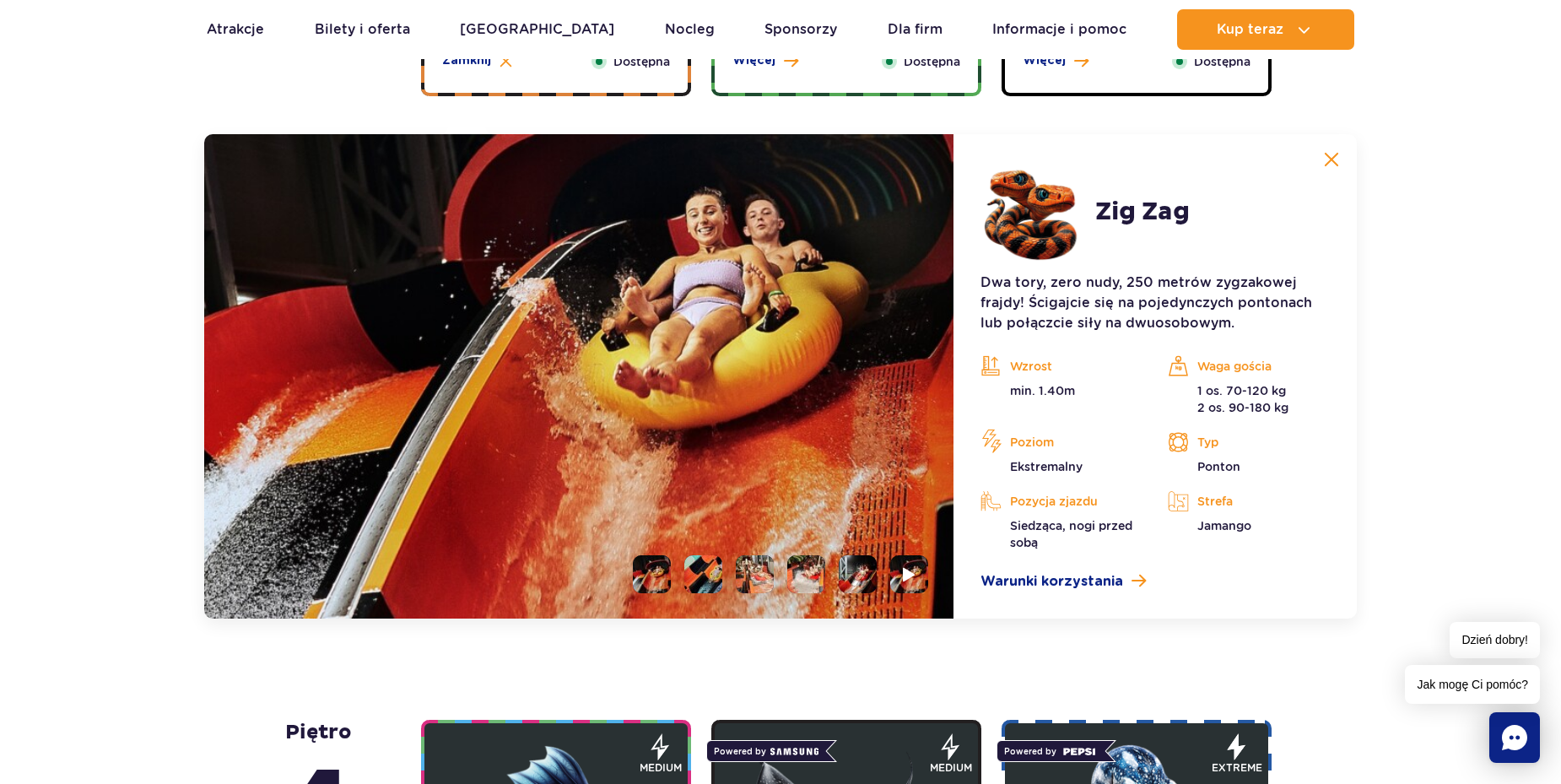
scroll to position [1550, 0]
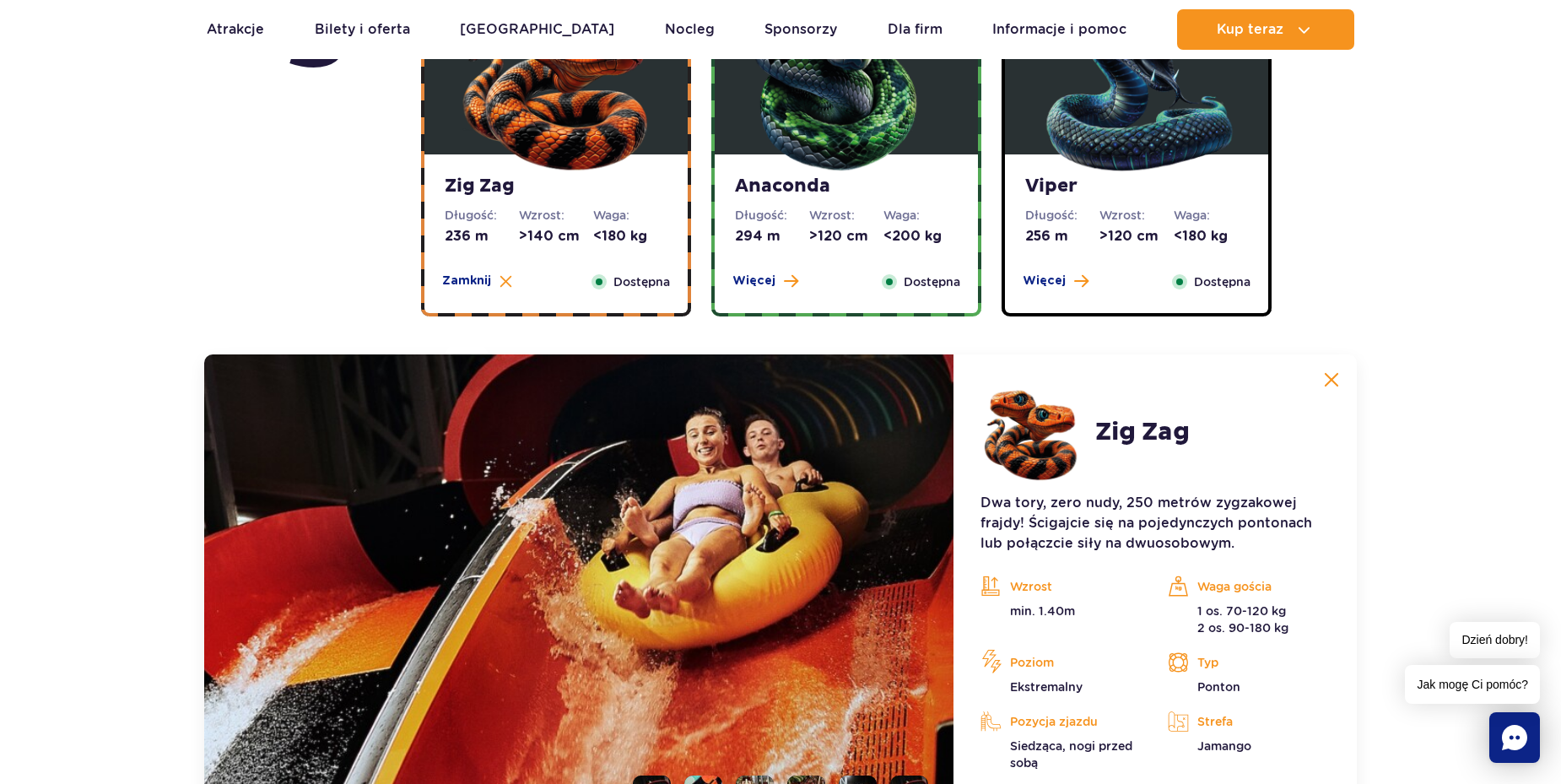
click at [762, 280] on span "Więcej" at bounding box center [754, 281] width 43 height 17
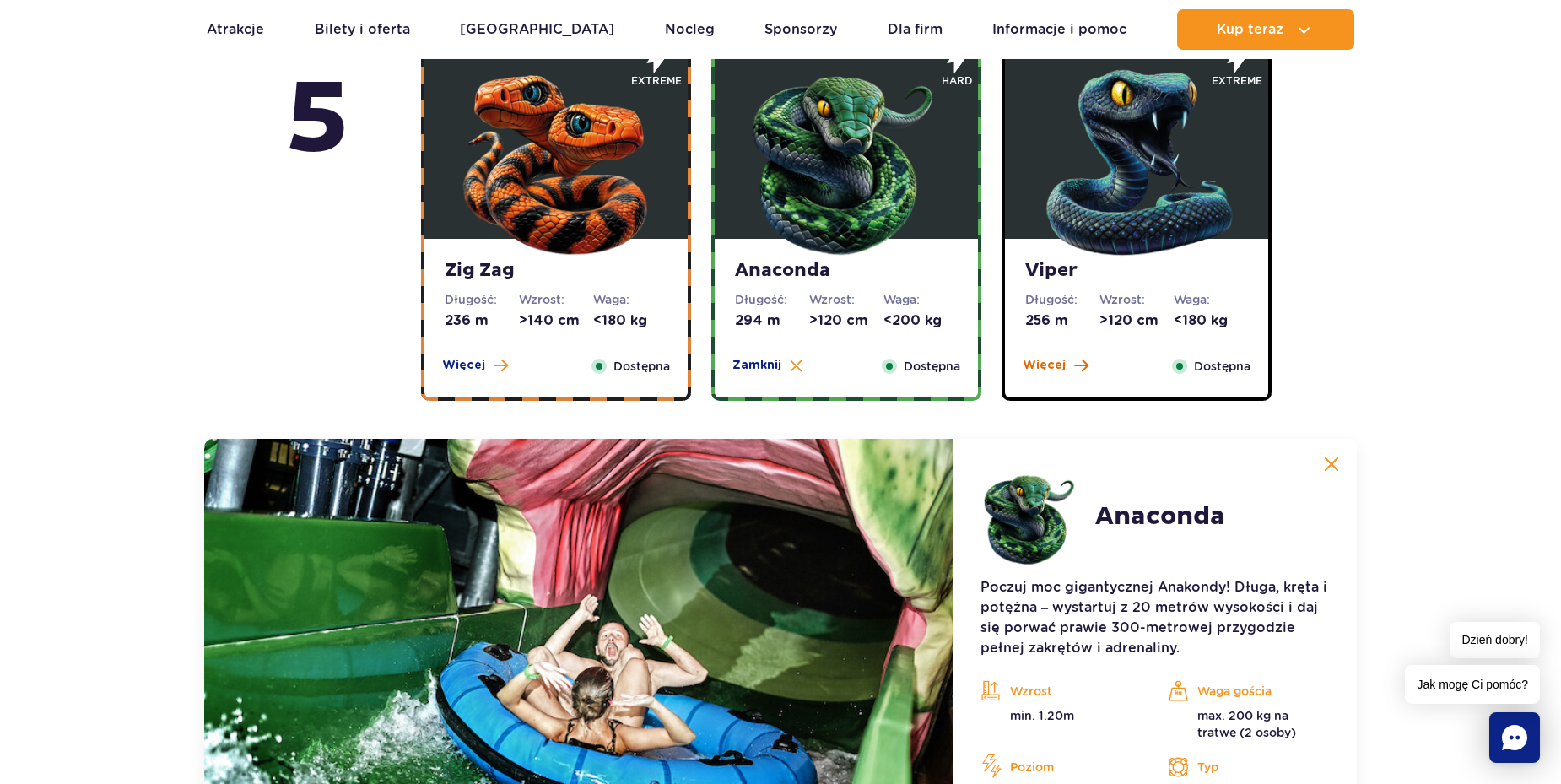
click at [1076, 366] on span at bounding box center [1082, 365] width 15 height 16
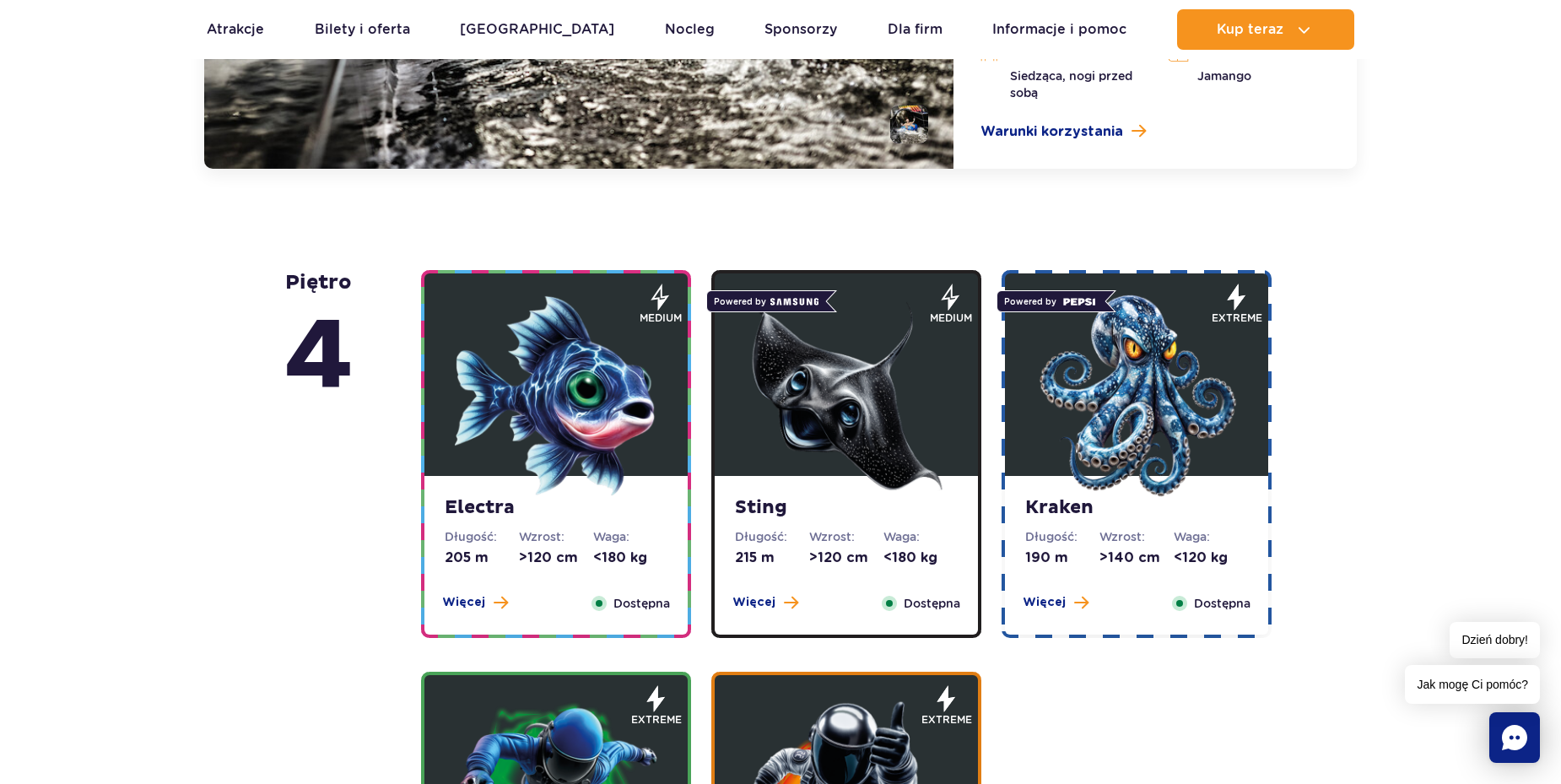
scroll to position [1971, 0]
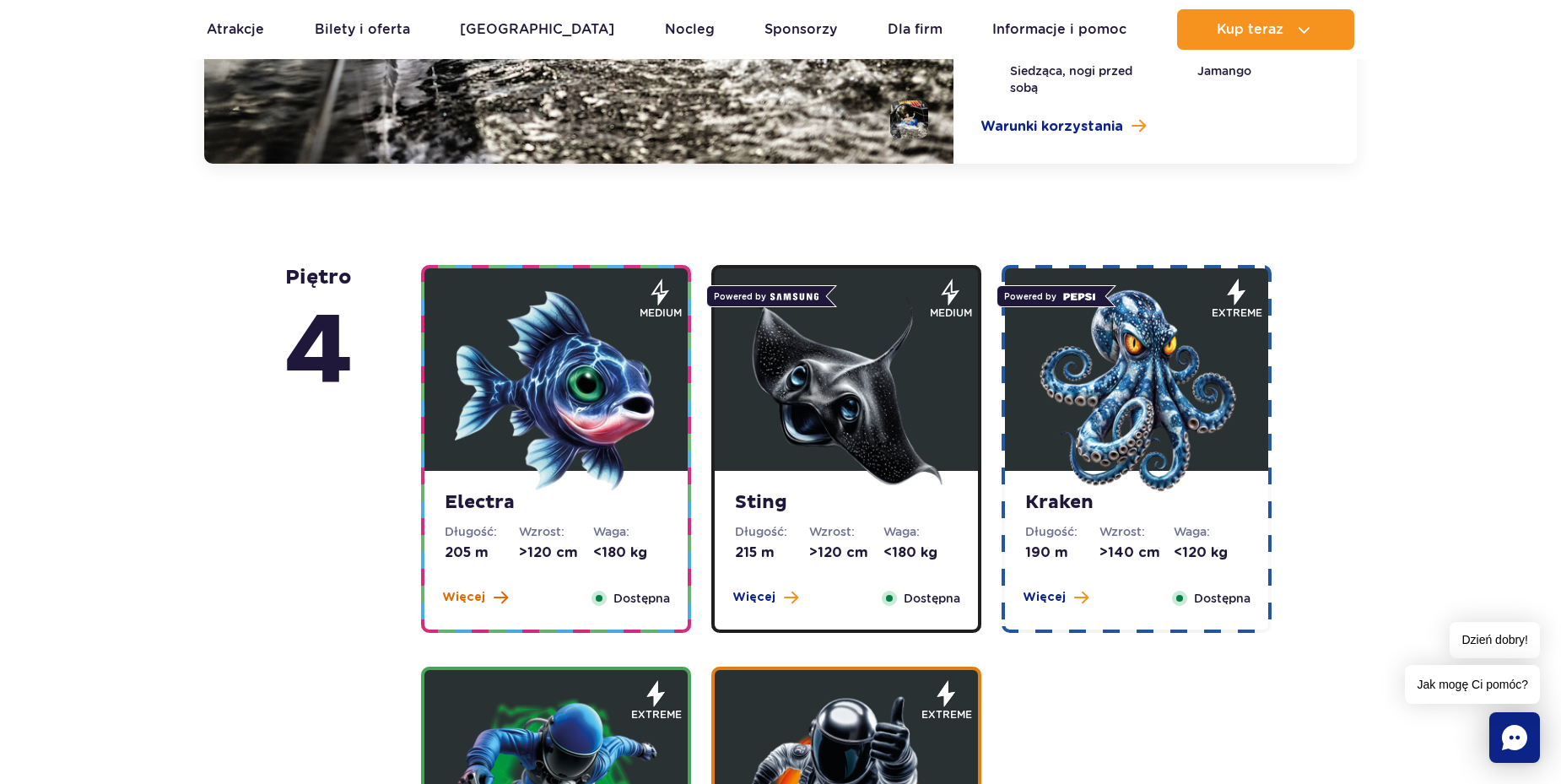
click at [496, 595] on span at bounding box center [501, 597] width 15 height 16
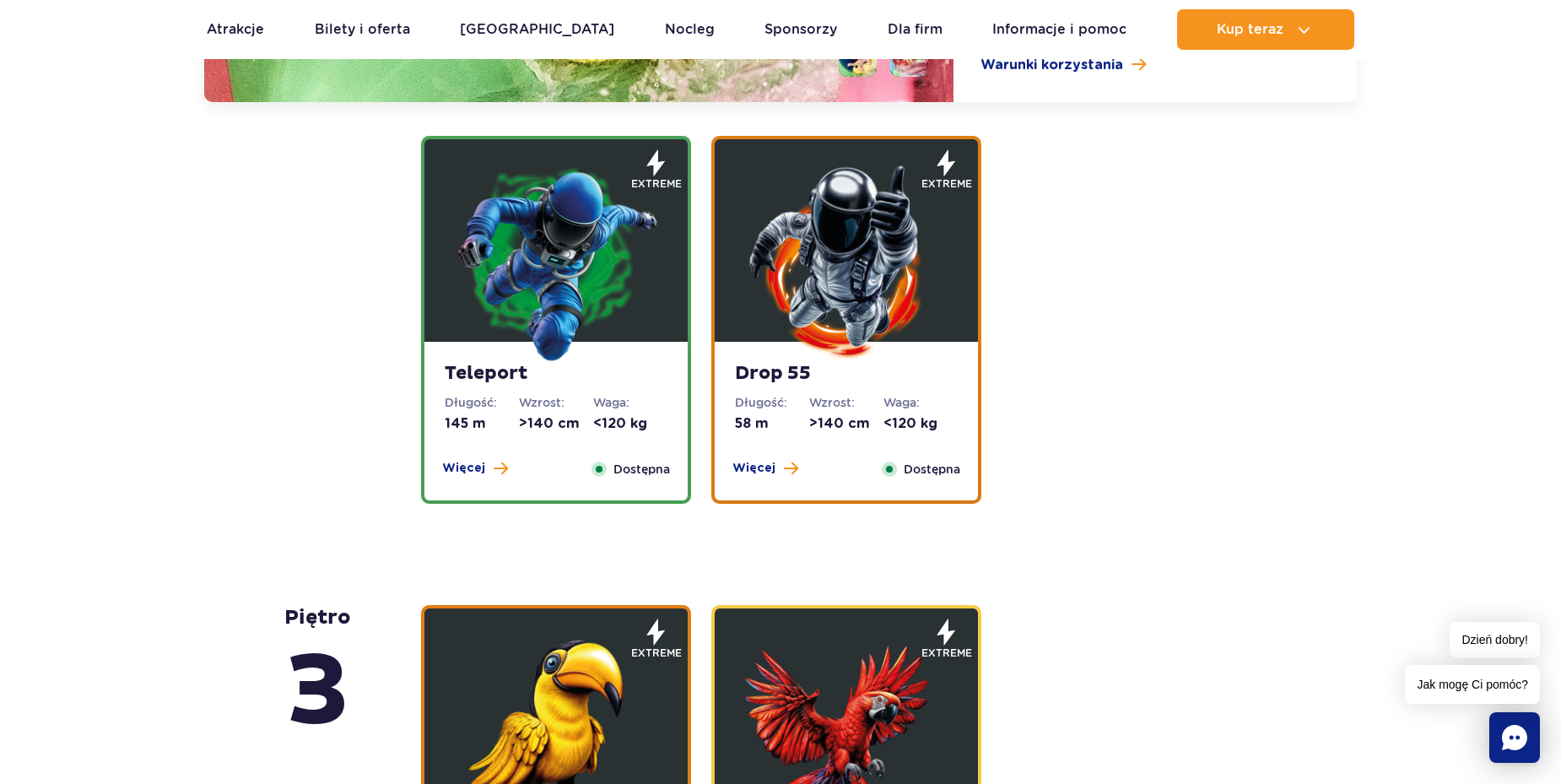
scroll to position [2525, 0]
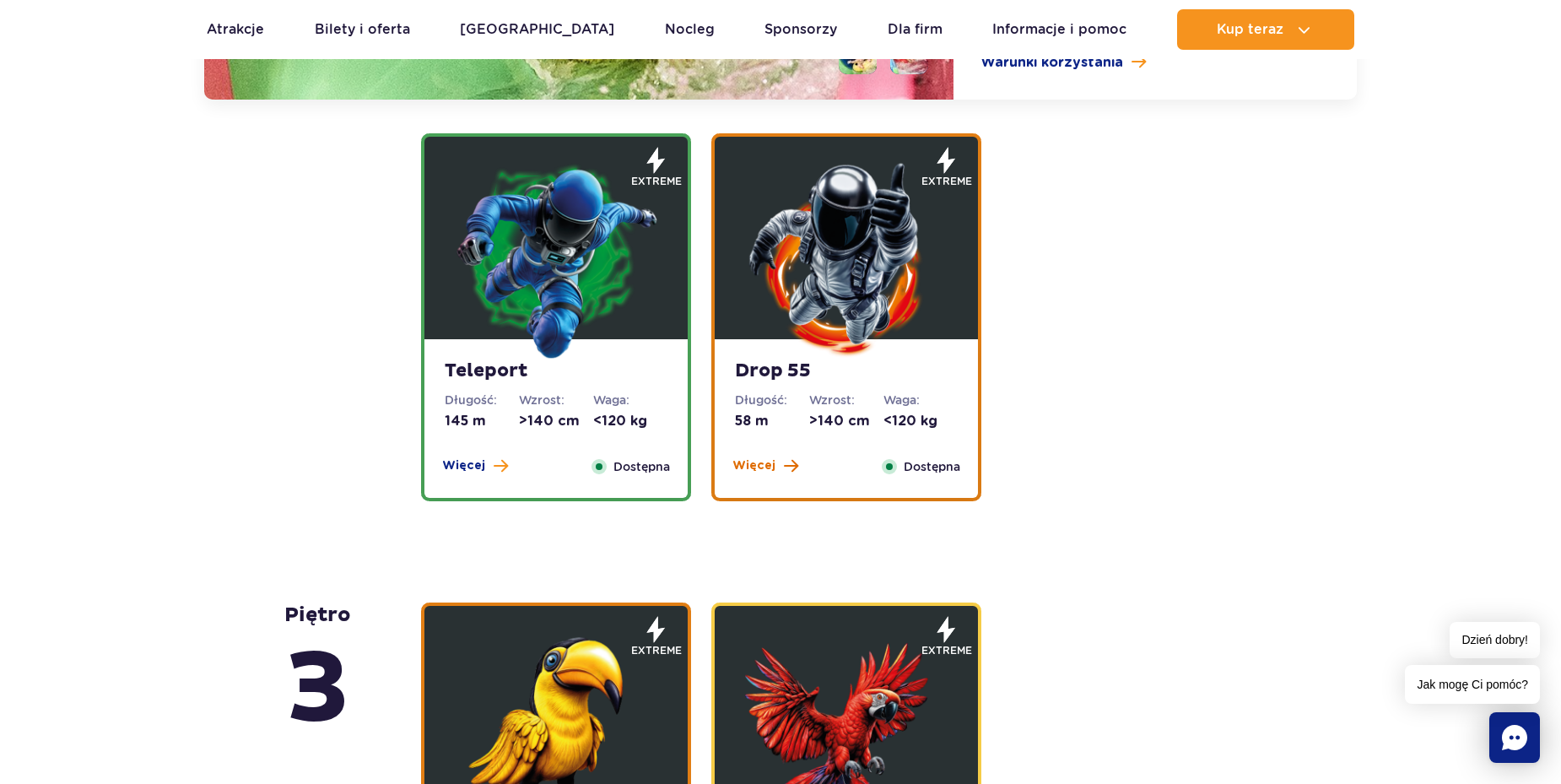
click at [787, 470] on span at bounding box center [791, 466] width 15 height 16
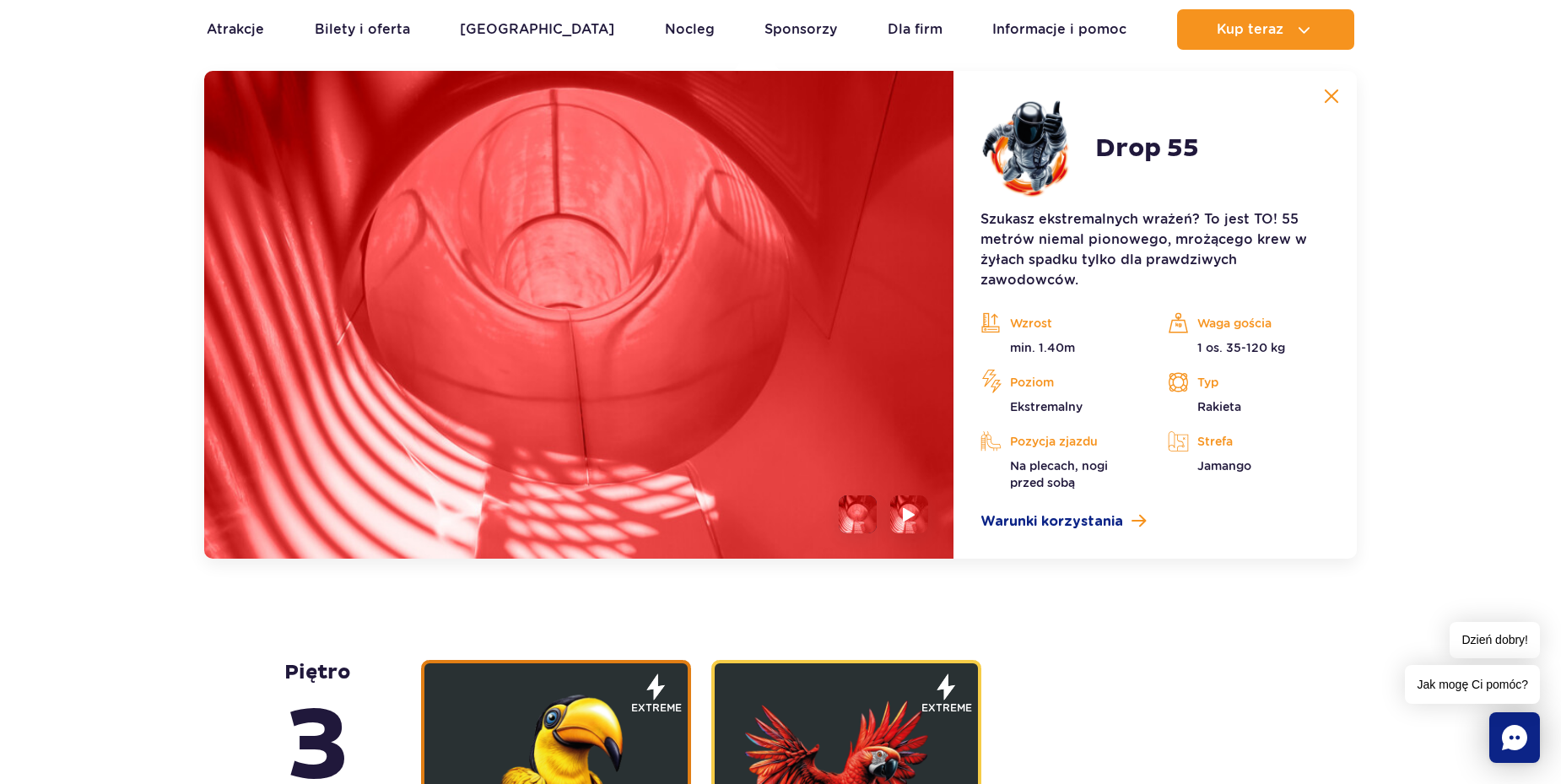
scroll to position [2420, 0]
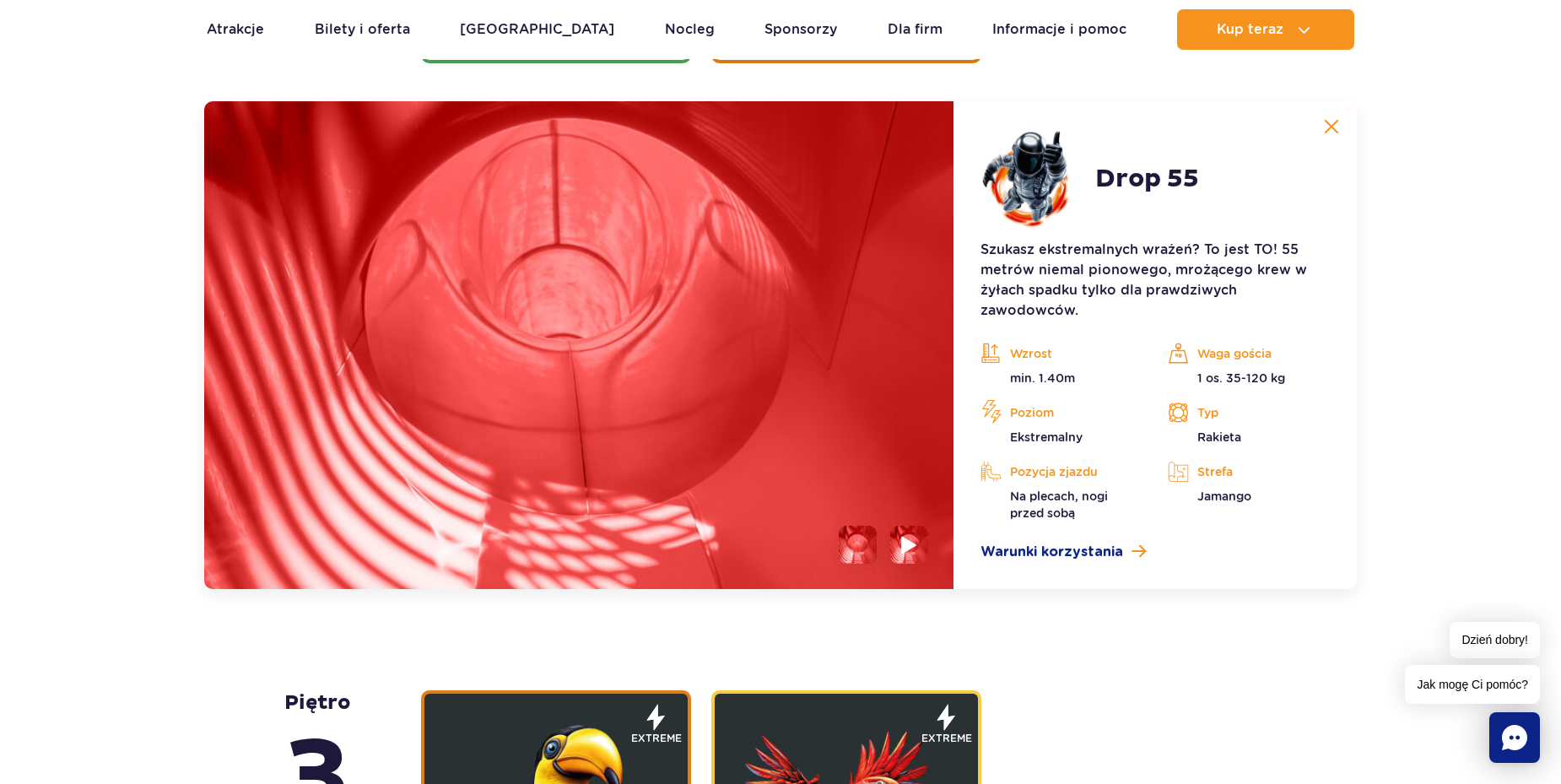
click at [917, 545] on li at bounding box center [909, 544] width 38 height 38
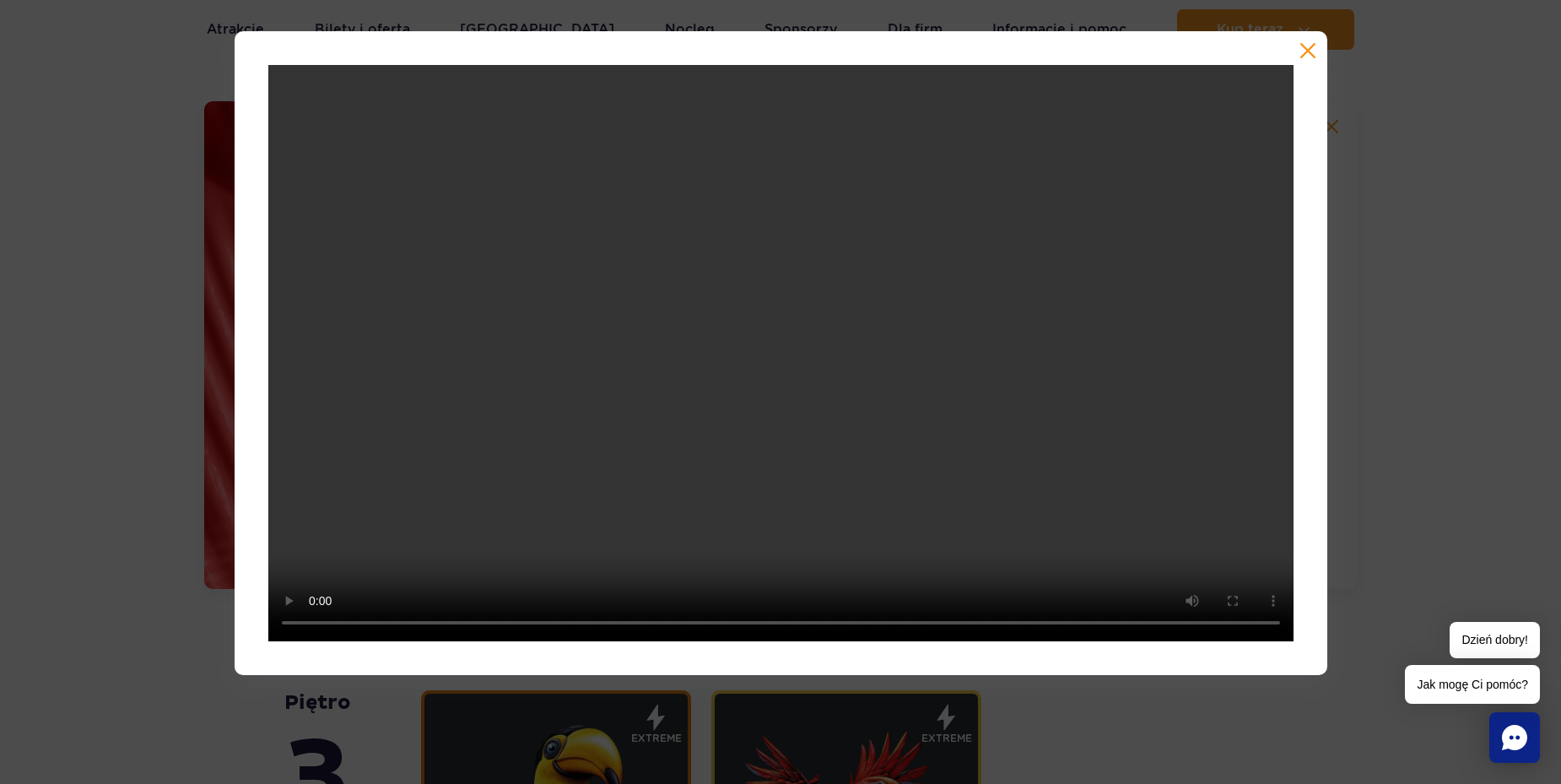
click at [1399, 389] on div at bounding box center [780, 352] width 1561 height 644
click at [1312, 53] on button "button" at bounding box center [1308, 51] width 17 height 17
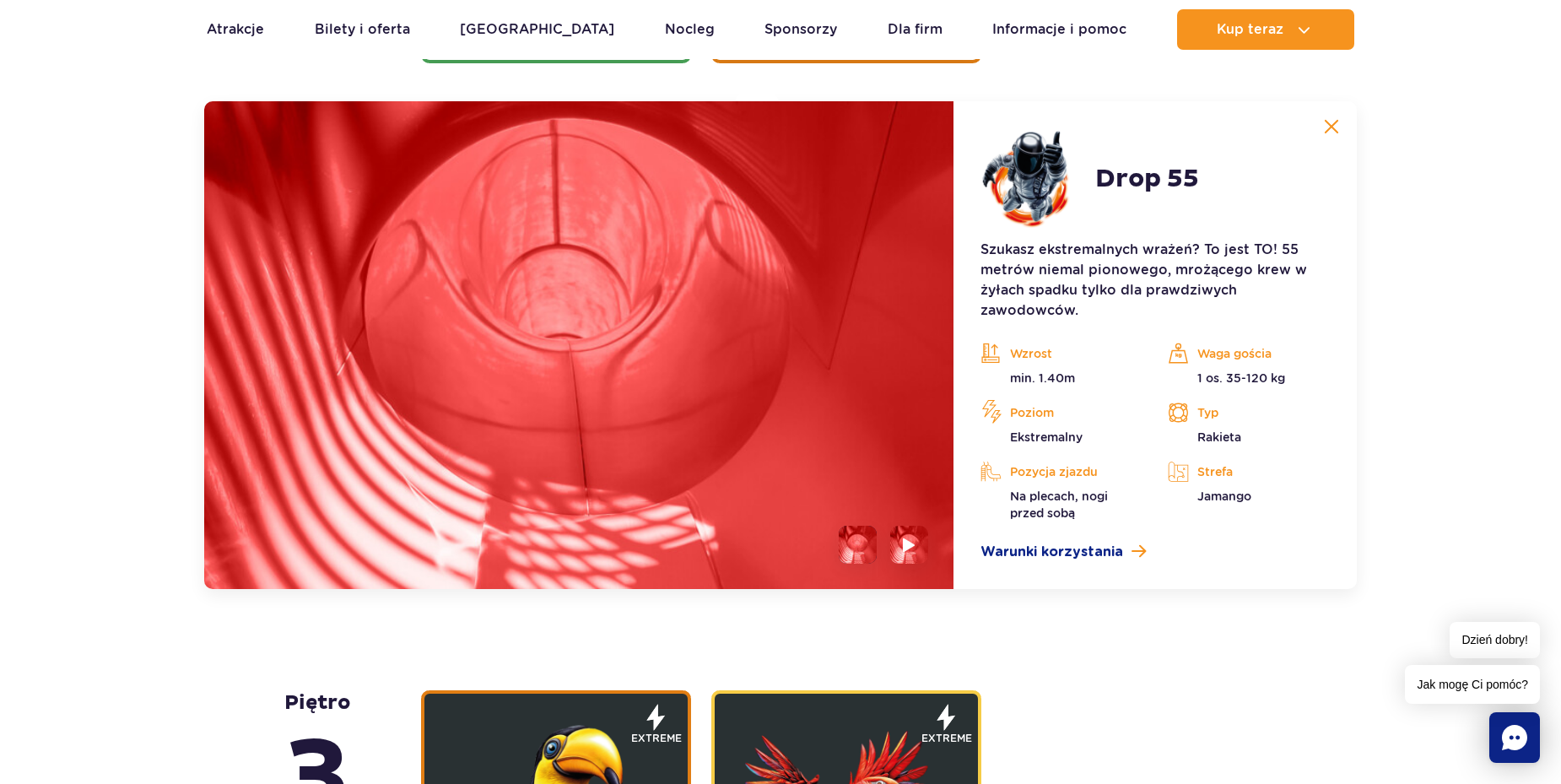
click at [859, 544] on li at bounding box center [858, 544] width 38 height 38
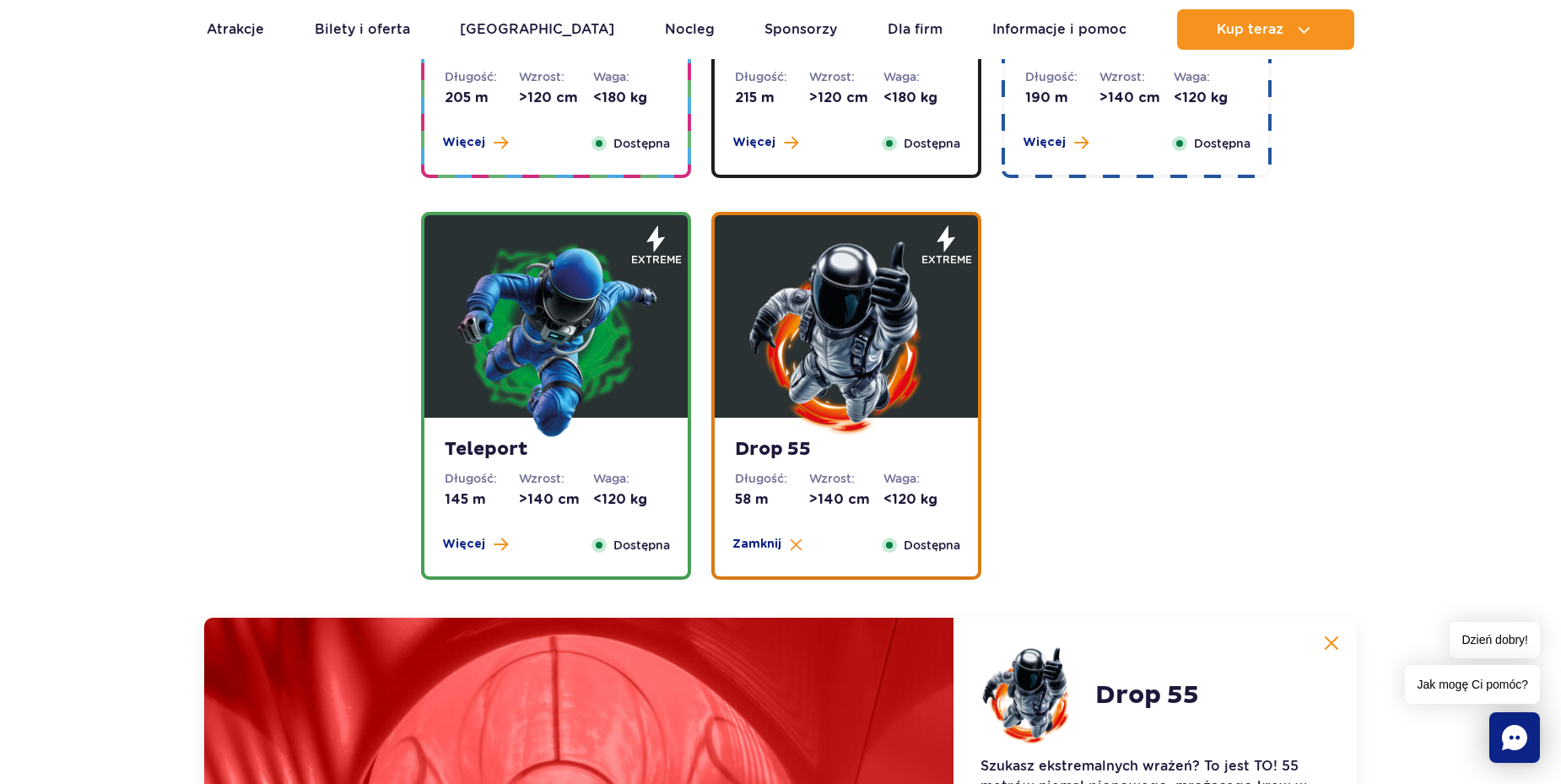
scroll to position [1914, 0]
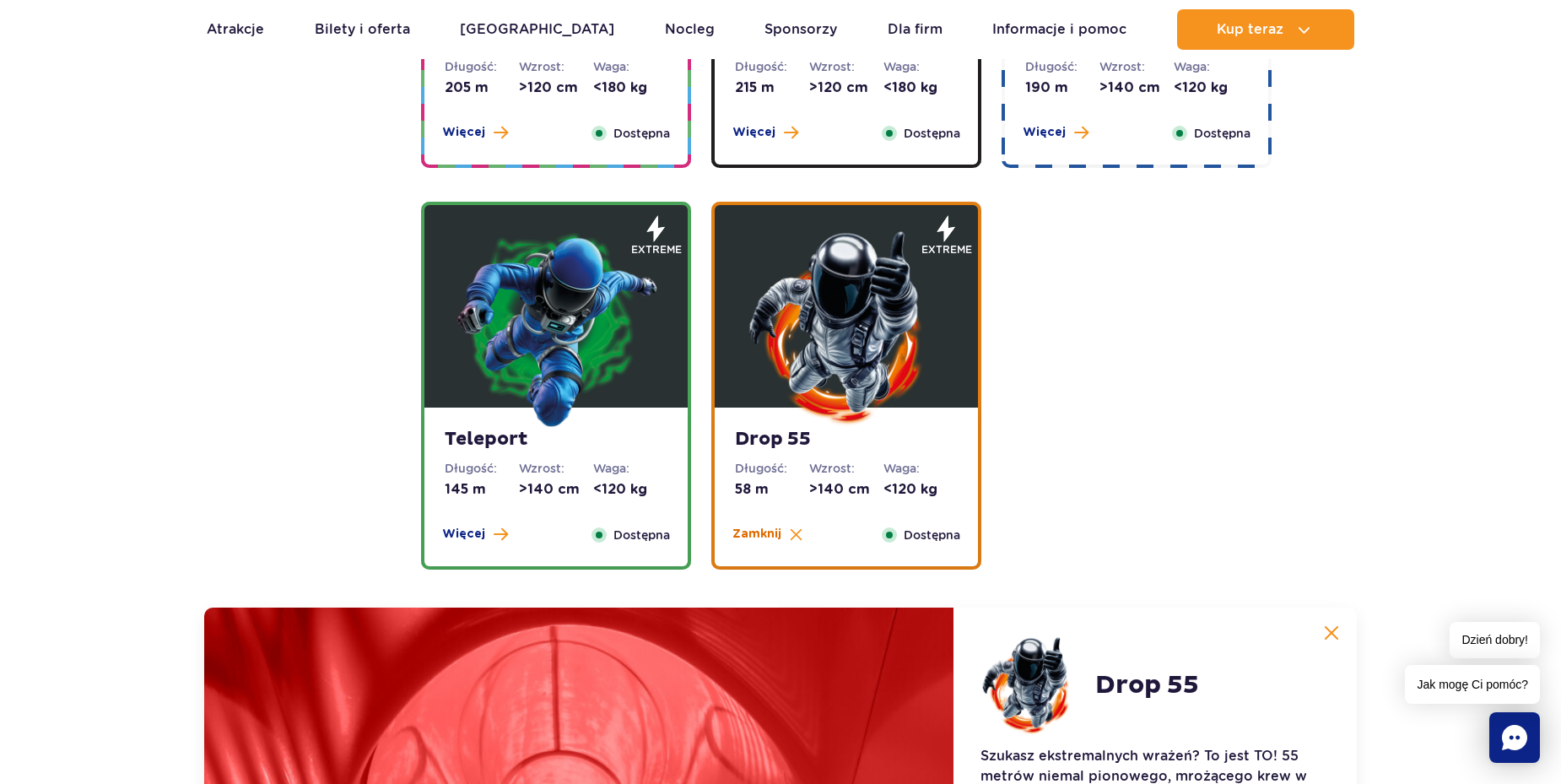
click at [798, 538] on img at bounding box center [796, 534] width 13 height 13
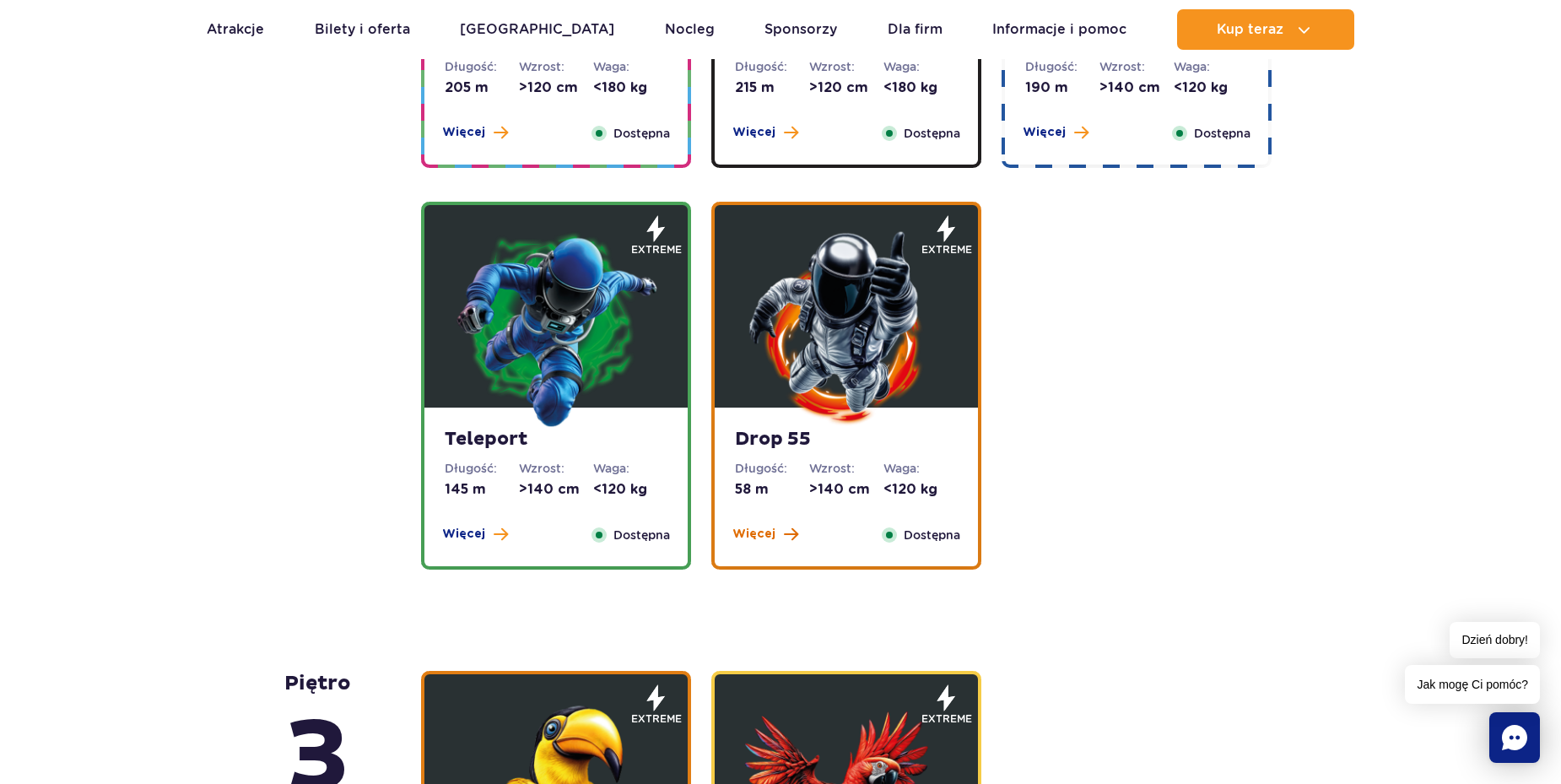
click at [784, 532] on span at bounding box center [791, 534] width 15 height 16
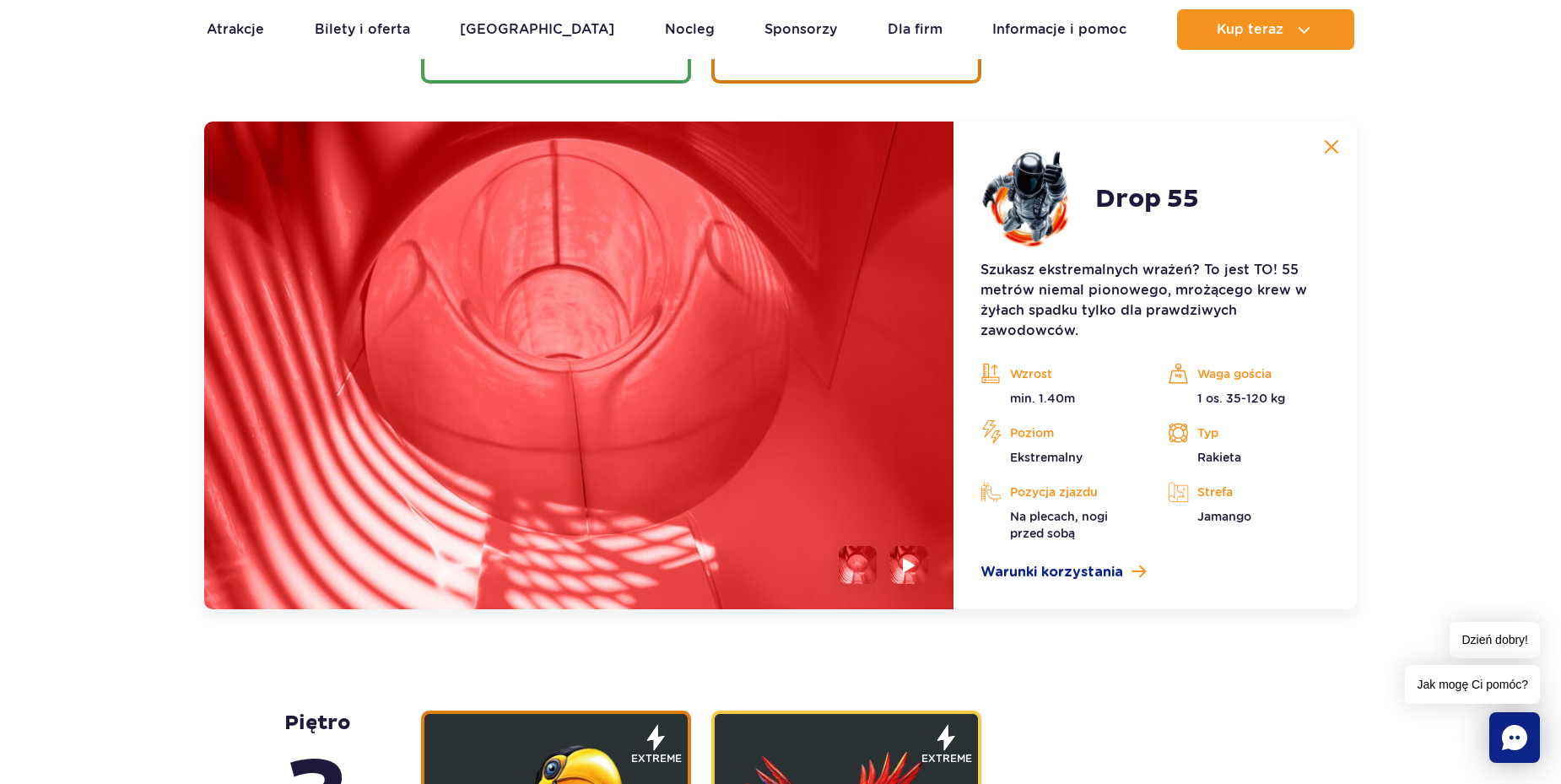
scroll to position [2420, 0]
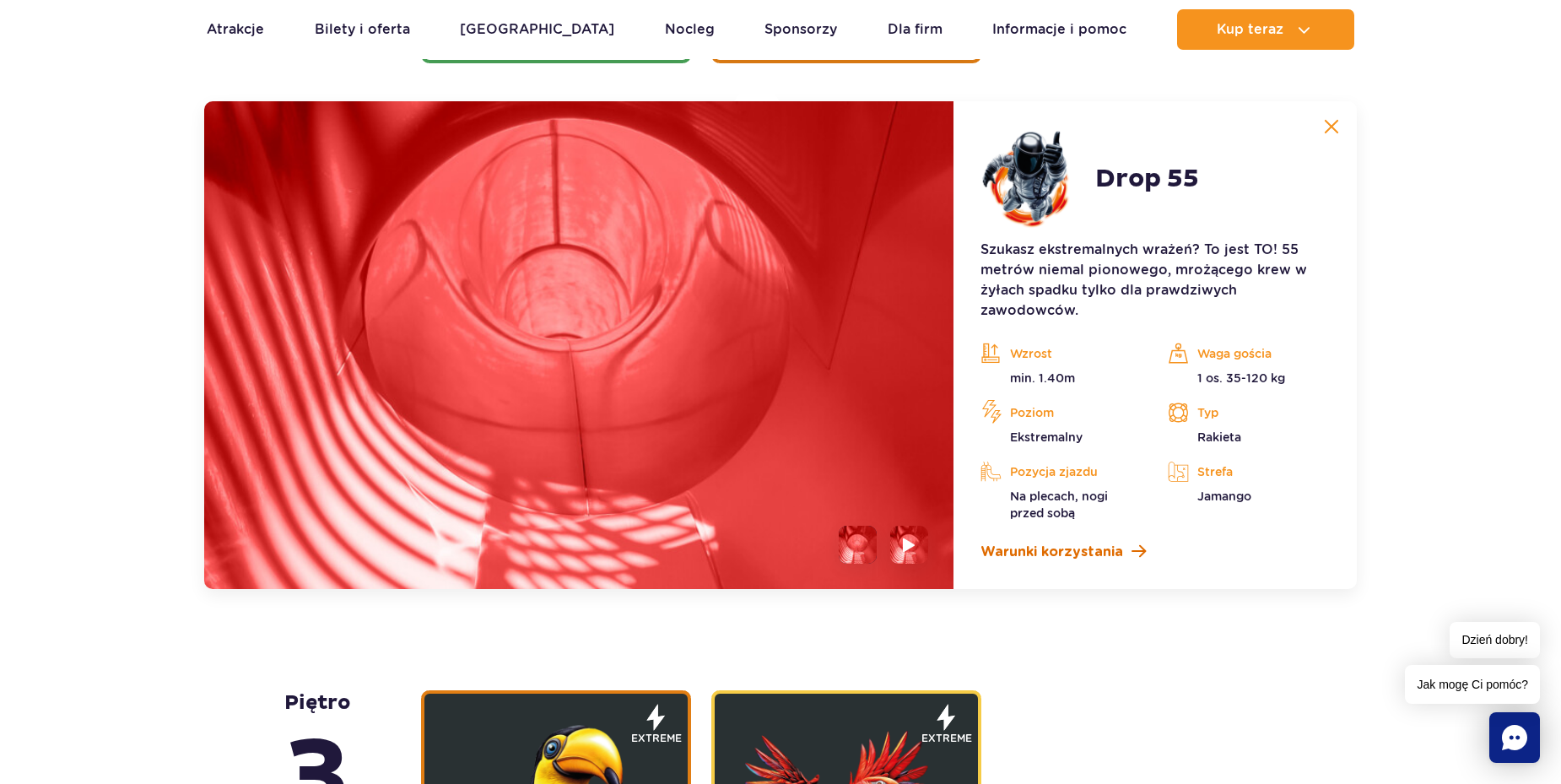
click at [1090, 554] on span "Warunki korzystania" at bounding box center [1052, 552] width 142 height 21
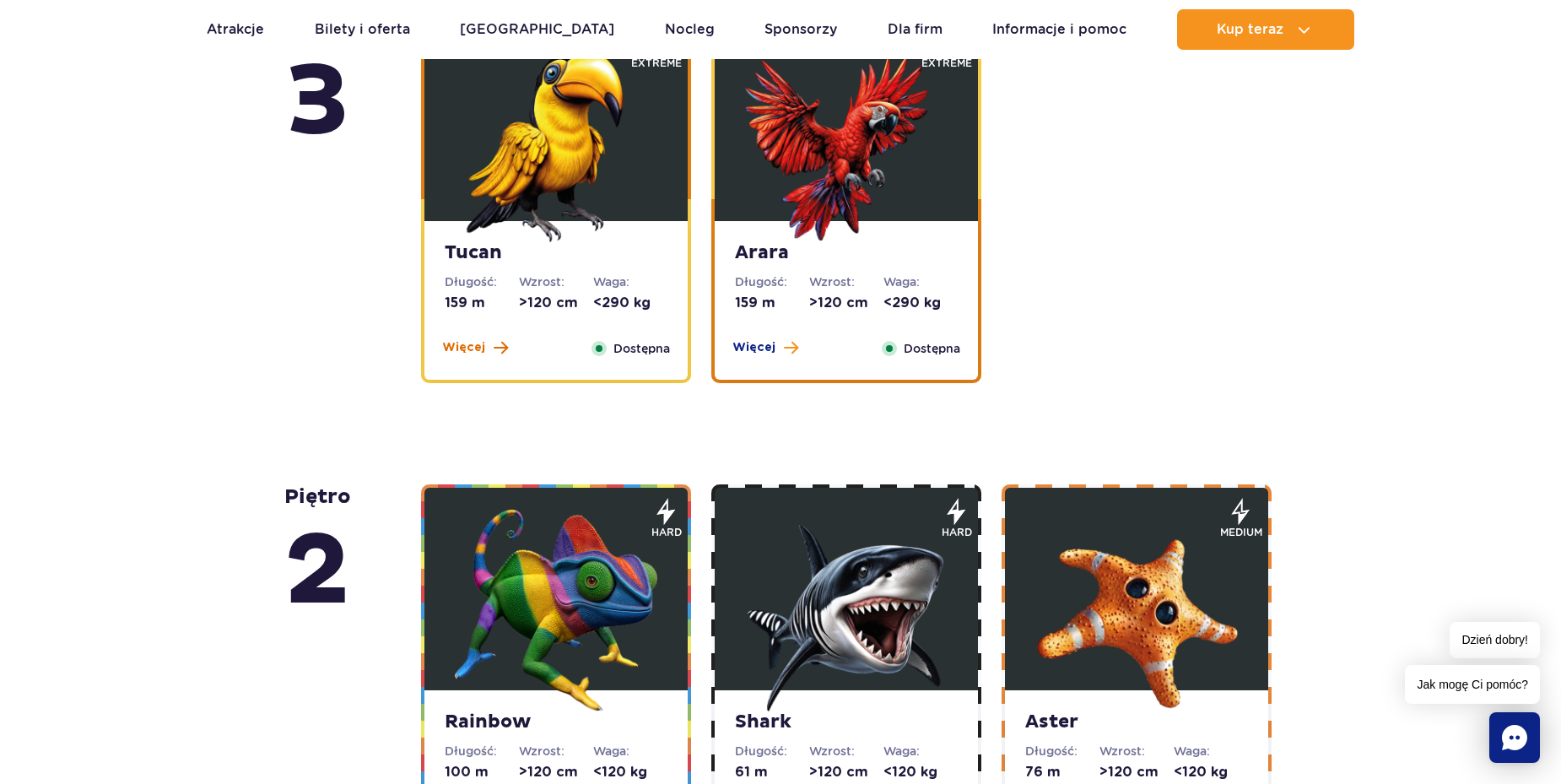
click at [499, 344] on span at bounding box center [501, 348] width 15 height 16
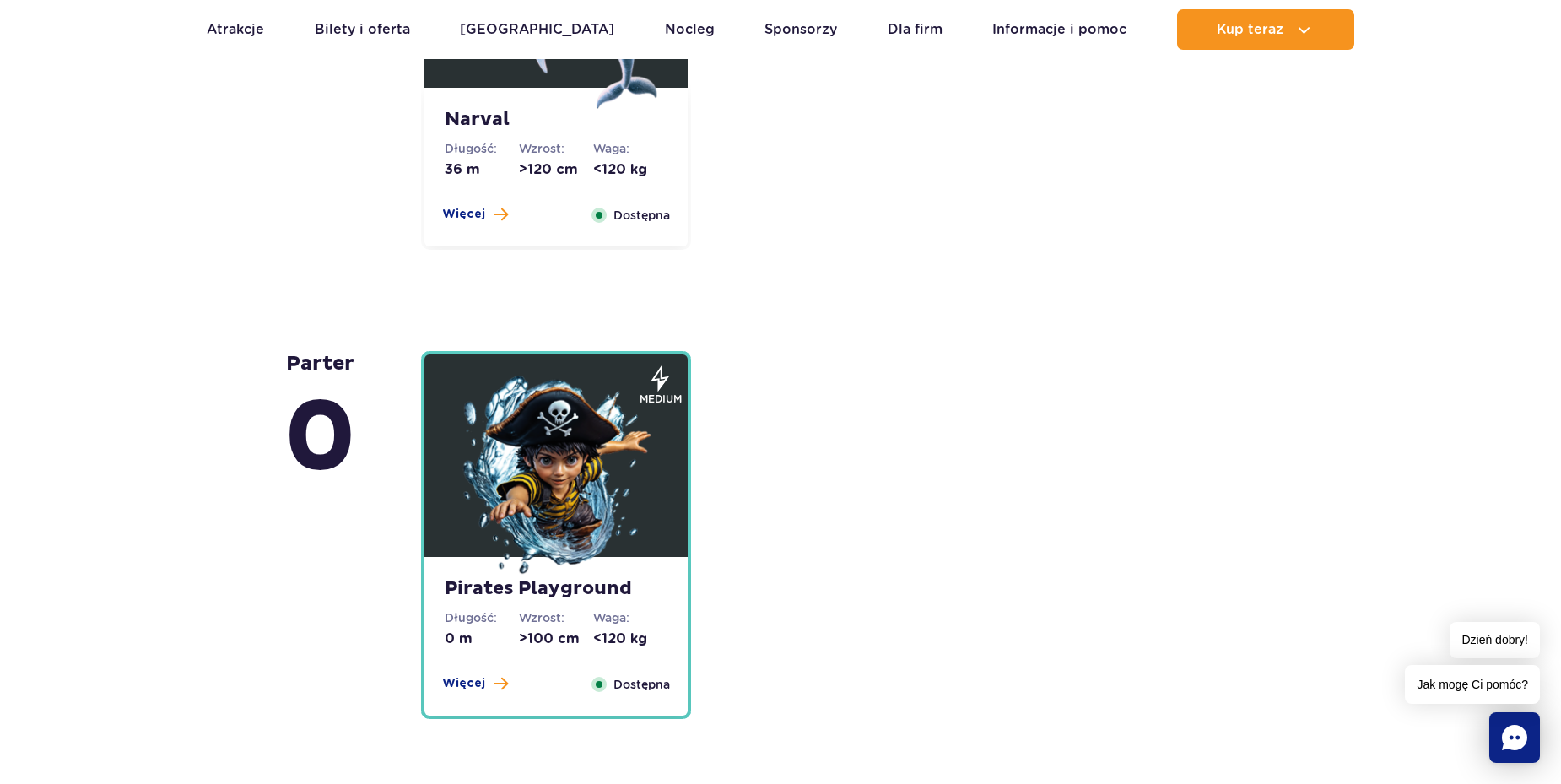
scroll to position [4745, 0]
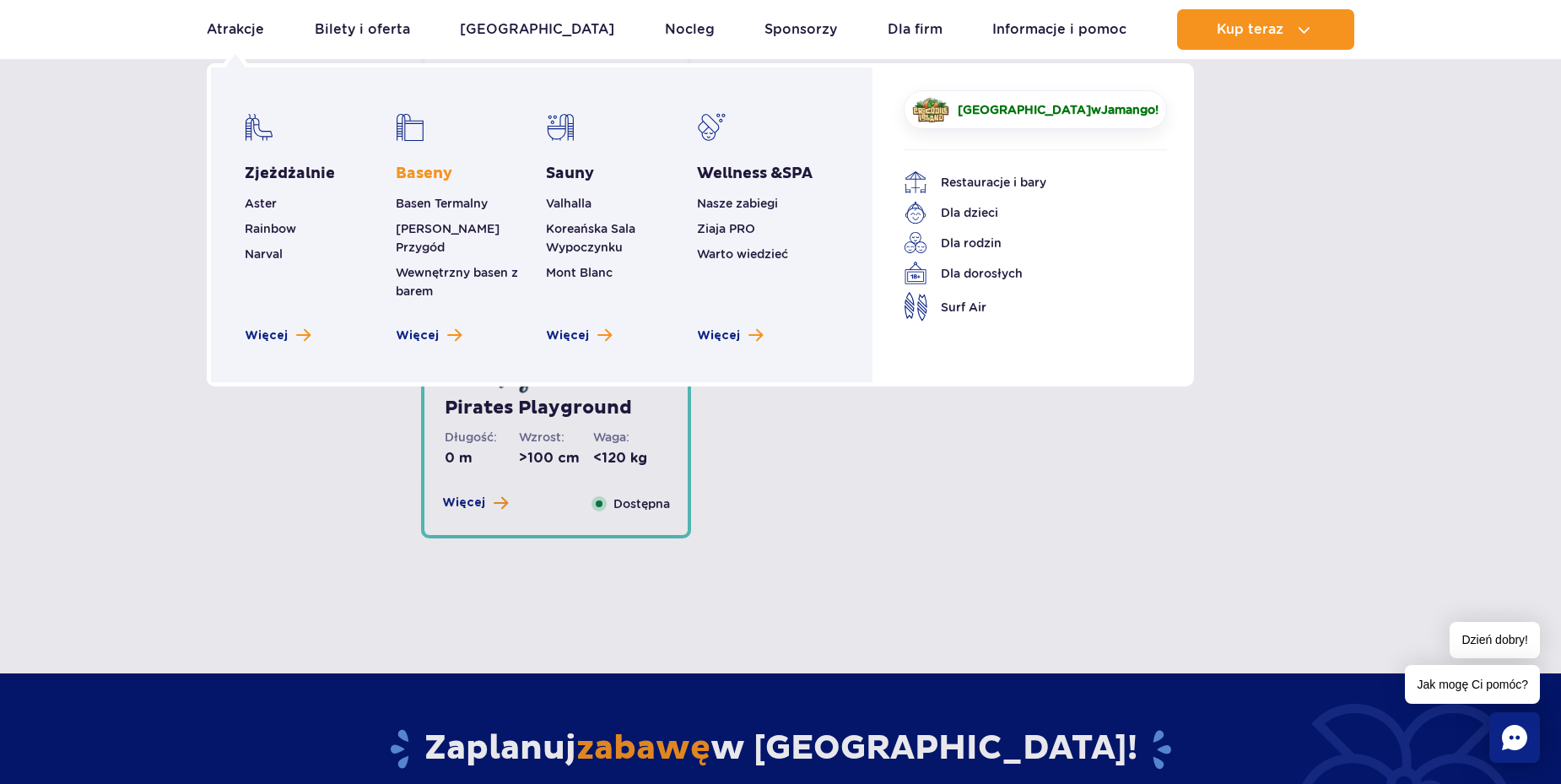
click at [441, 180] on link "Baseny" at bounding box center [424, 174] width 57 height 21
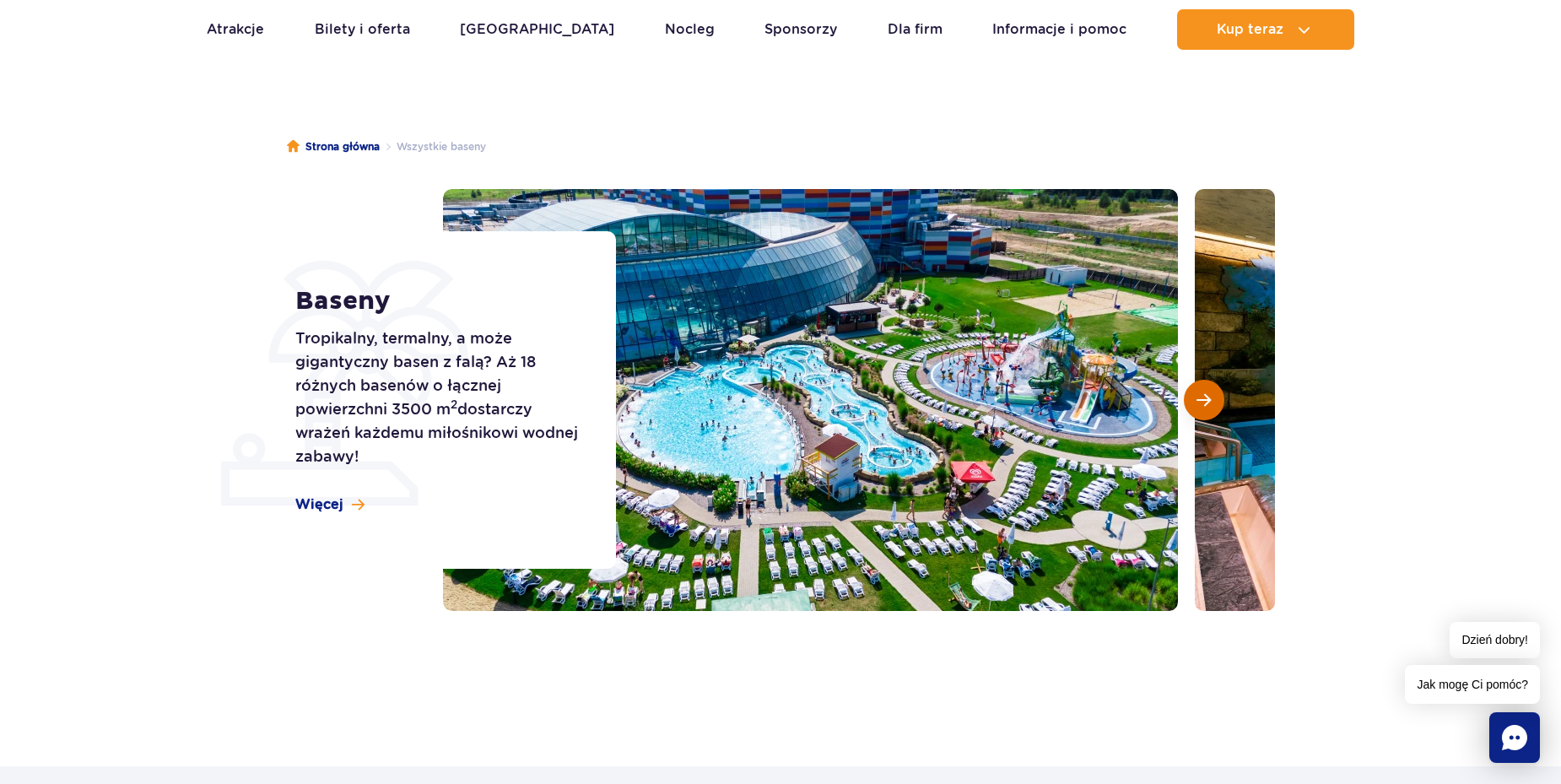
click at [1202, 400] on span "Następny slajd" at bounding box center [1203, 400] width 15 height 16
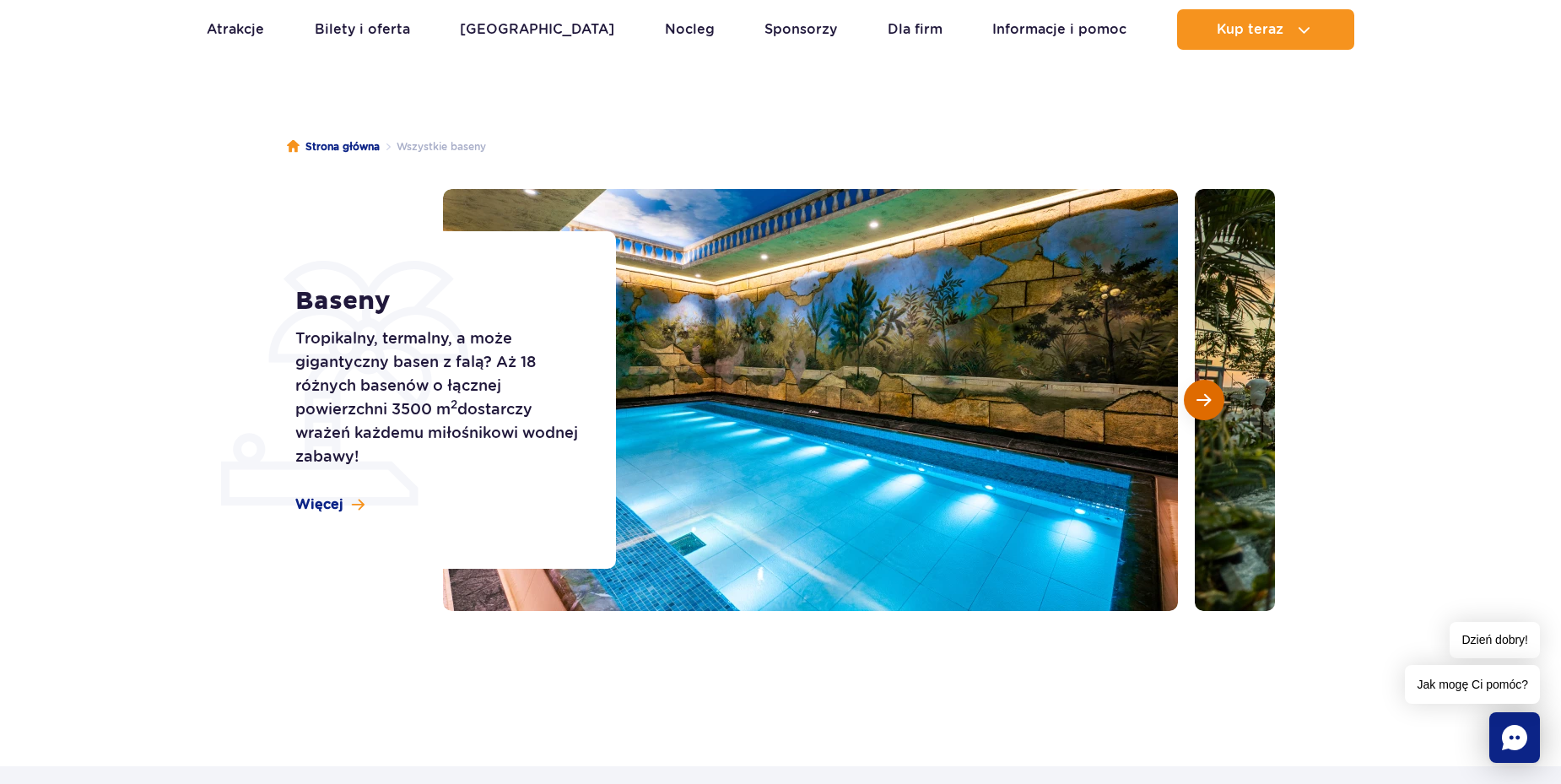
click at [1202, 400] on span "Następny slajd" at bounding box center [1203, 400] width 15 height 16
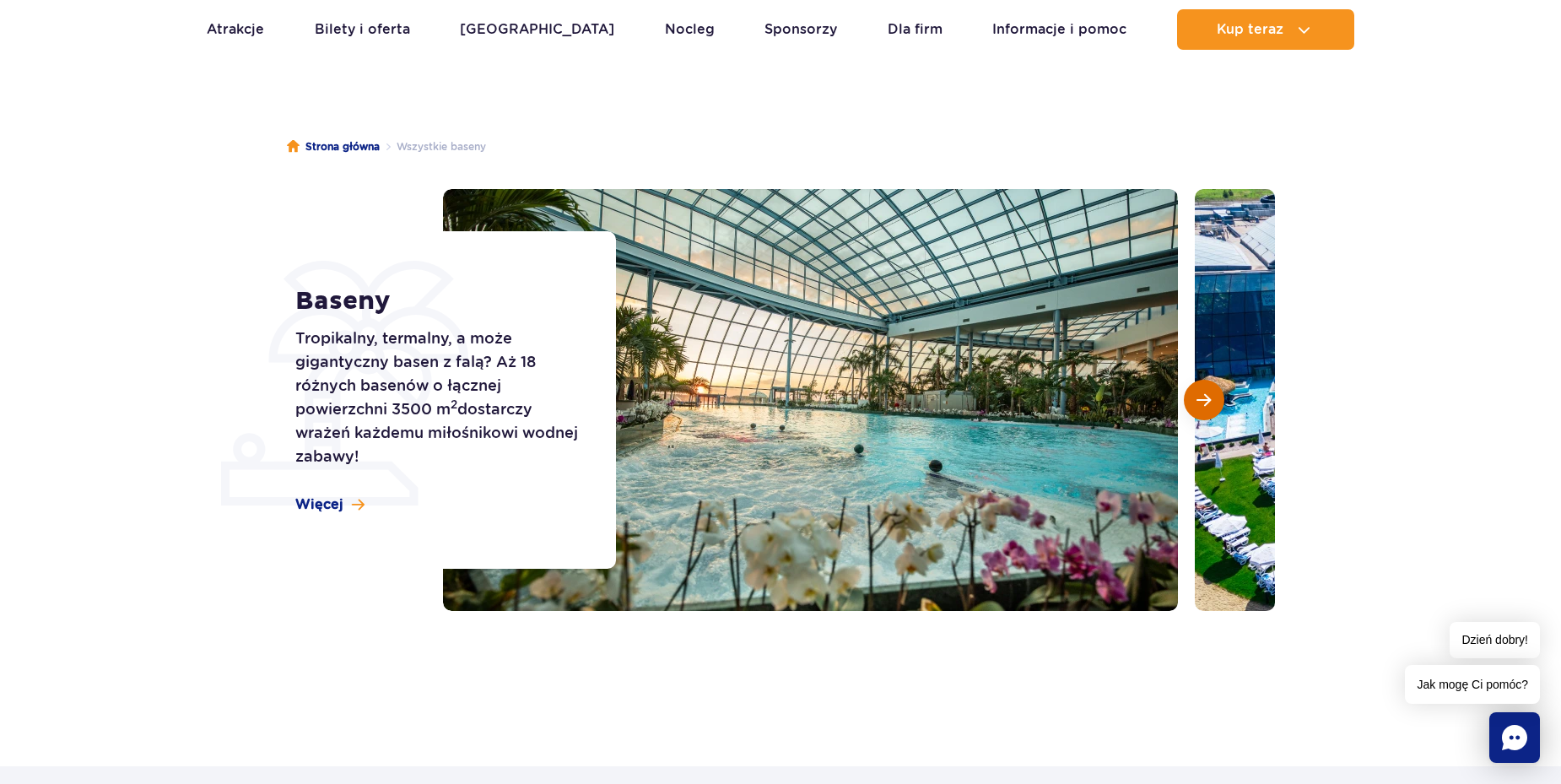
click at [1202, 400] on span "Następny slajd" at bounding box center [1203, 400] width 15 height 16
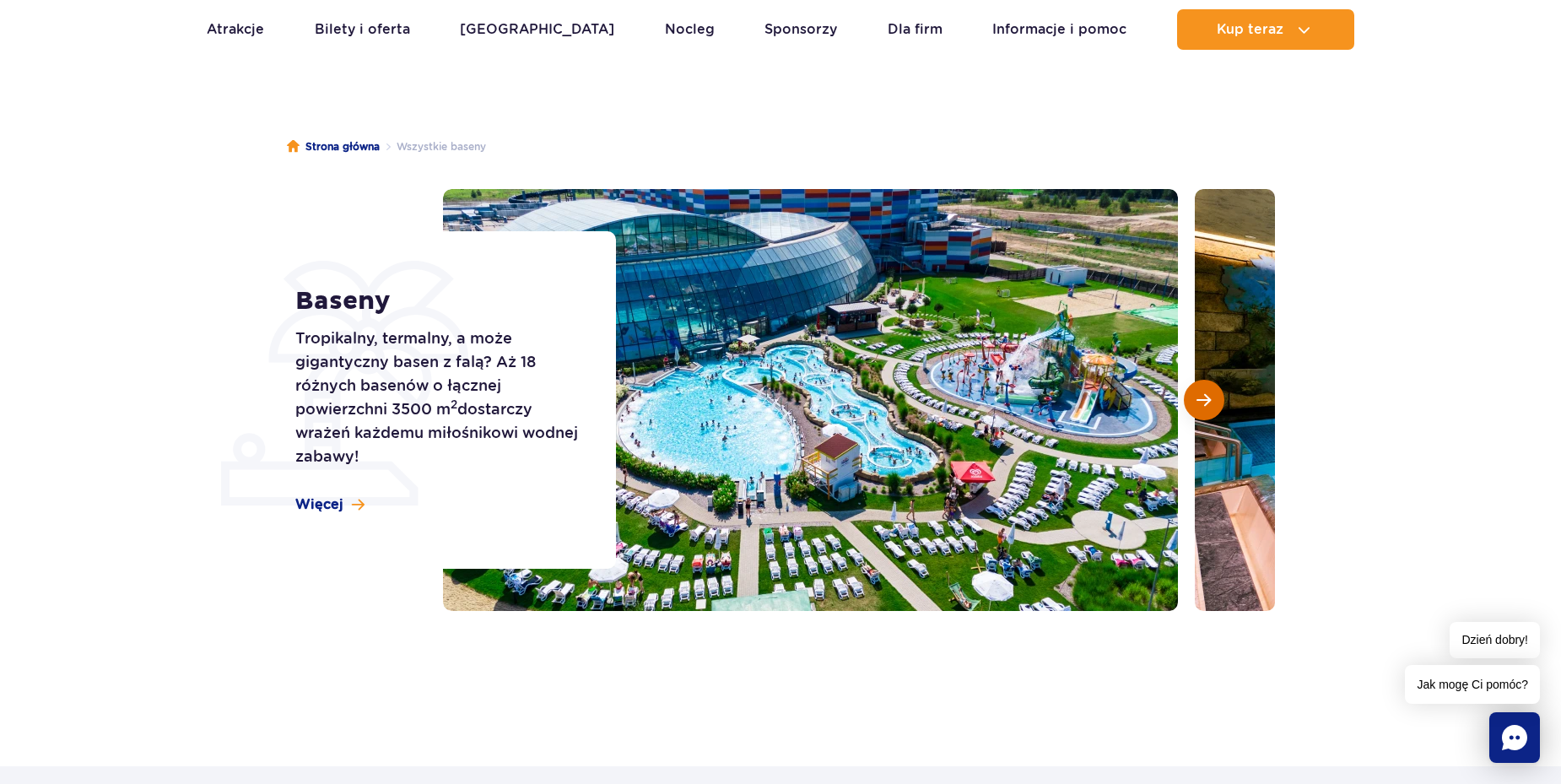
click at [1202, 400] on span "Następny slajd" at bounding box center [1203, 400] width 15 height 16
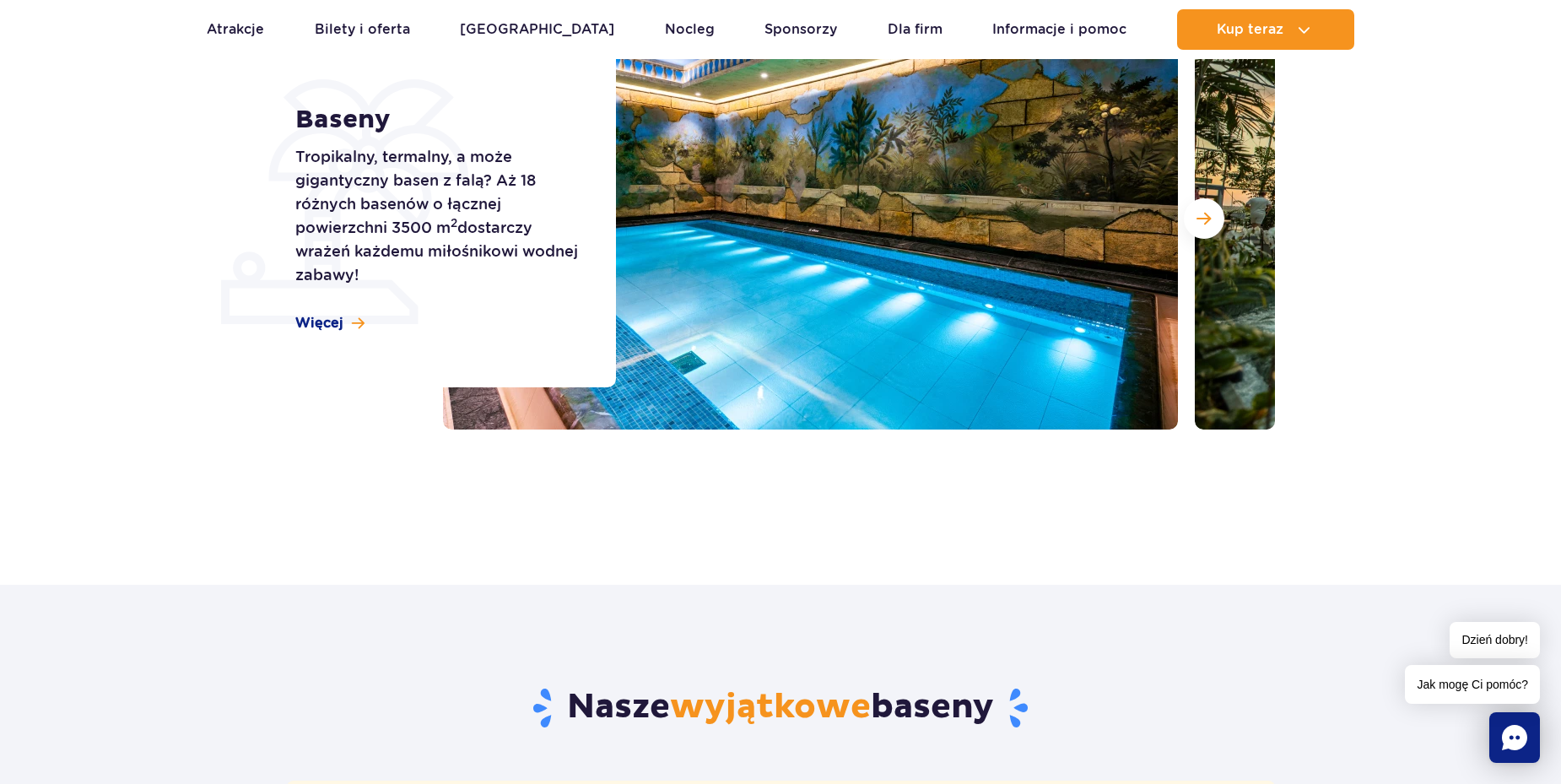
scroll to position [169, 0]
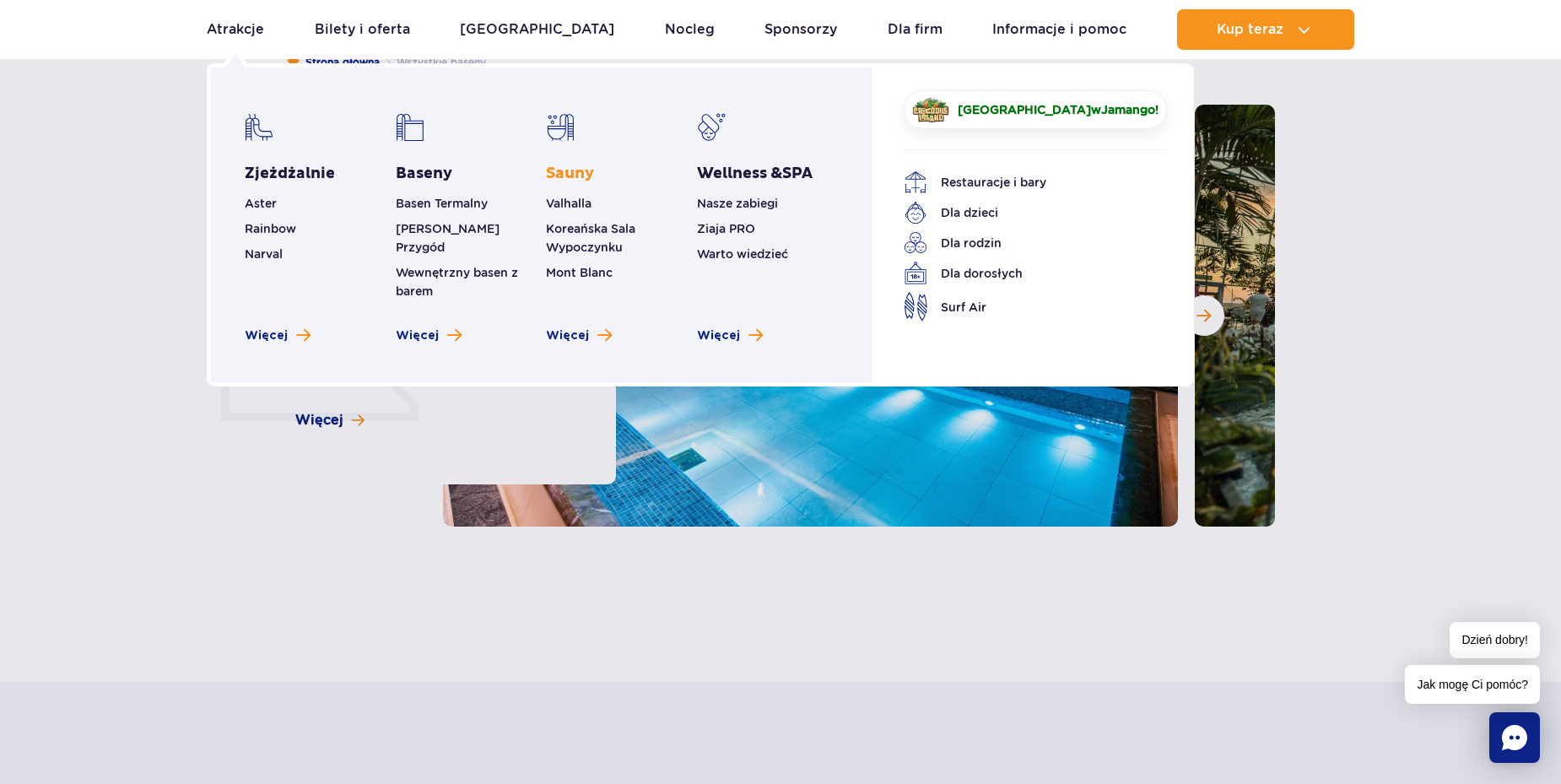
click at [573, 181] on link "Sauny" at bounding box center [571, 174] width 48 height 21
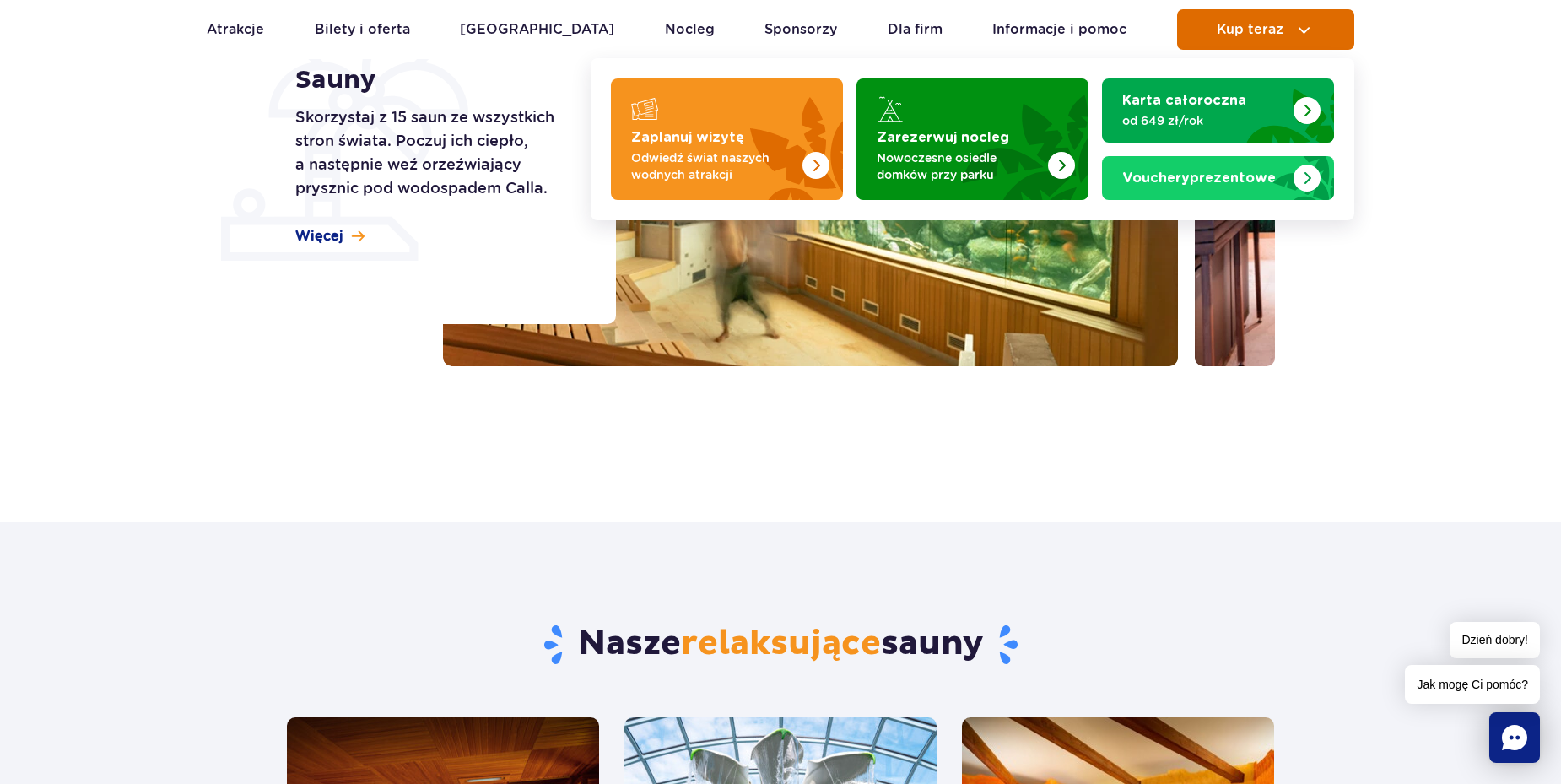
scroll to position [84, 0]
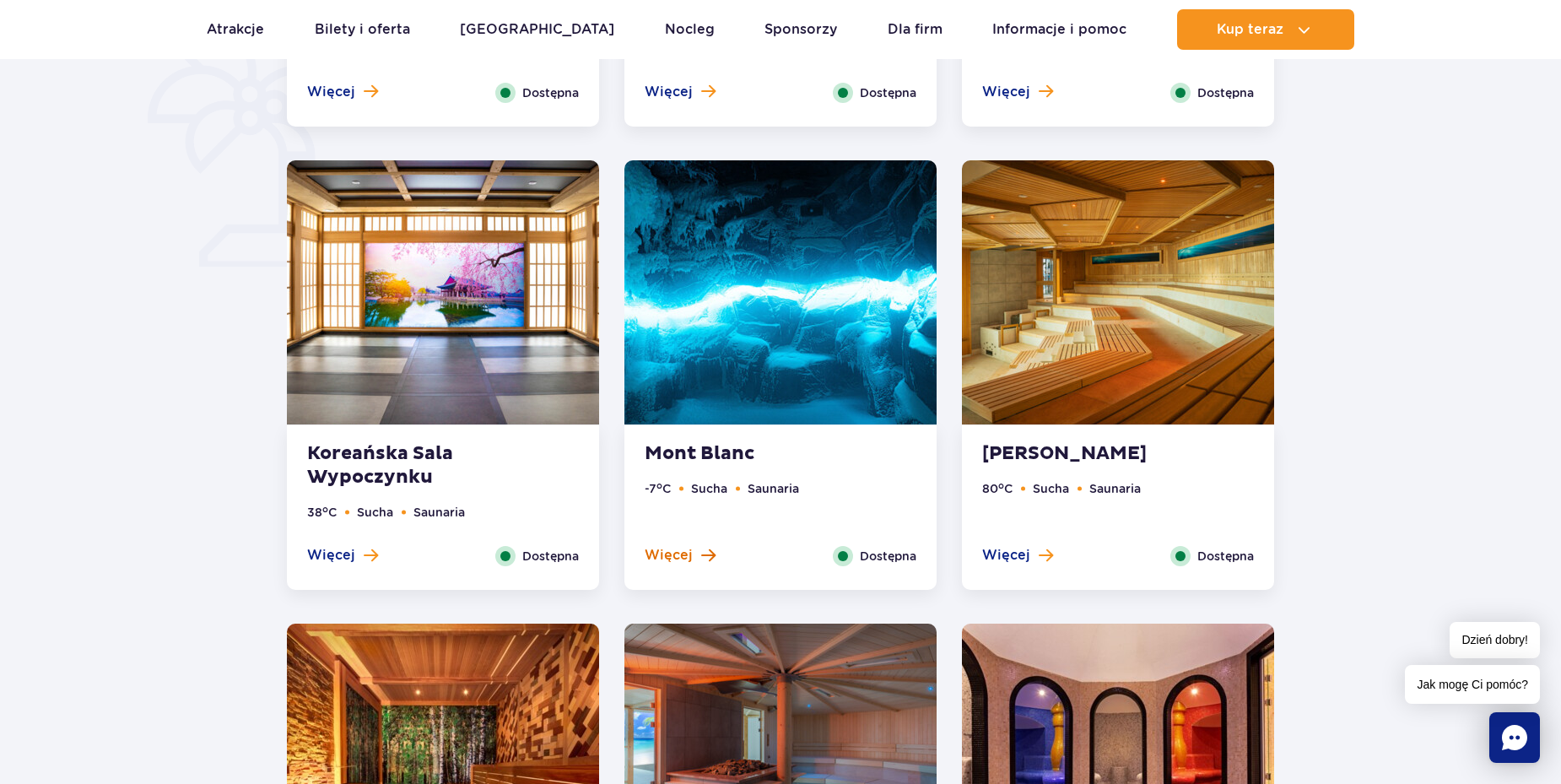
click at [713, 558] on span at bounding box center [709, 555] width 15 height 16
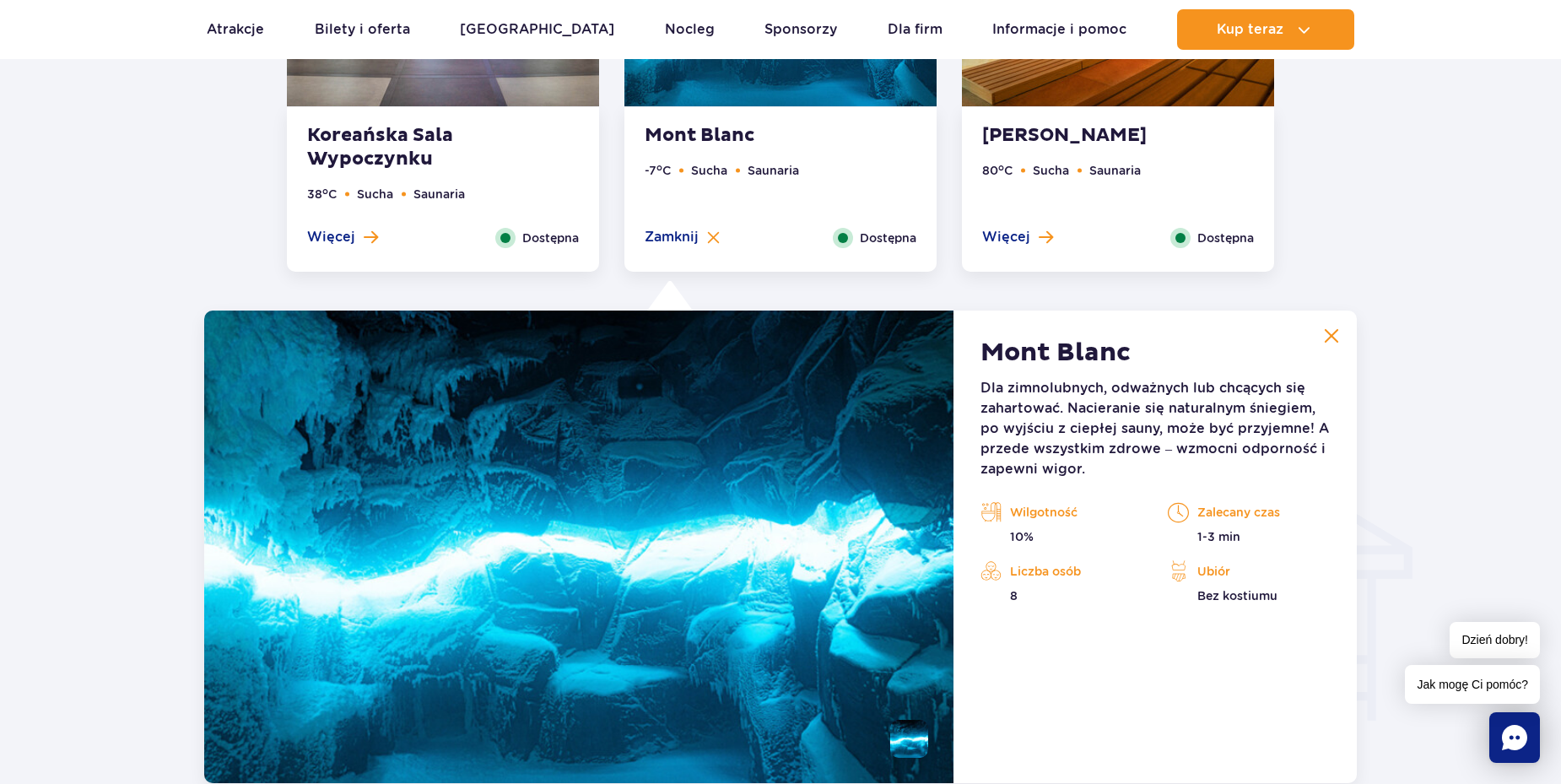
scroll to position [1877, 0]
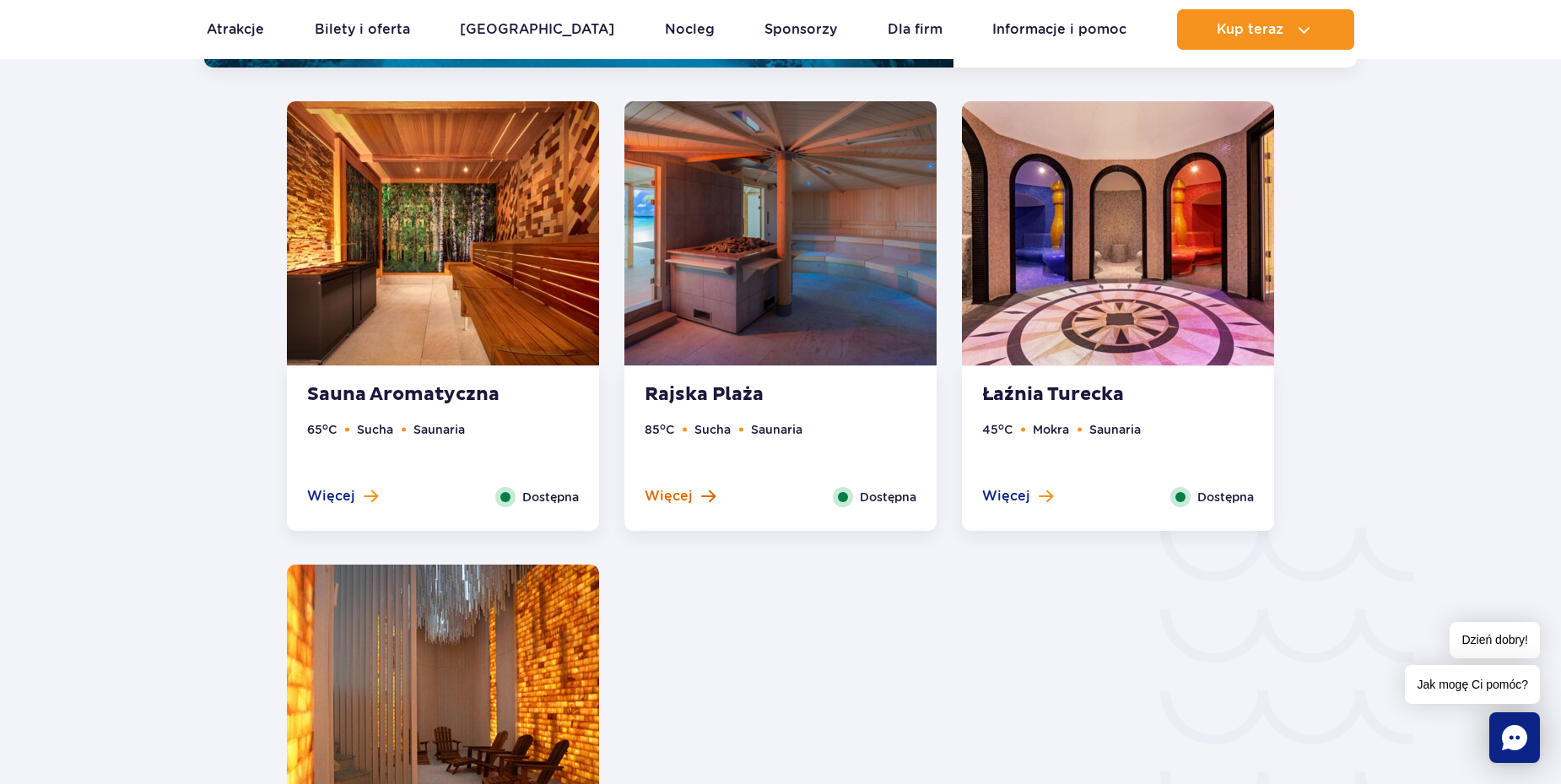
click at [675, 495] on span "Więcej" at bounding box center [669, 496] width 48 height 19
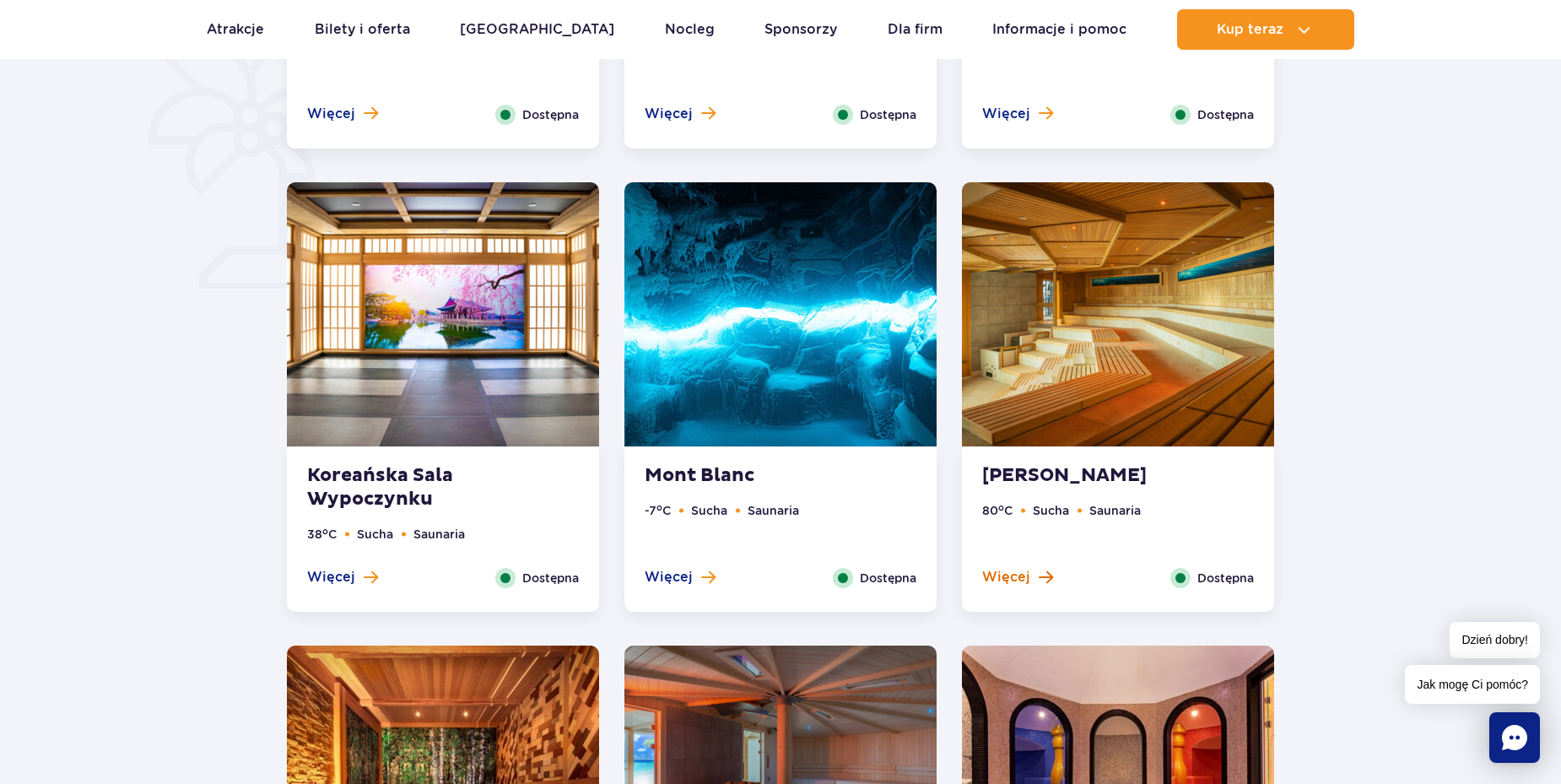
click at [1039, 580] on span at bounding box center [1046, 577] width 15 height 16
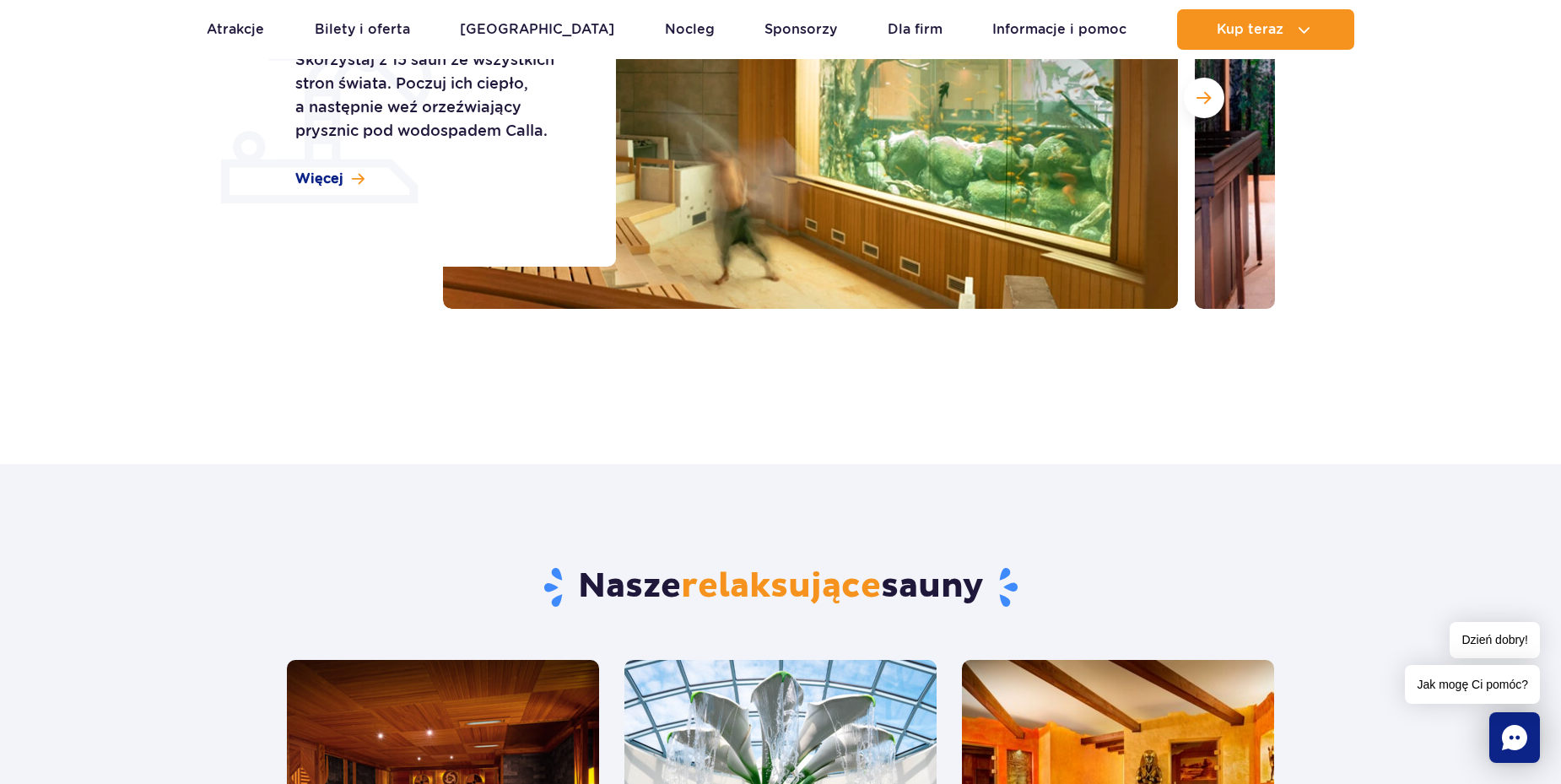
scroll to position [0, 0]
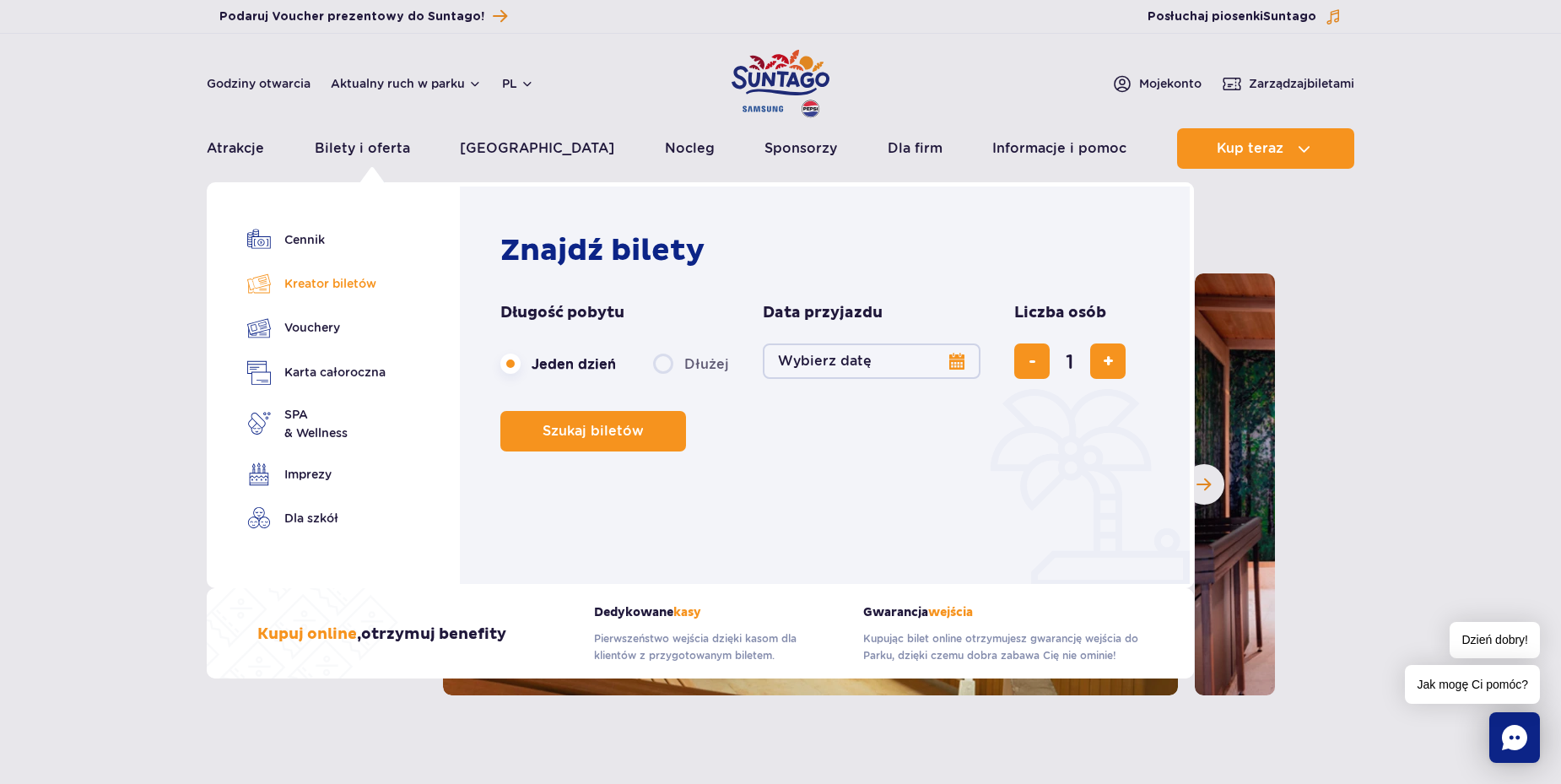
click at [331, 287] on link "Kreator biletów" at bounding box center [316, 283] width 139 height 23
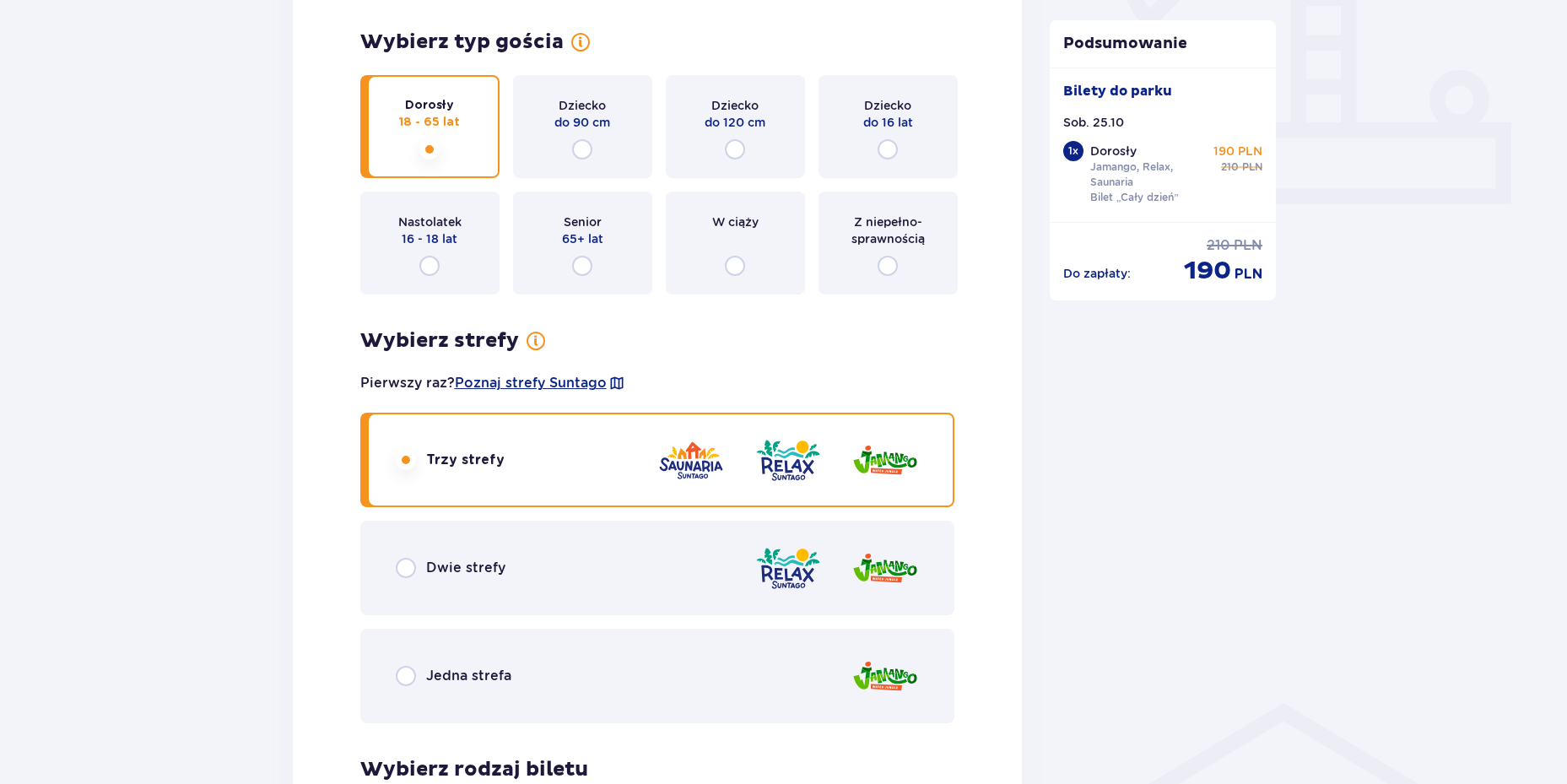
scroll to position [675, 0]
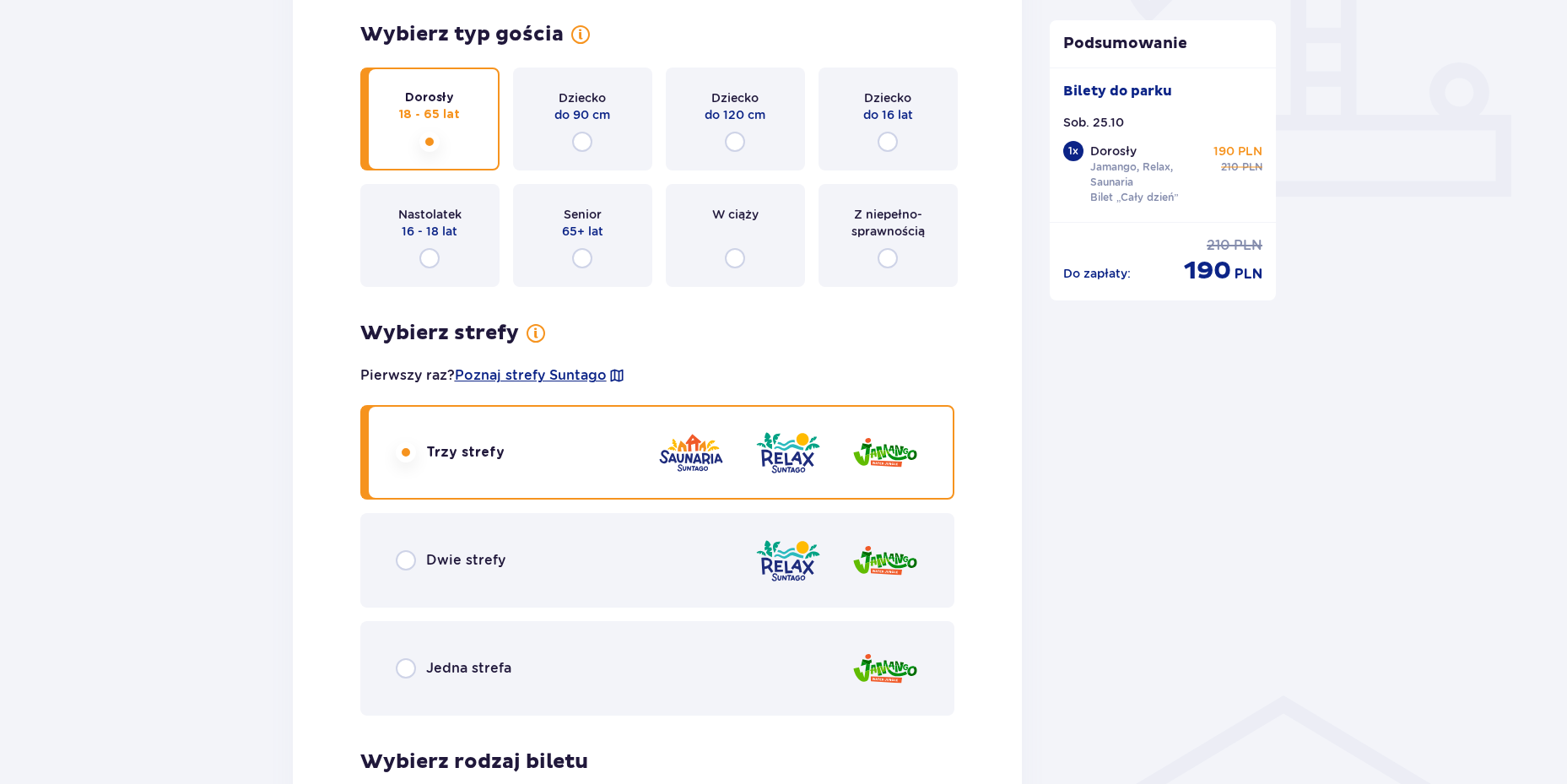
click at [740, 246] on div "W ciąży" at bounding box center [736, 234] width 140 height 103
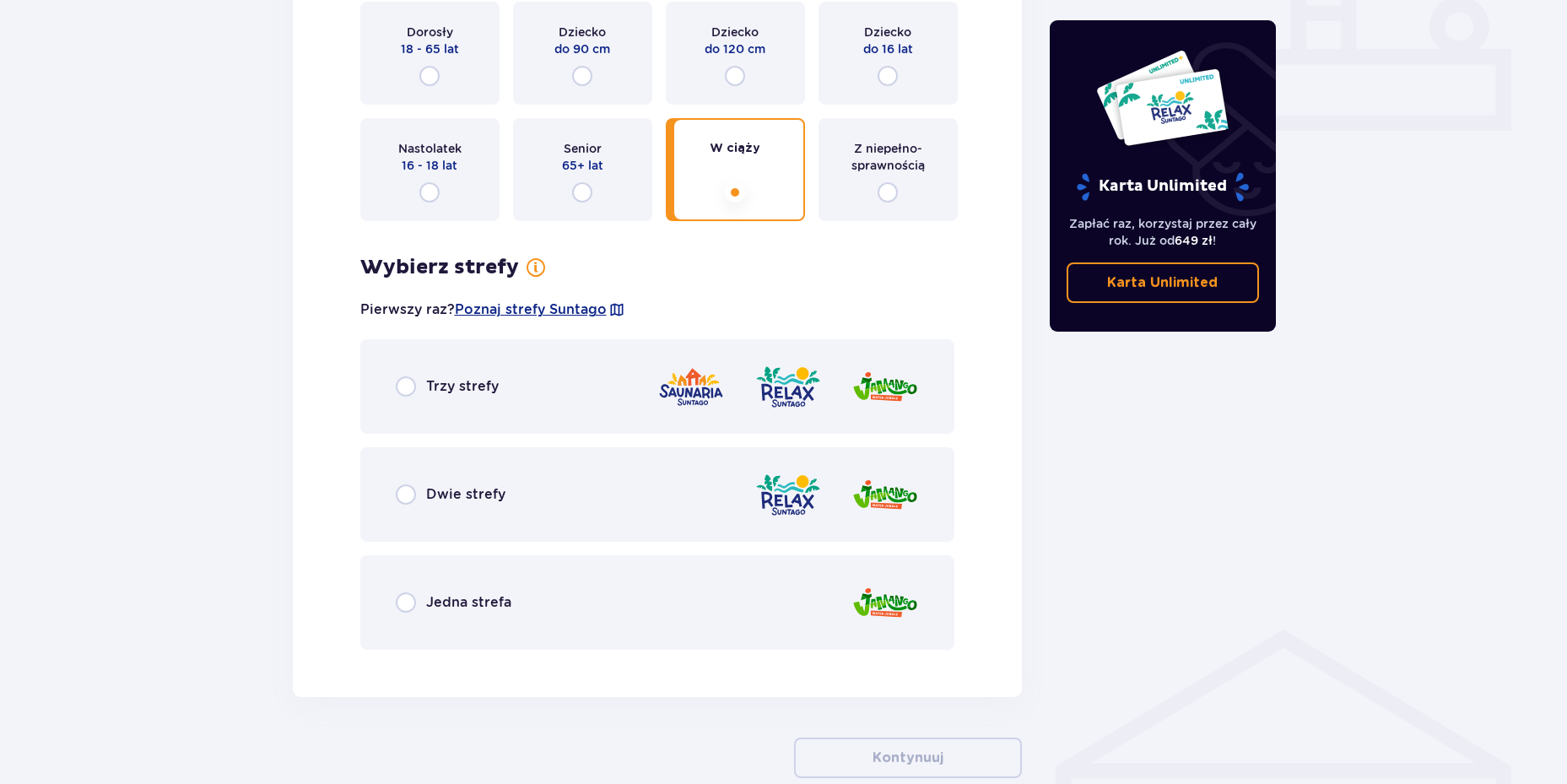
scroll to position [836, 0]
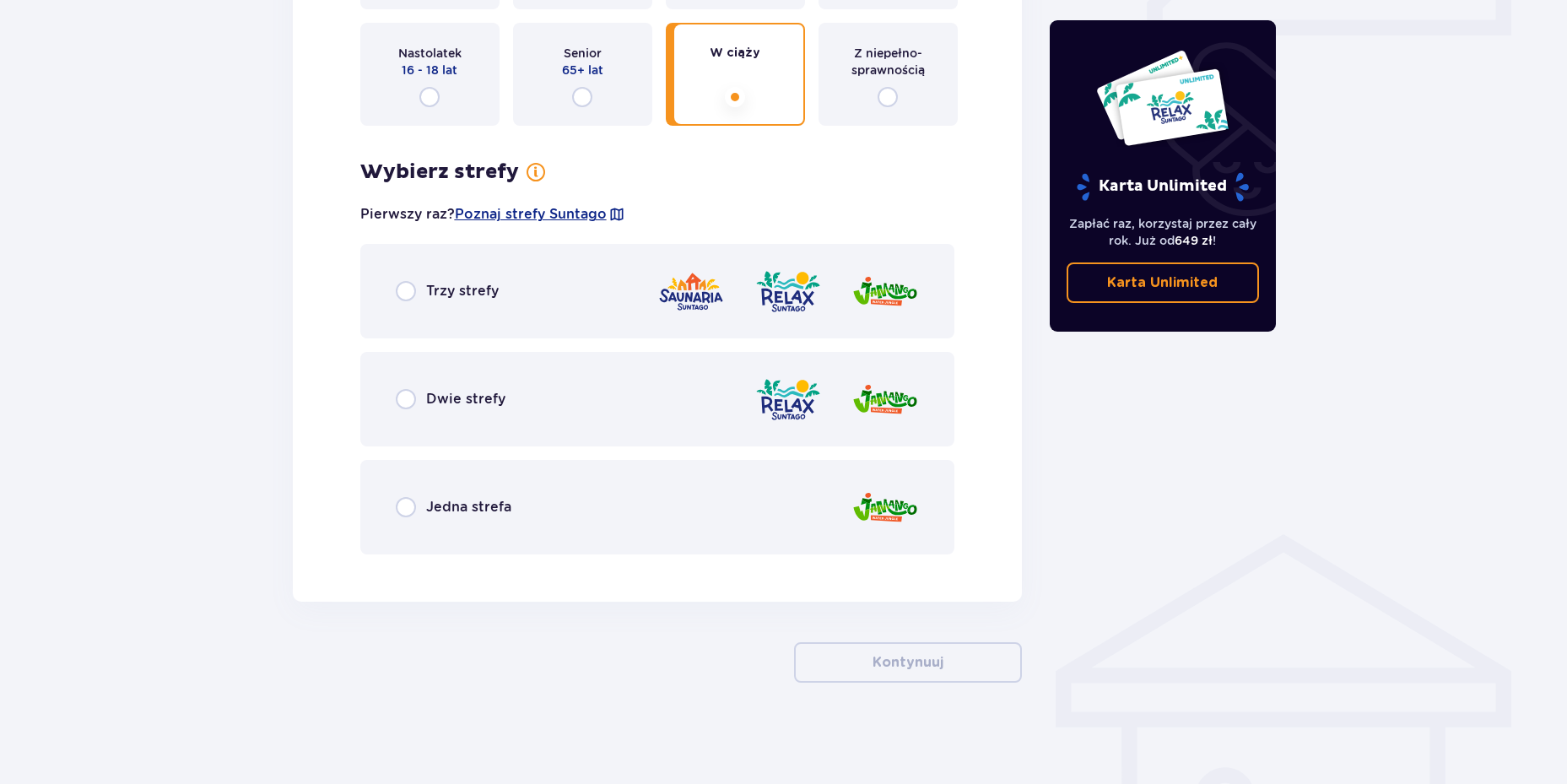
click at [405, 295] on input "radio" at bounding box center [406, 291] width 21 height 21
radio input "true"
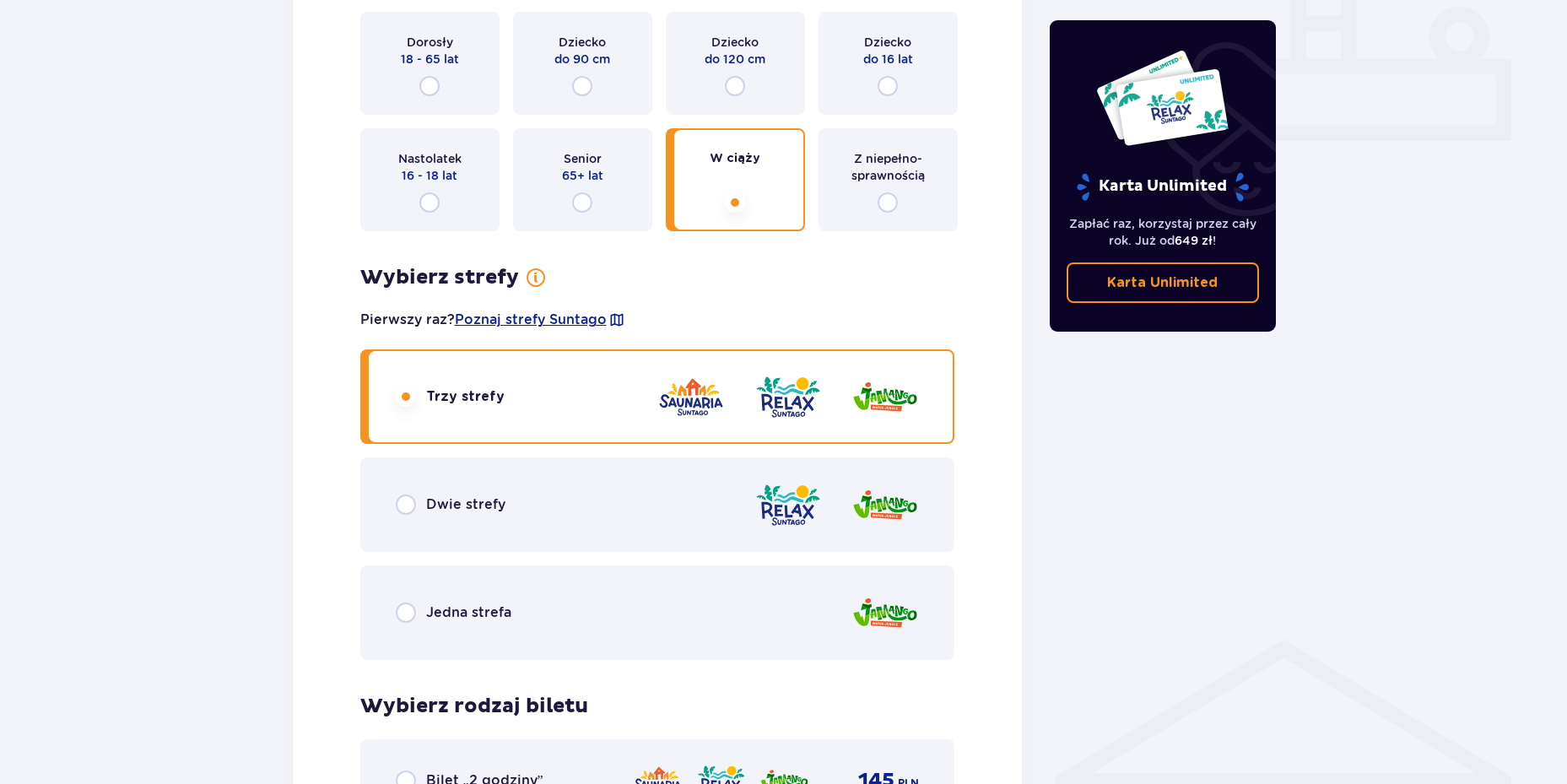
scroll to position [562, 0]
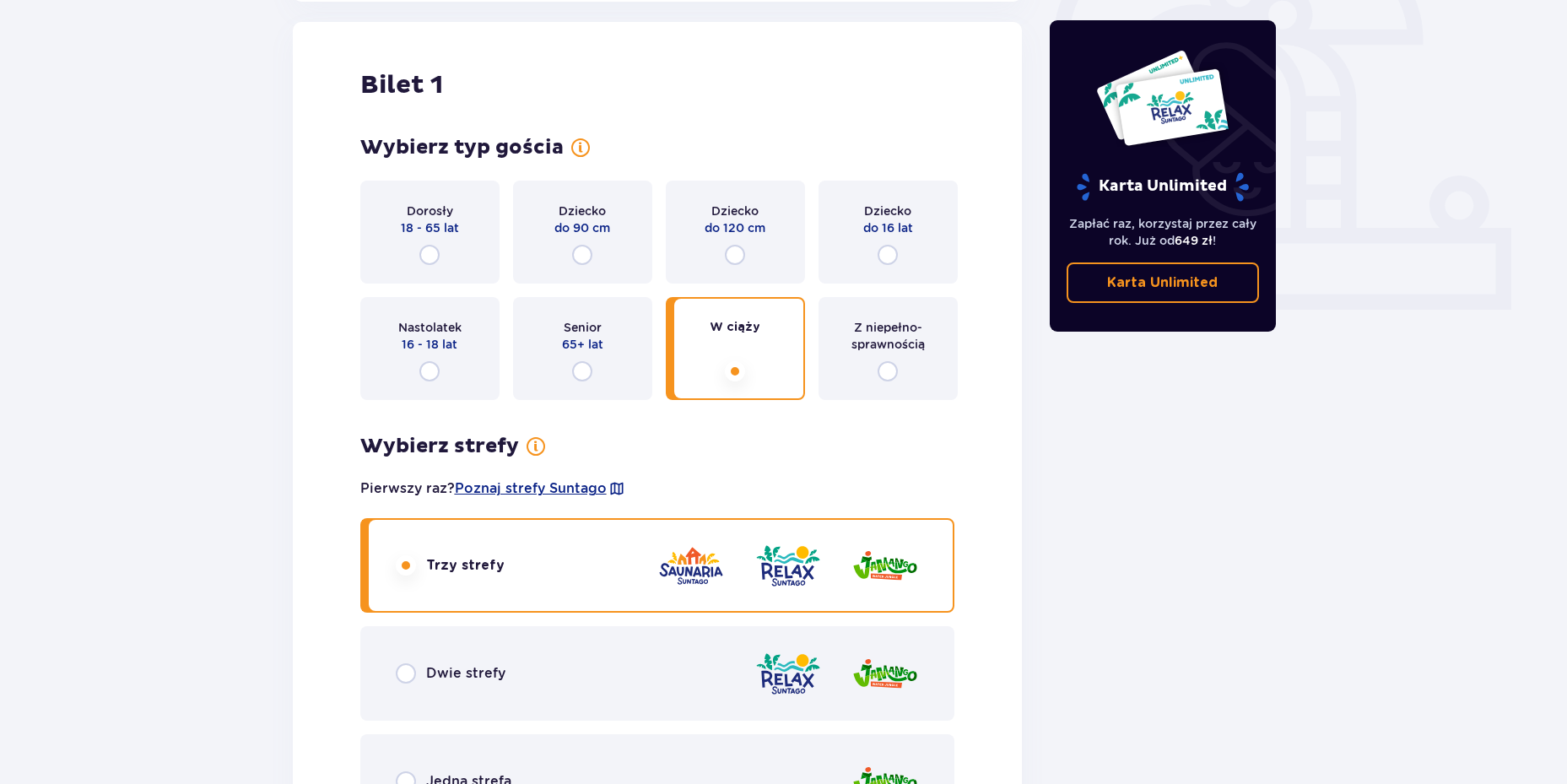
click at [894, 373] on input "radio" at bounding box center [888, 371] width 21 height 21
radio input "true"
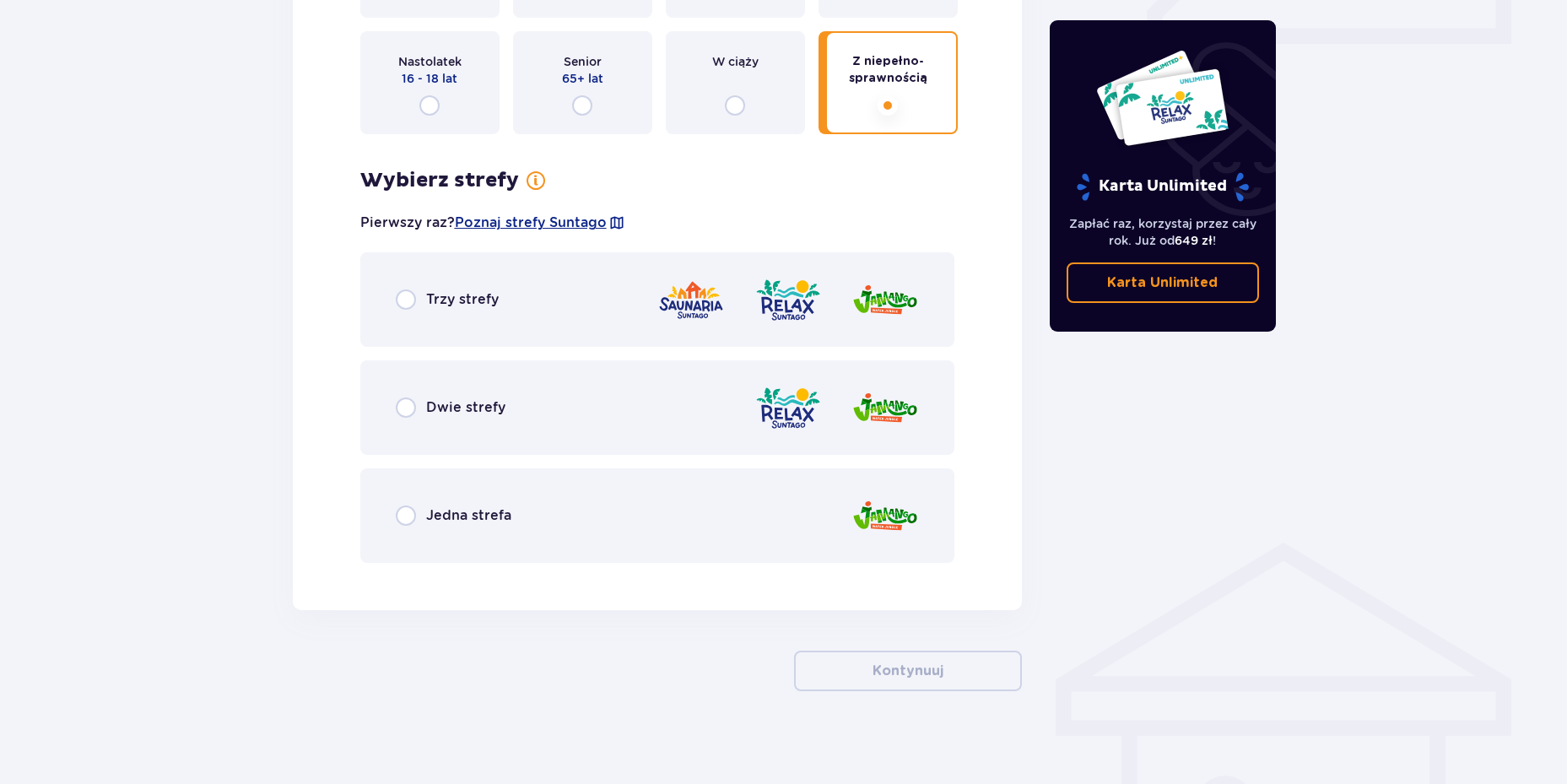
scroll to position [836, 0]
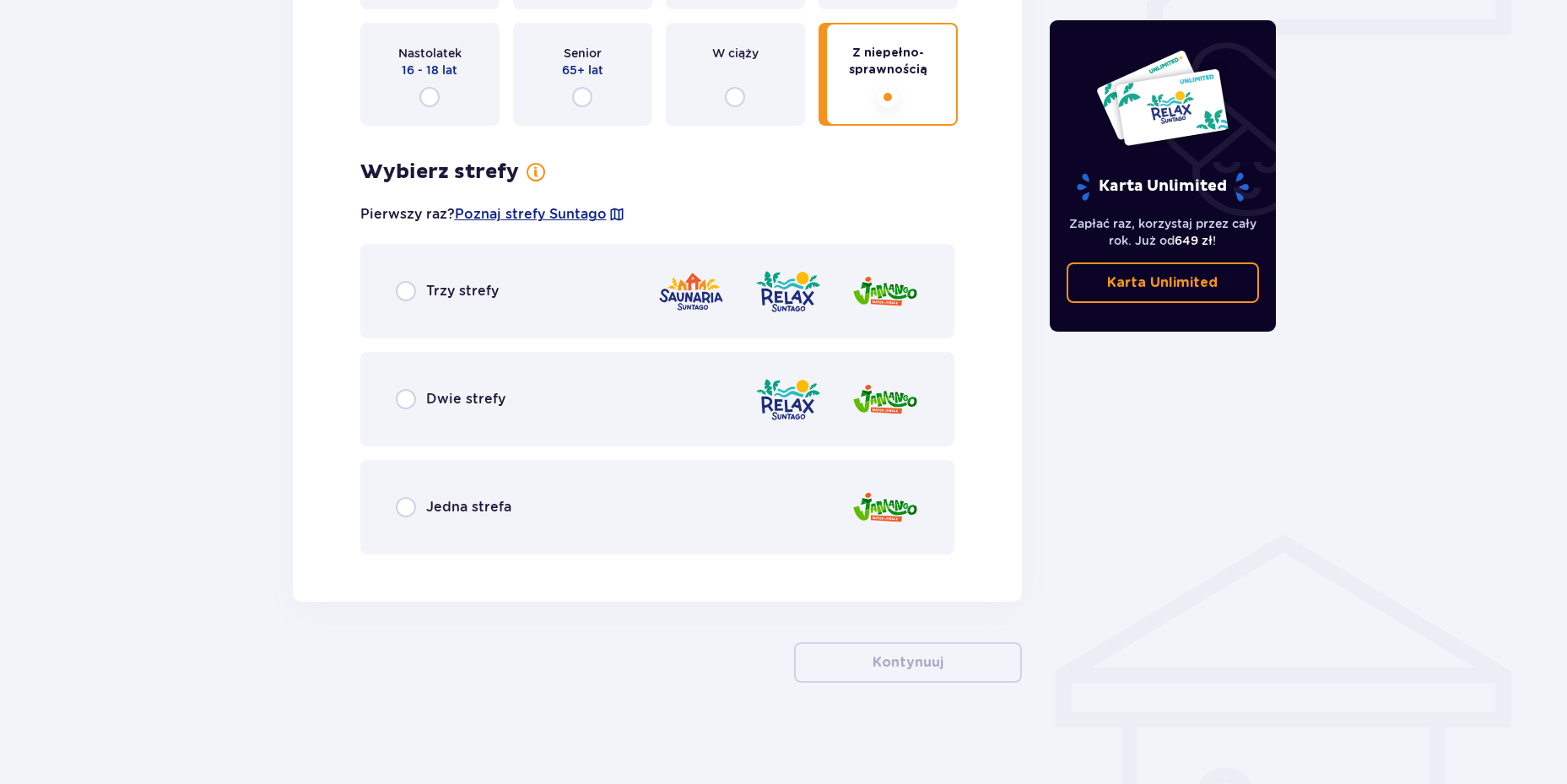
click at [409, 308] on div "Trzy strefy" at bounding box center [658, 291] width 595 height 95
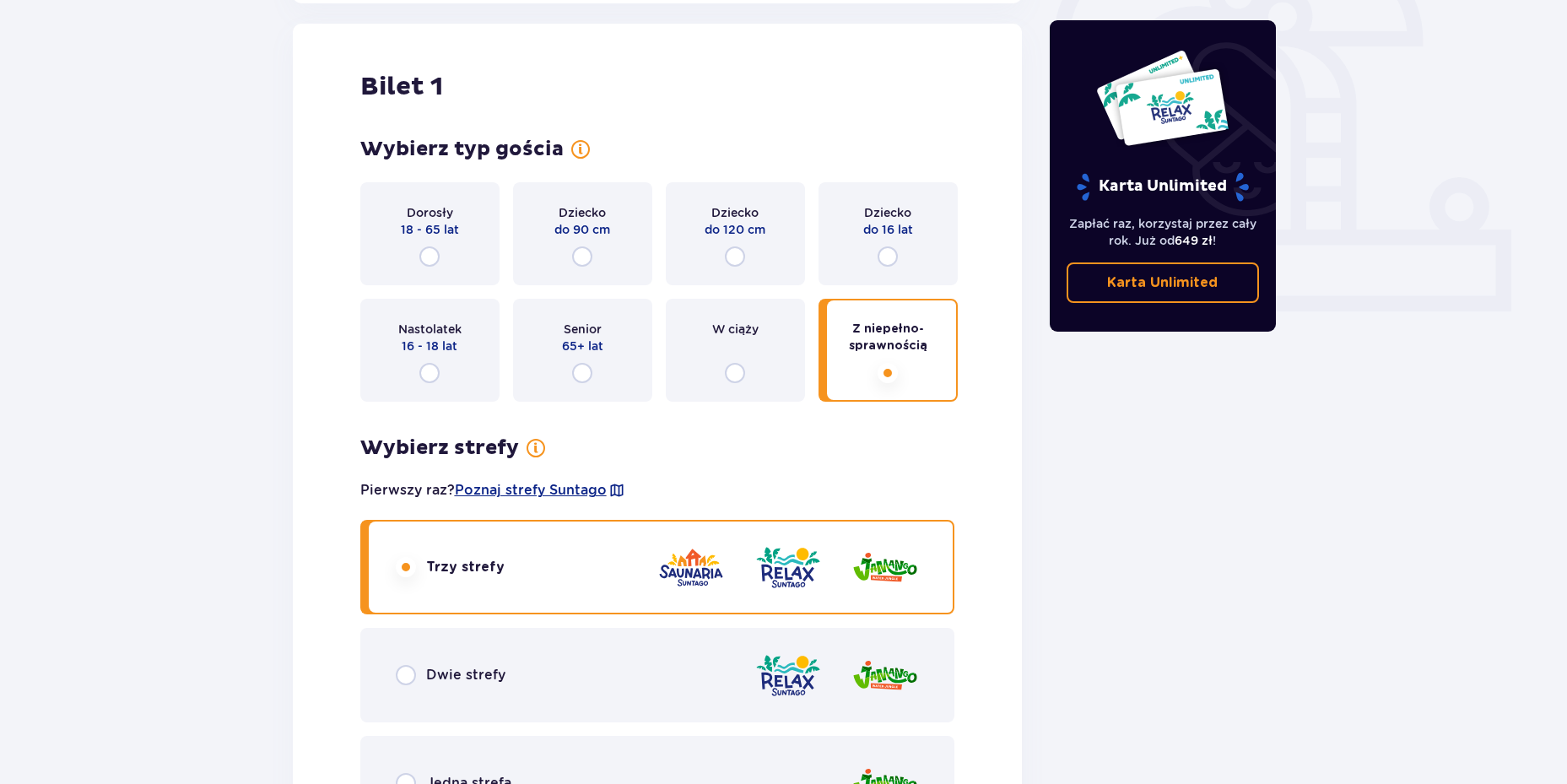
scroll to position [675, 0]
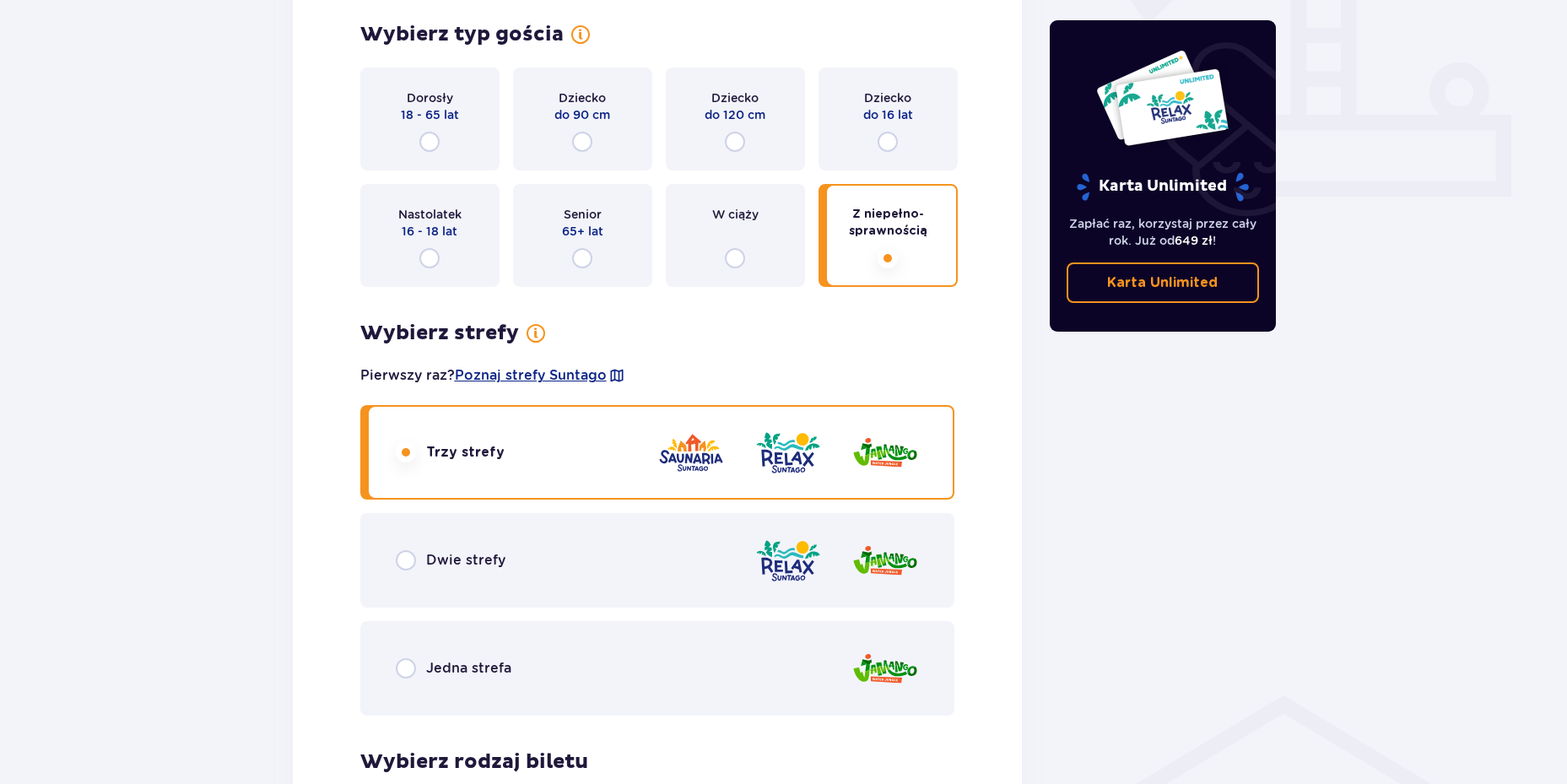
click at [432, 129] on div "Dorosły 18 - 65 lat" at bounding box center [430, 118] width 140 height 103
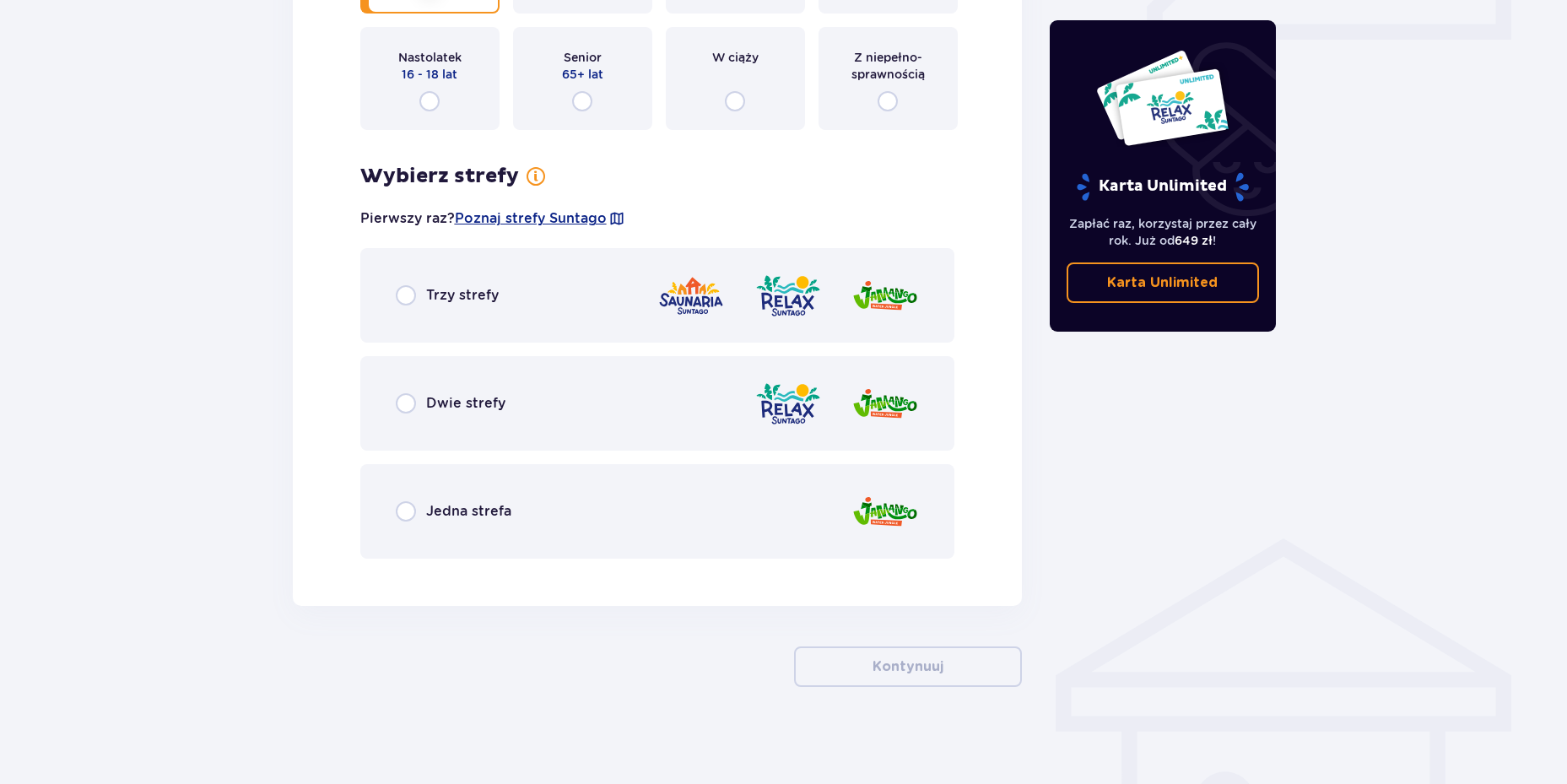
scroll to position [836, 0]
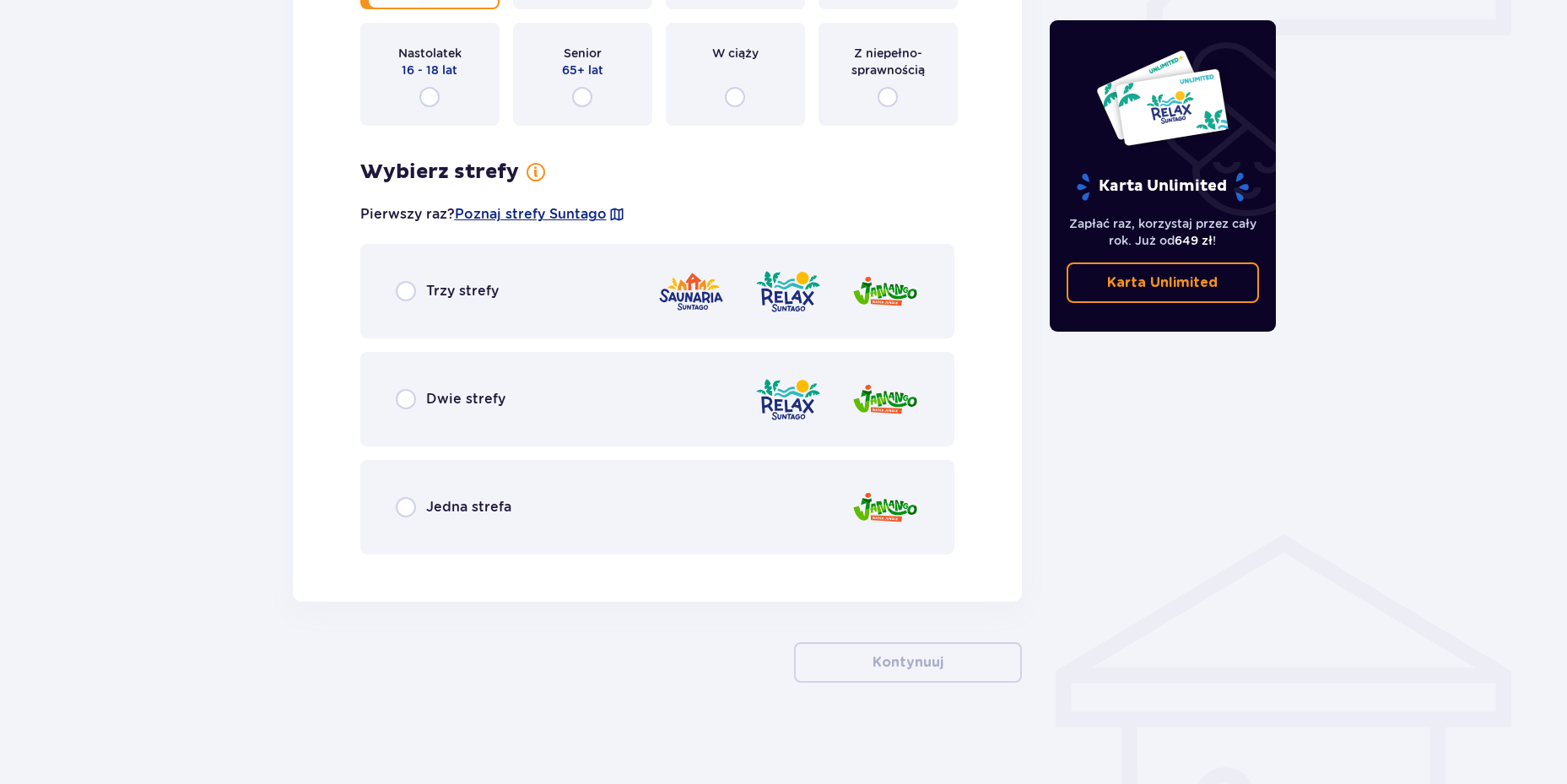
click at [409, 289] on input "radio" at bounding box center [406, 291] width 21 height 21
radio input "true"
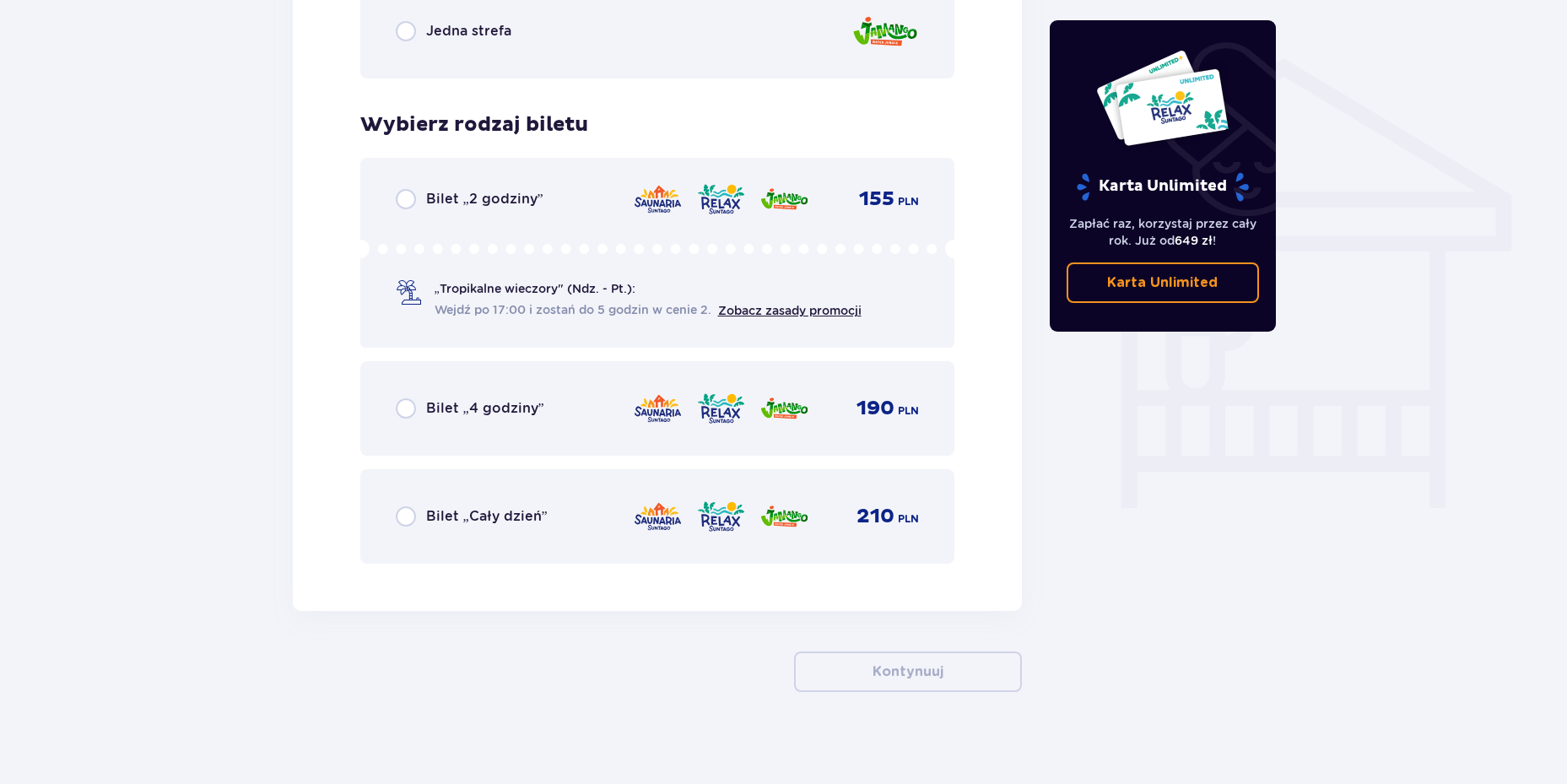
scroll to position [1321, 0]
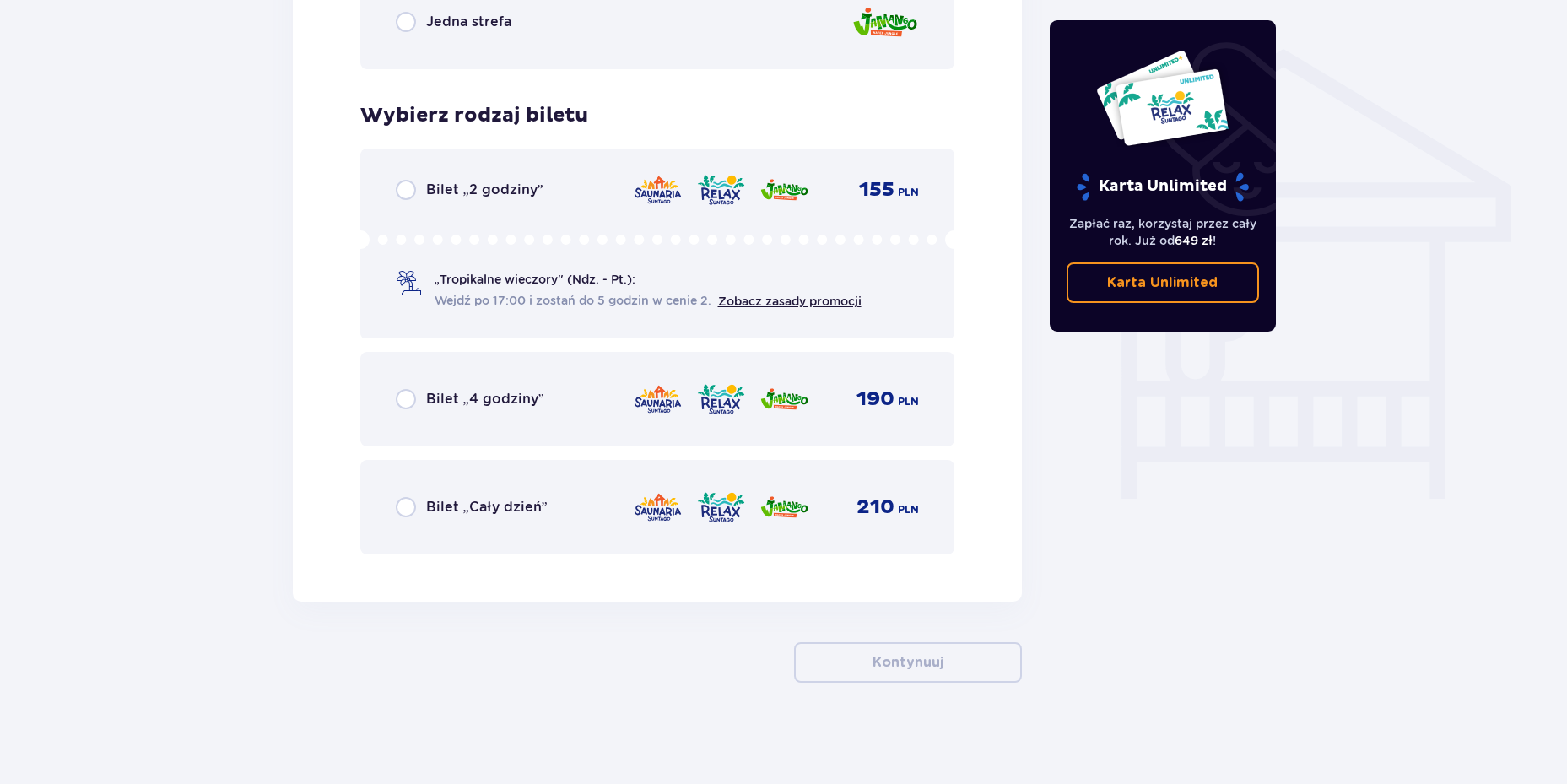
click at [390, 506] on div "Bilet „Cały dzień” 210 PLN" at bounding box center [658, 507] width 595 height 95
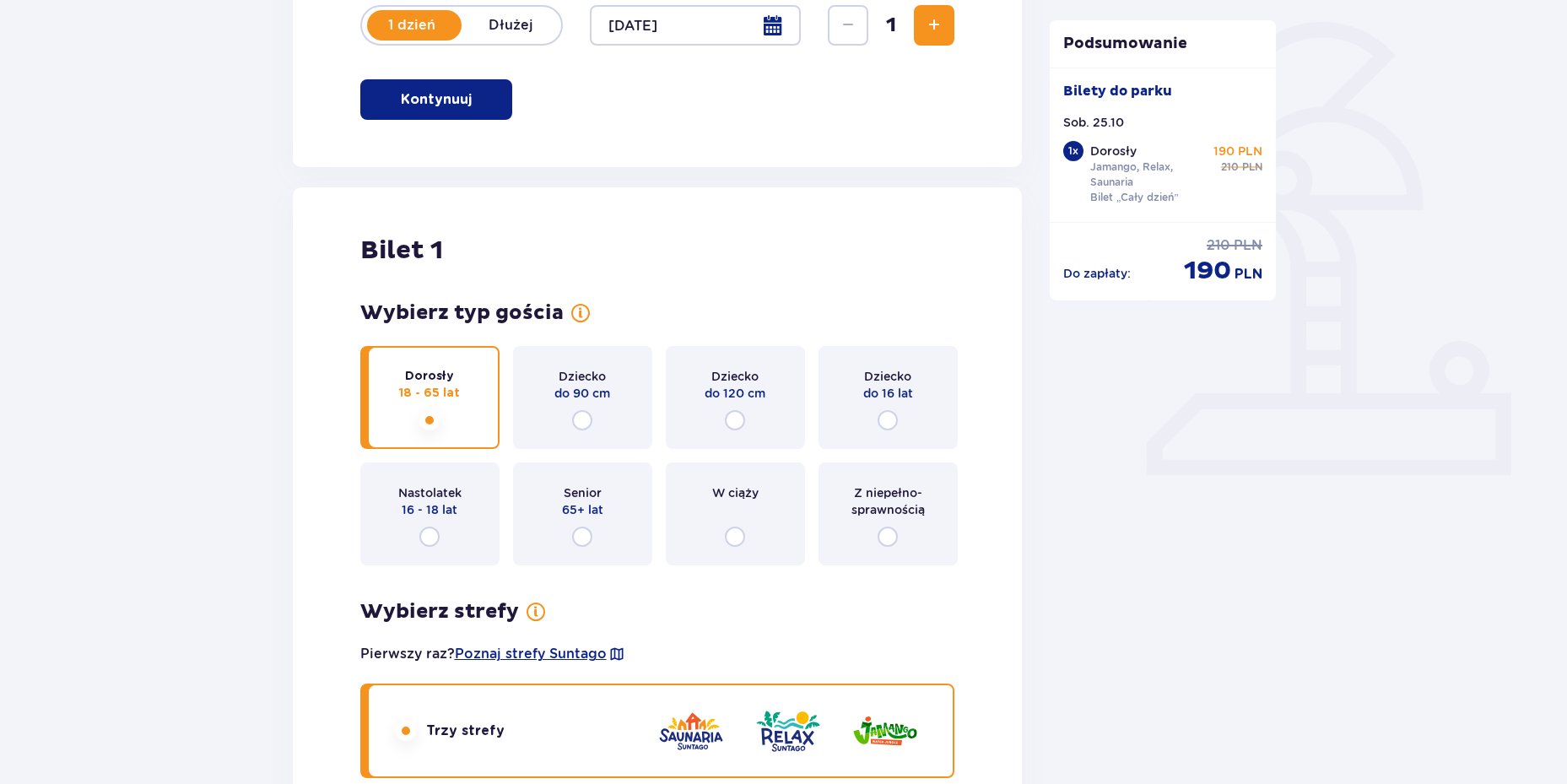
scroll to position [0, 0]
